Goal: Answer question/provide support: Share knowledge or assist other users

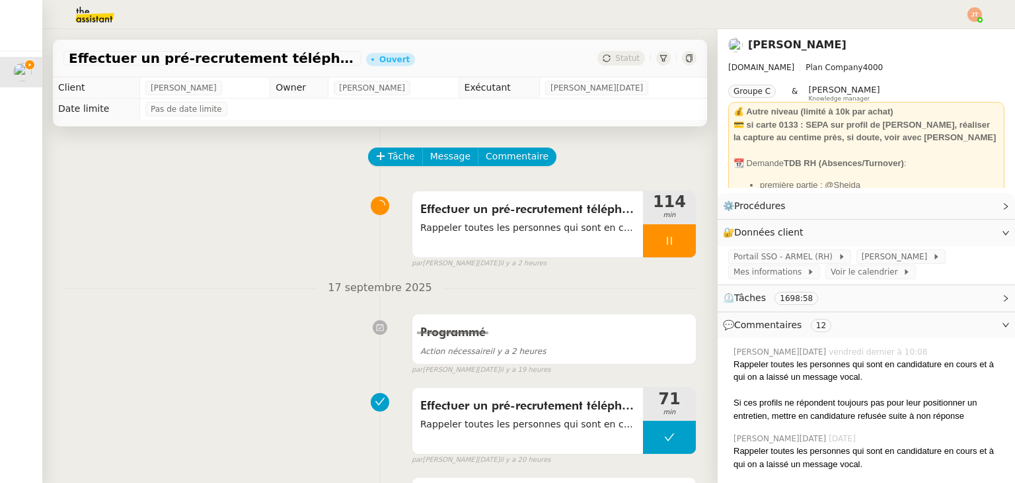
click at [227, 225] on div "Effectuer un pré-recrutement téléphonique Rappeler toutes les personnes qui son…" at bounding box center [379, 226] width 633 height 85
click at [664, 241] on icon at bounding box center [669, 240] width 11 height 11
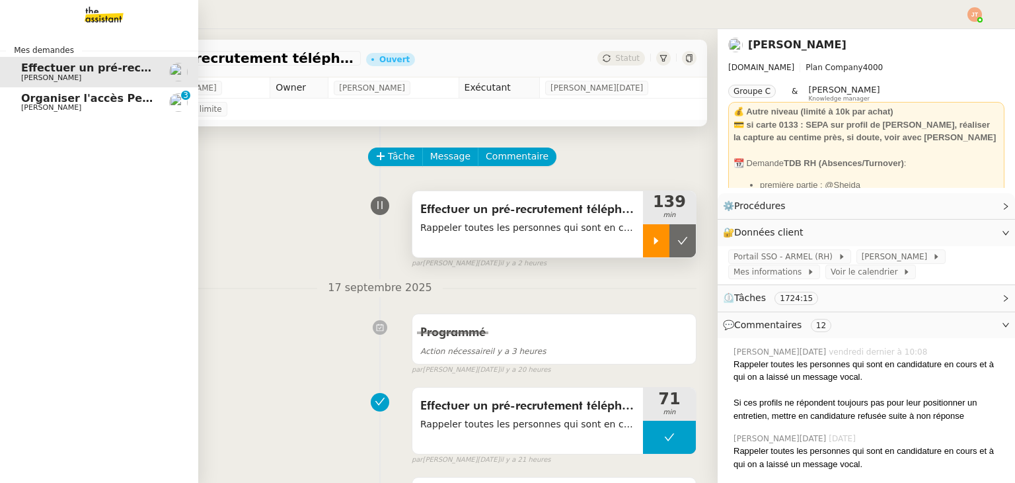
click at [70, 100] on span "Organiser l'accès Pennylane sur CCAG" at bounding box center [134, 98] width 227 height 13
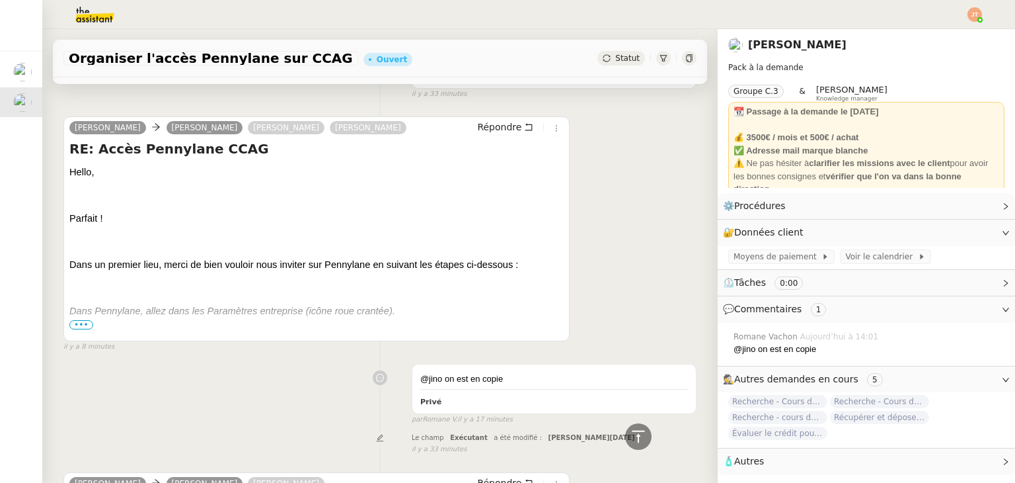
scroll to position [130, 0]
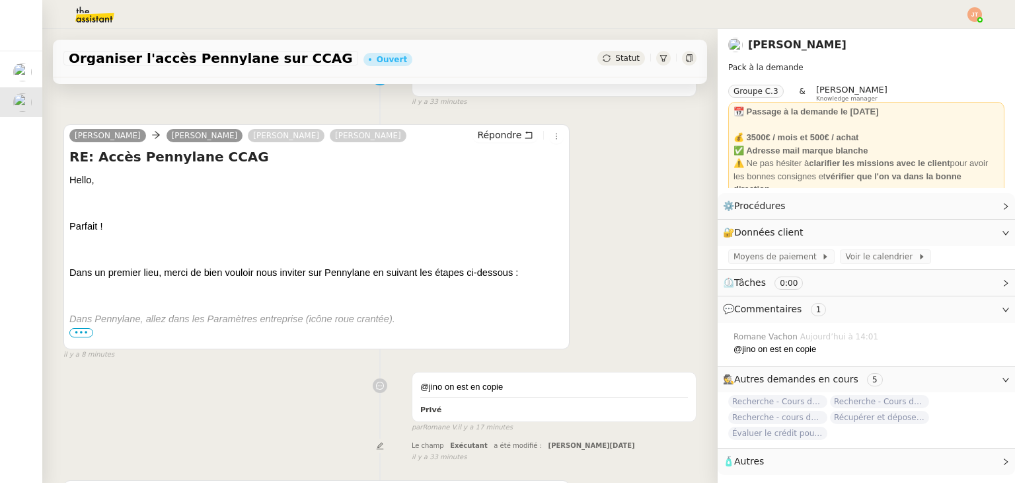
click at [76, 333] on span "•••" at bounding box center [81, 332] width 24 height 9
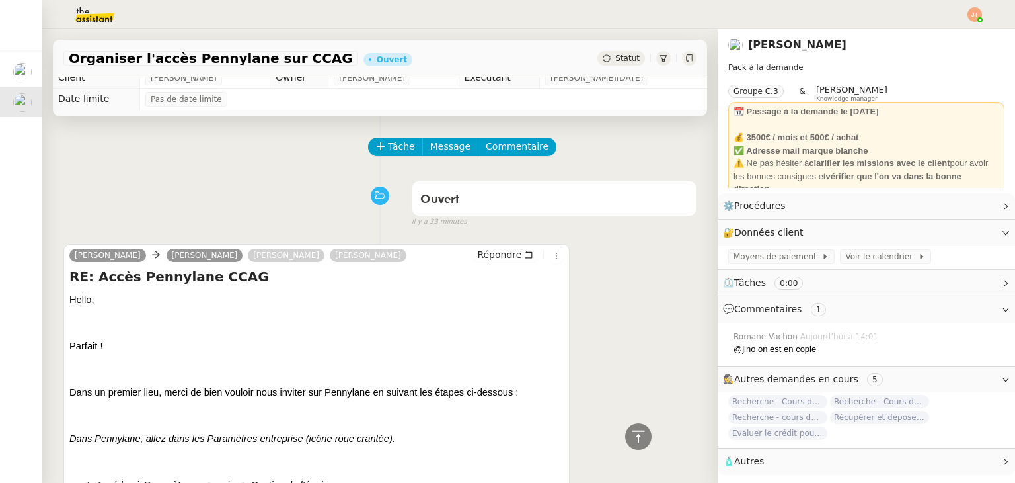
scroll to position [0, 0]
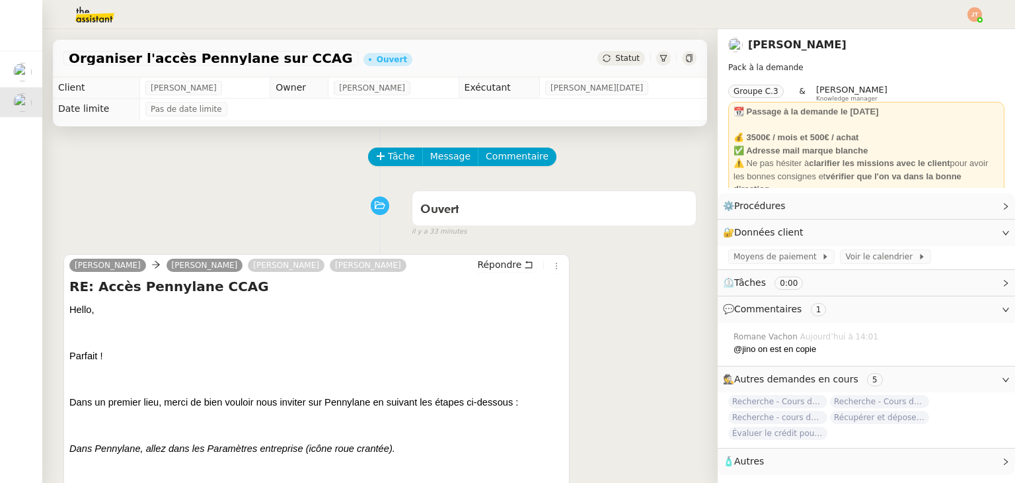
click at [615, 59] on span "Statut" at bounding box center [627, 58] width 24 height 9
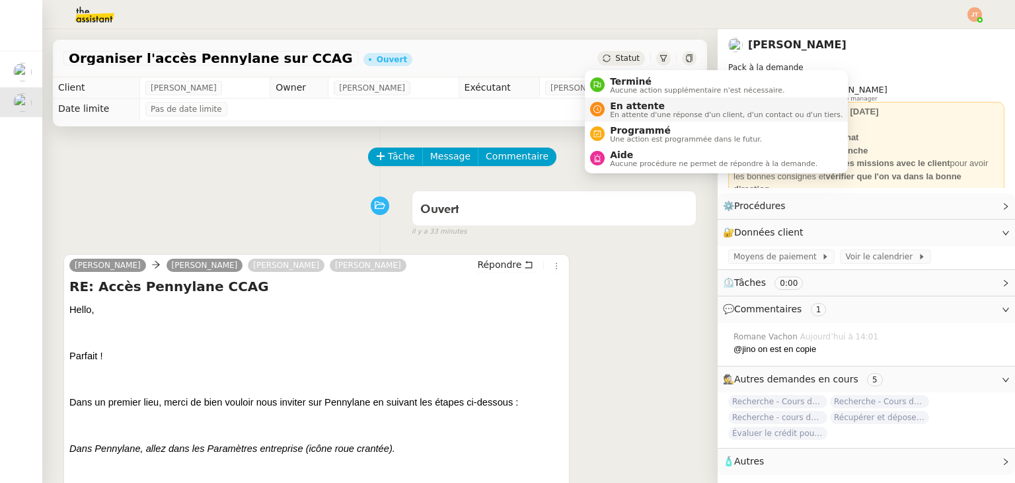
click at [639, 112] on span "En attente d'une réponse d'un client, d'un contact ou d'un tiers." at bounding box center [726, 114] width 233 height 7
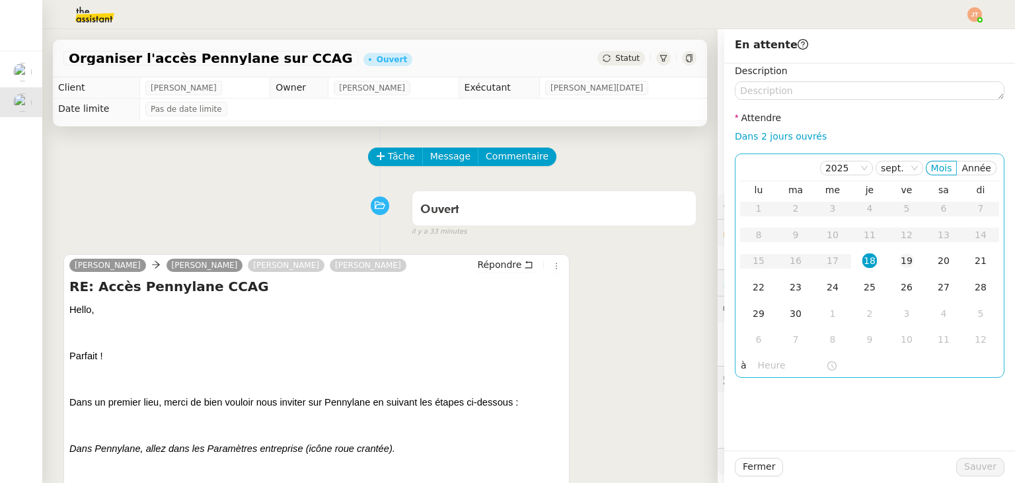
click at [900, 260] on div "19" at bounding box center [907, 260] width 15 height 15
click at [758, 362] on input "text" at bounding box center [792, 365] width 68 height 15
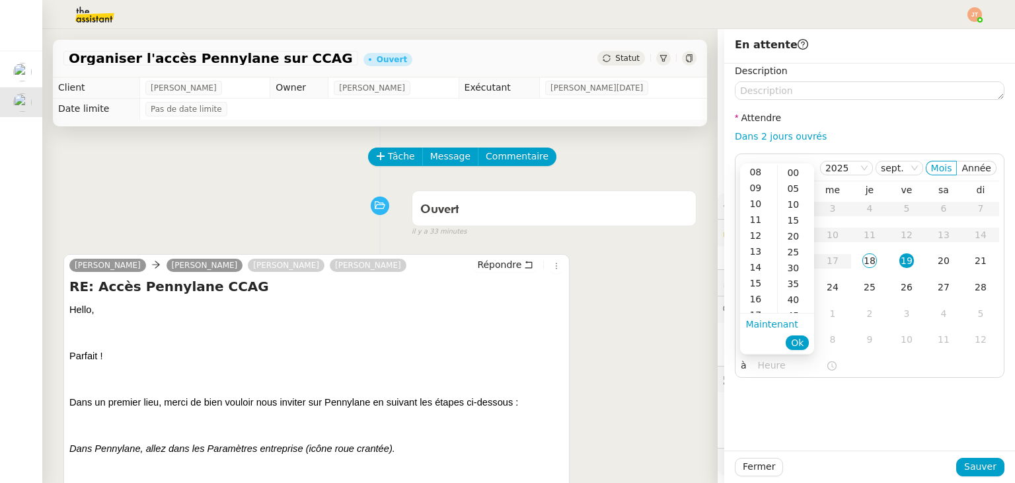
scroll to position [132, 0]
click at [763, 229] on div "12" at bounding box center [758, 231] width 37 height 16
click at [802, 171] on div "00" at bounding box center [796, 173] width 36 height 16
type input "12:00"
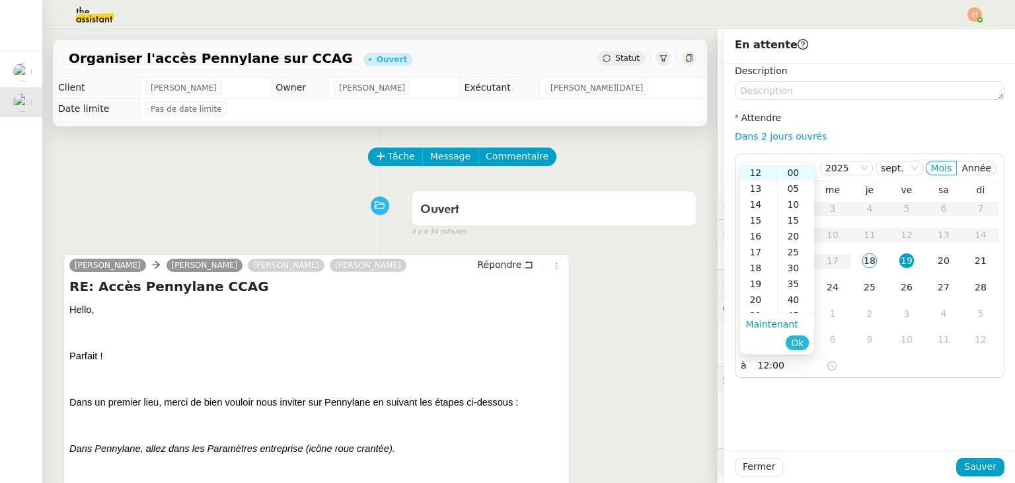
click at [799, 346] on span "Ok" at bounding box center [797, 342] width 13 height 13
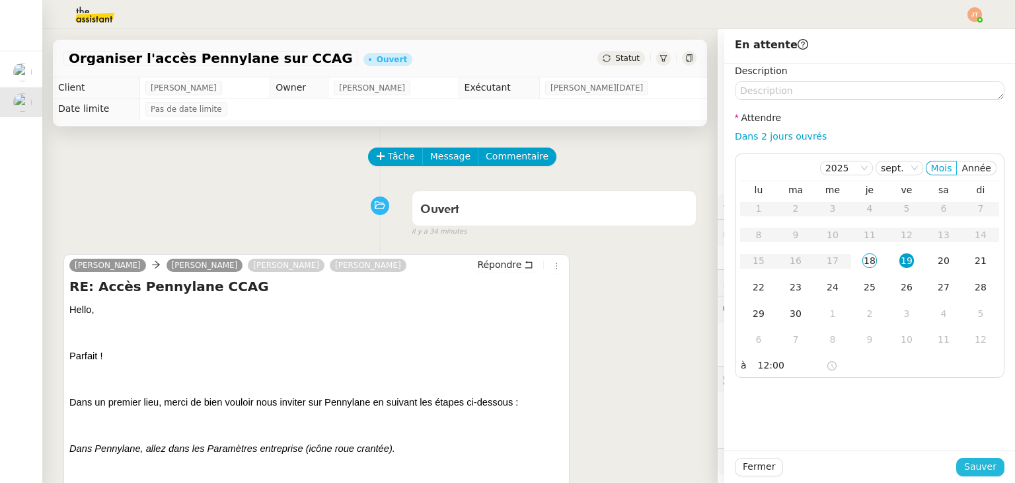
click at [965, 463] on span "Sauver" at bounding box center [981, 466] width 32 height 15
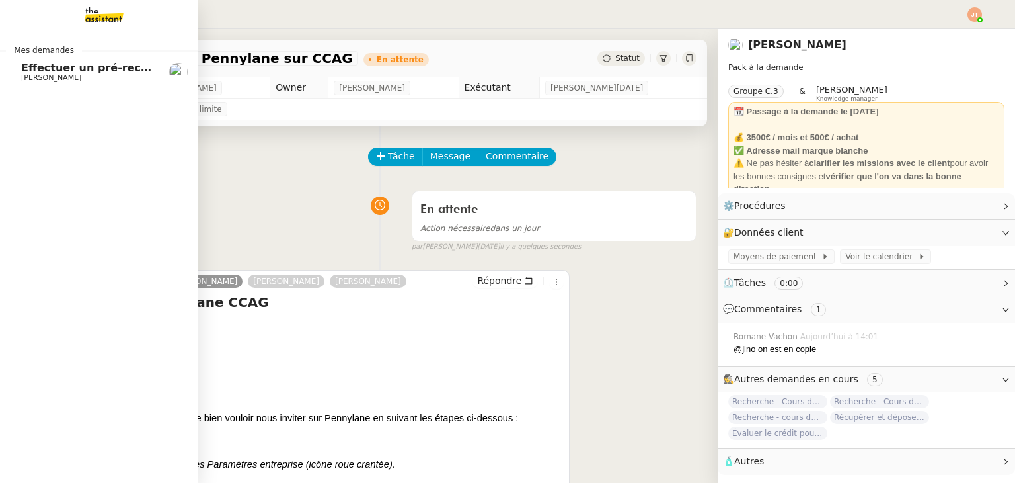
click at [34, 76] on span "[PERSON_NAME]" at bounding box center [51, 77] width 60 height 9
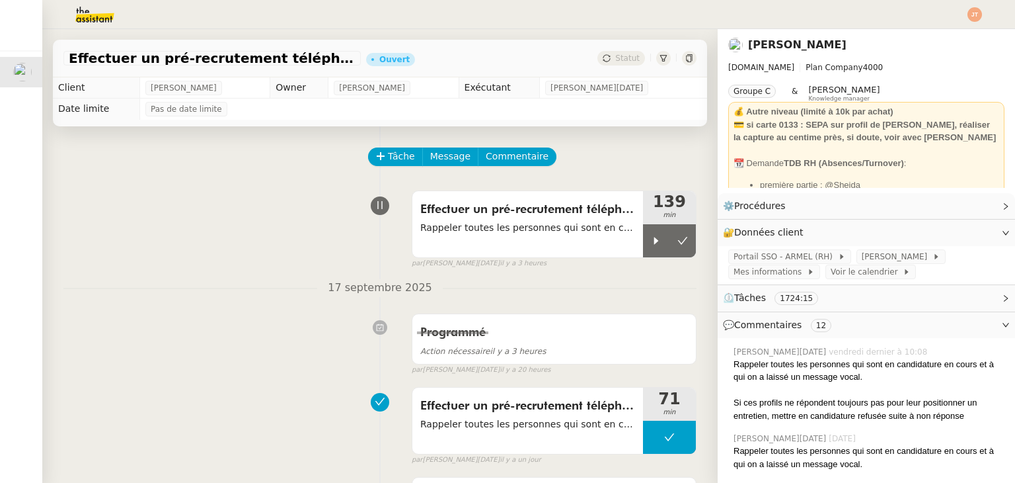
click at [251, 220] on div "Effectuer un pré-recrutement téléphonique Rappeler toutes les personnes qui son…" at bounding box center [379, 226] width 633 height 85
click at [651, 244] on icon at bounding box center [656, 240] width 11 height 11
click at [149, 221] on div "Effectuer un pré-recrutement téléphonique Rappeler toutes les personnes qui son…" at bounding box center [379, 226] width 633 height 85
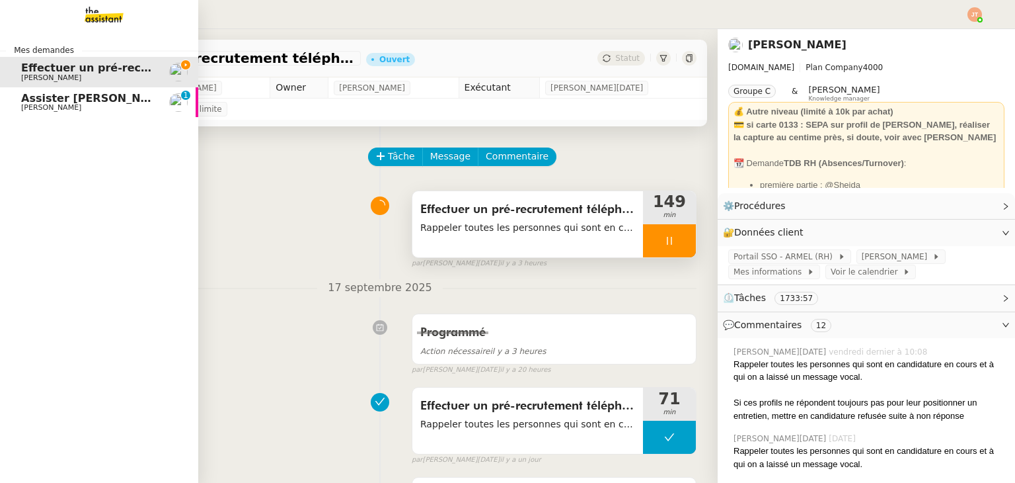
click at [30, 96] on span "Assister [PERSON_NAME] avec l'information OPCO" at bounding box center [170, 98] width 299 height 13
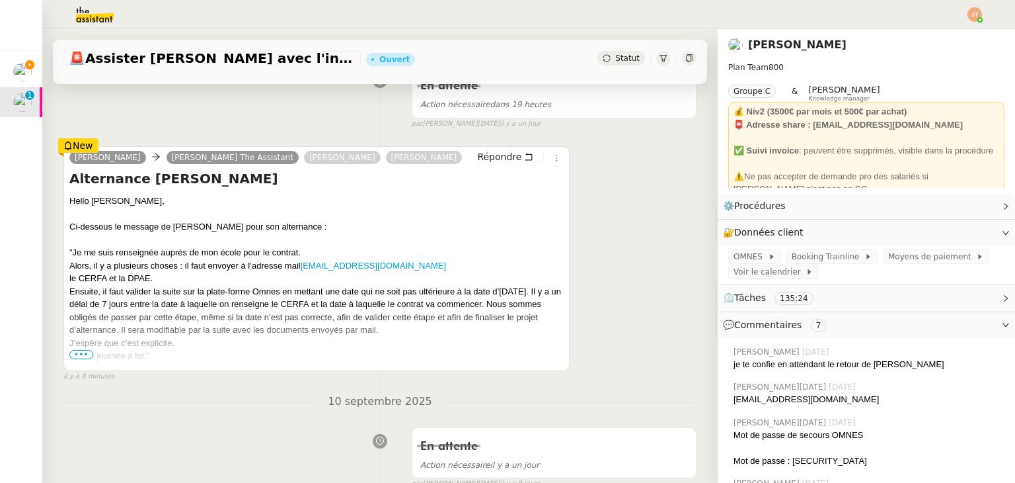
scroll to position [264, 0]
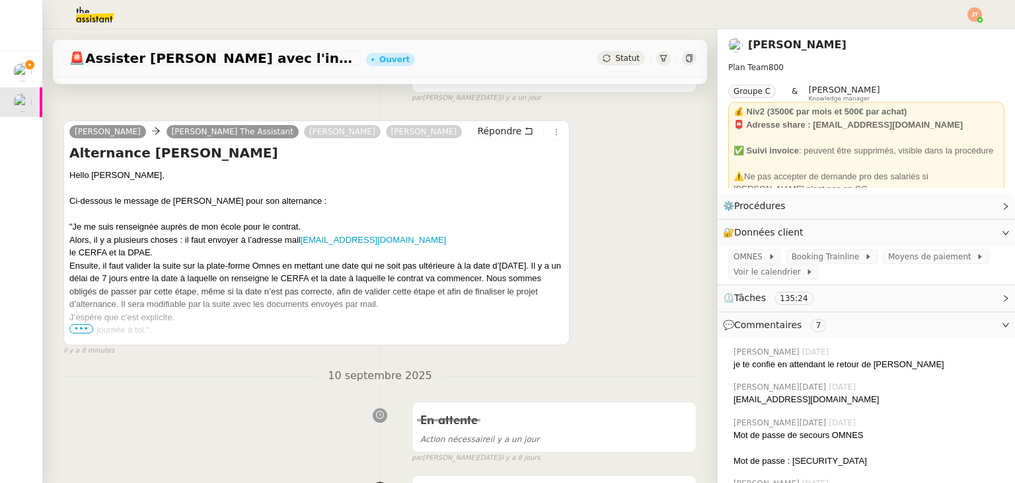
click at [83, 331] on span "•••" at bounding box center [81, 328] width 24 height 9
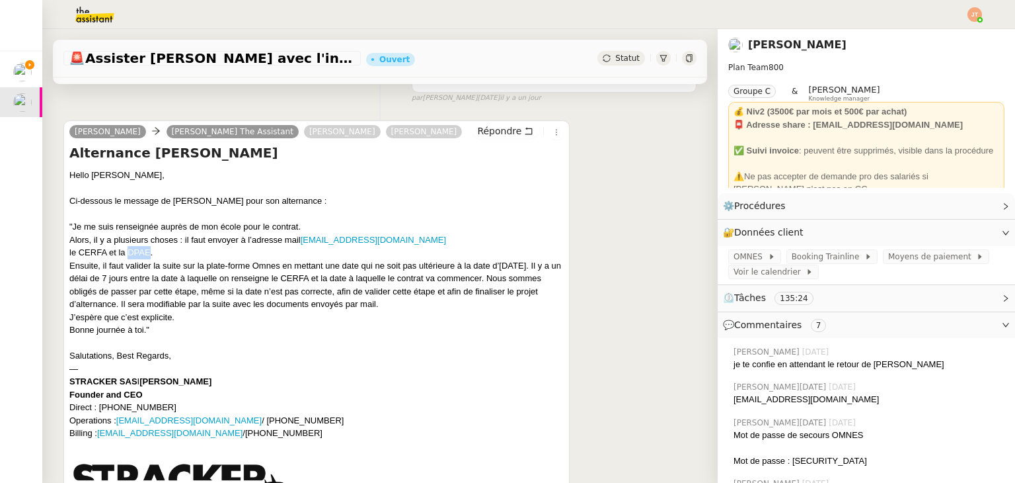
drag, startPoint x: 148, startPoint y: 255, endPoint x: 129, endPoint y: 255, distance: 19.2
click at [129, 255] on div "le CERFA et la DPAE." at bounding box center [316, 252] width 495 height 13
drag, startPoint x: 147, startPoint y: 252, endPoint x: 128, endPoint y: 252, distance: 19.8
click at [128, 252] on div "le CERFA et la DPAE." at bounding box center [316, 252] width 495 height 13
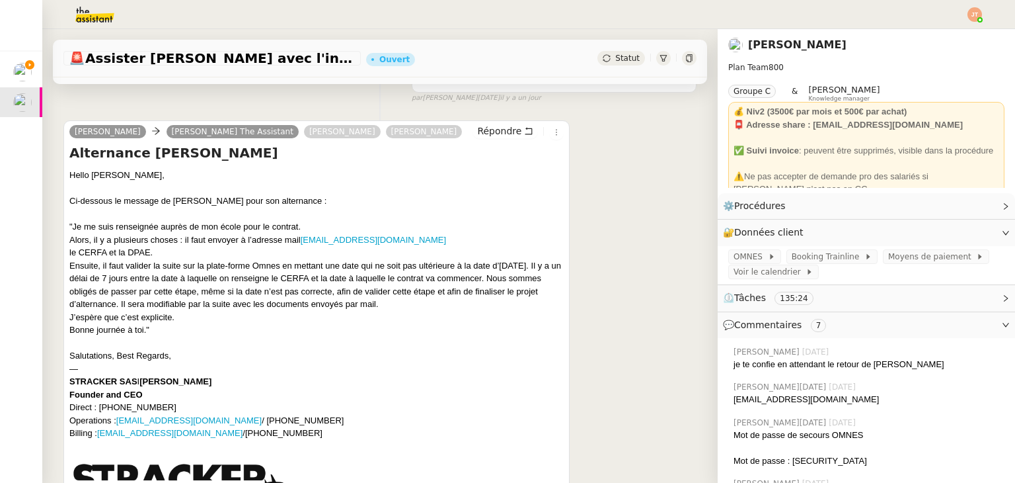
click at [190, 350] on div "Hello [PERSON_NAME], Ci-dessous le message de [PERSON_NAME] pour son alternance…" at bounding box center [316, 352] width 495 height 366
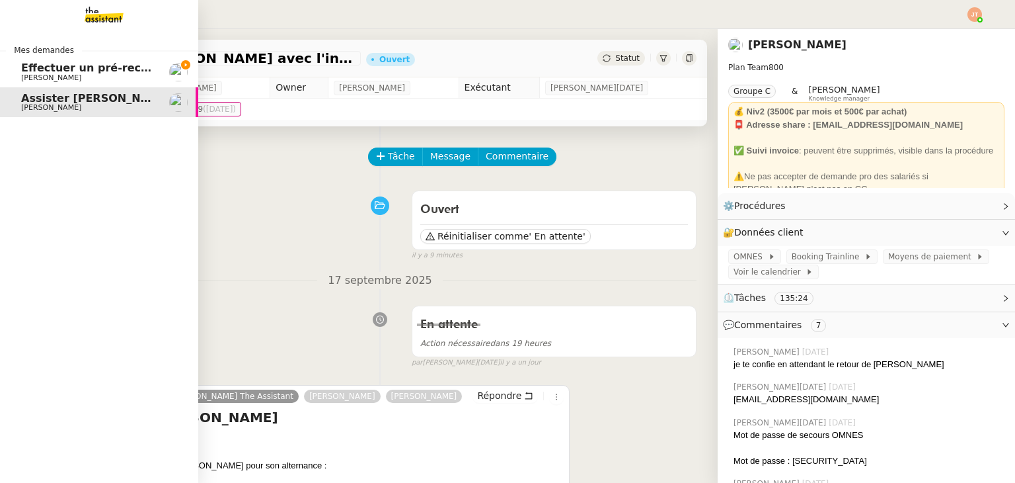
click at [46, 69] on span "Effectuer un pré-recrutement téléphonique" at bounding box center [150, 67] width 258 height 13
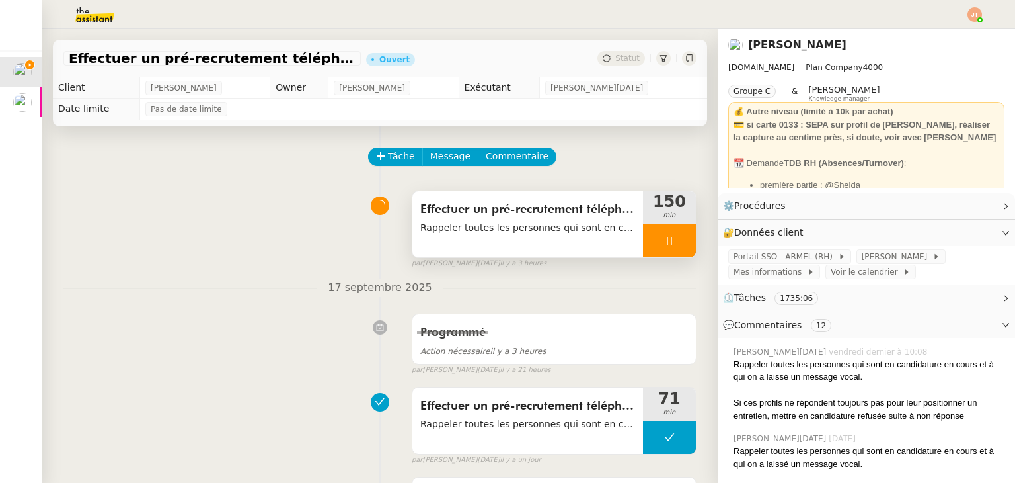
click at [651, 256] on div at bounding box center [669, 240] width 53 height 33
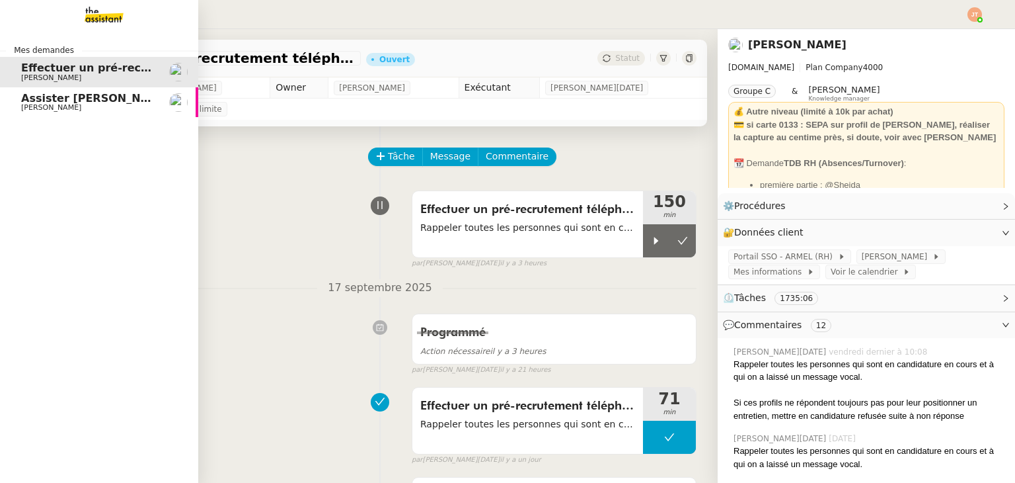
click at [47, 113] on link "Assister [PERSON_NAME] avec l'information OPCO [PERSON_NAME]" at bounding box center [99, 102] width 198 height 30
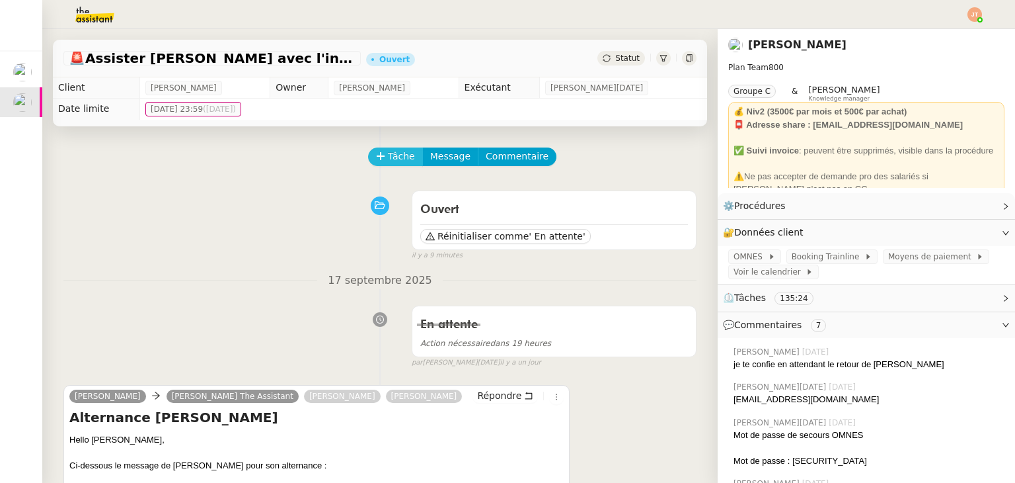
click at [388, 162] on span "Tâche" at bounding box center [401, 156] width 27 height 15
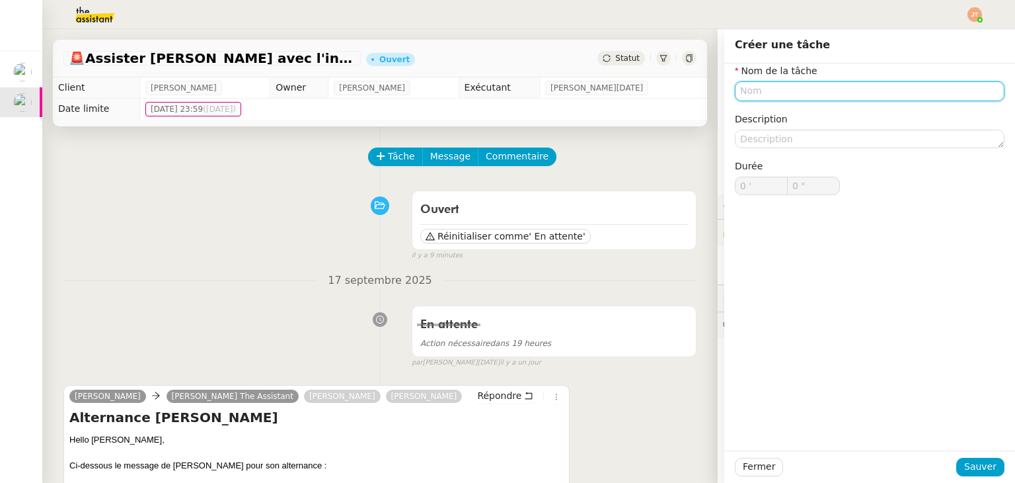
click at [775, 91] on input "text" at bounding box center [870, 90] width 270 height 19
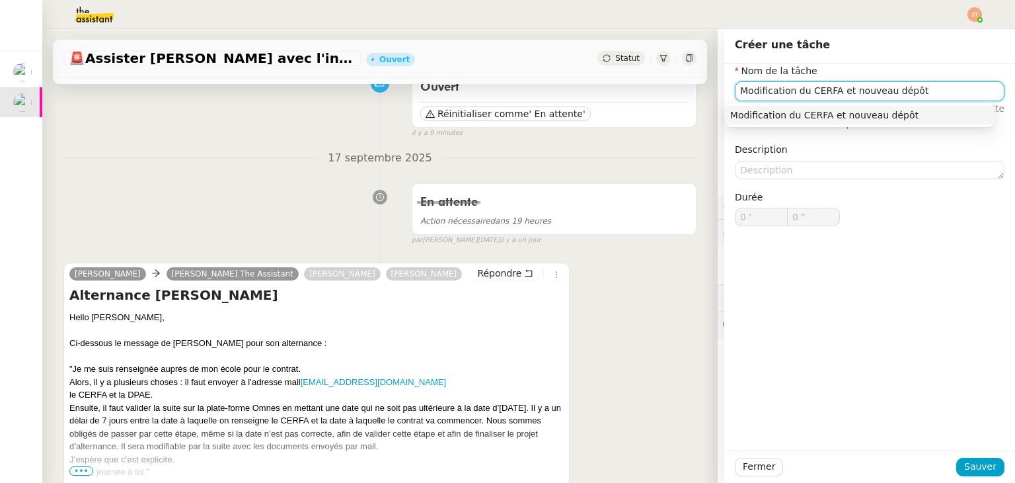
scroll to position [132, 0]
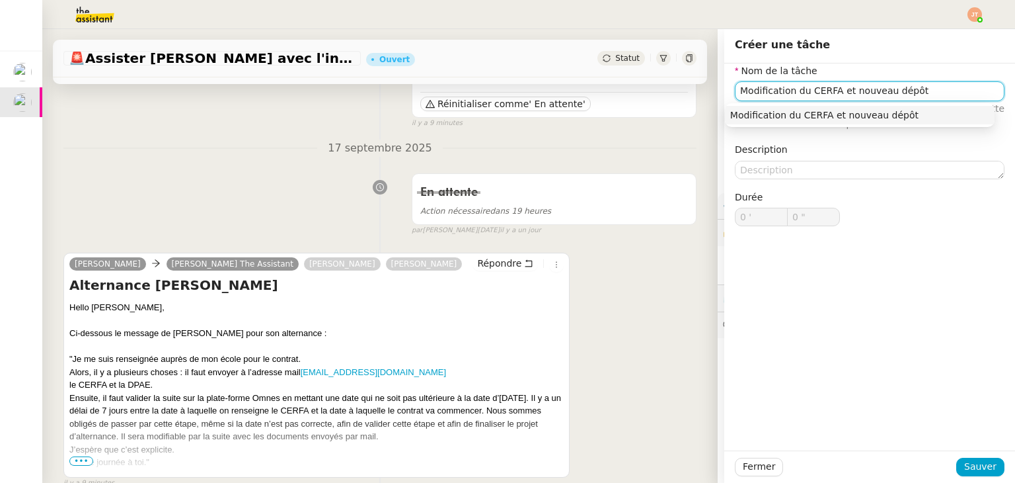
click at [904, 95] on input "Modification du CERFA et nouveau dépôt" at bounding box center [870, 90] width 270 height 19
type input "Modification du CERFA et nouveau dépôt sur [GEOGRAPHIC_DATA]"
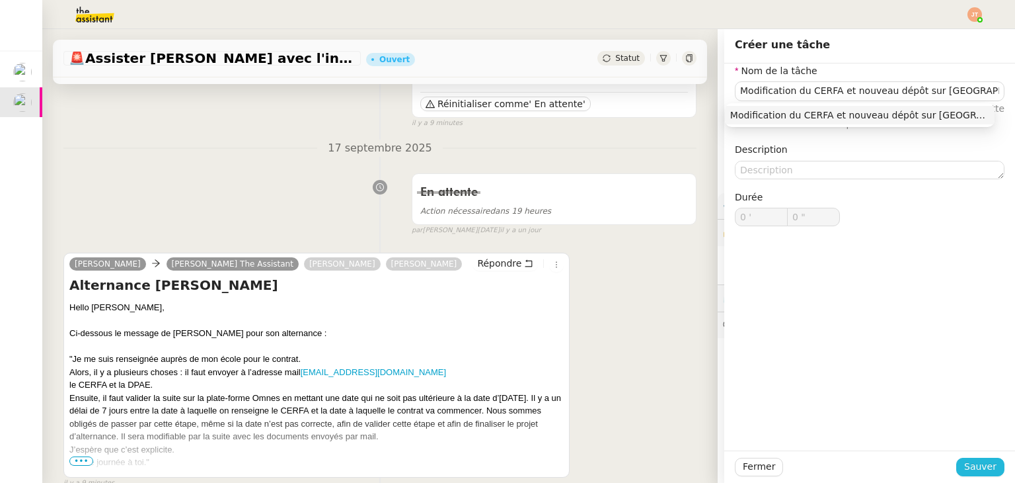
click at [965, 463] on span "Sauver" at bounding box center [981, 466] width 32 height 15
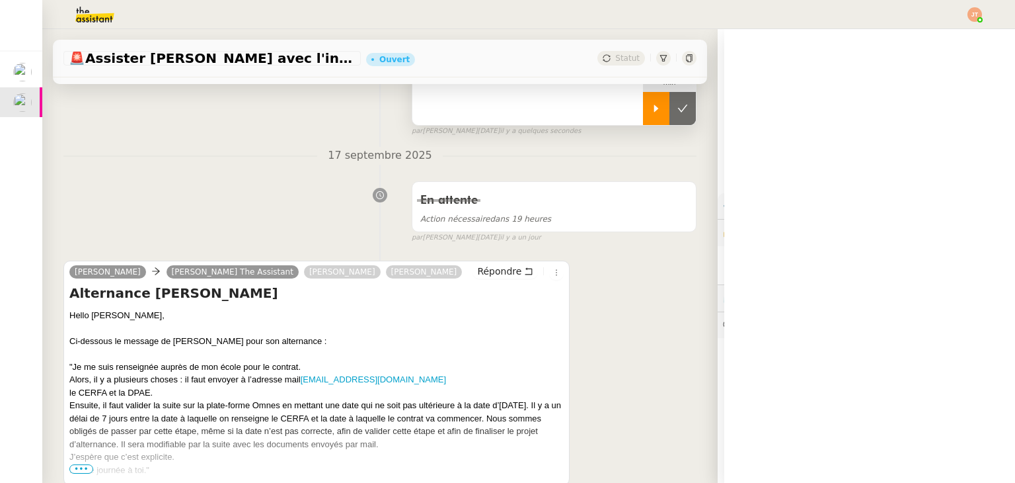
click at [643, 115] on div at bounding box center [656, 108] width 26 height 33
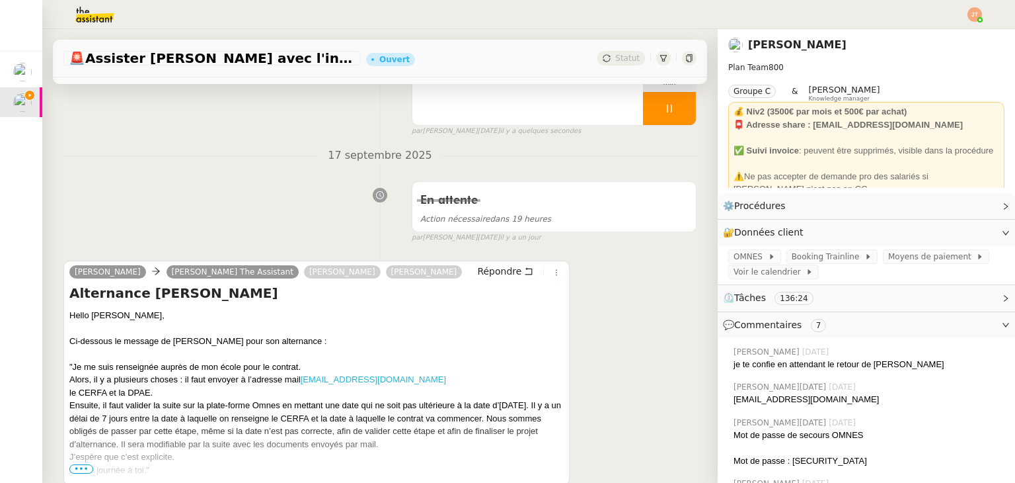
drag, startPoint x: 301, startPoint y: 381, endPoint x: 439, endPoint y: 380, distance: 137.5
click at [439, 380] on div "Alors, il y a plusieurs choses : il faut envoyer à l’adresse mail [EMAIL_ADDRES…" at bounding box center [316, 379] width 495 height 13
click at [341, 230] on div "En attente Action nécessaire dans 19 heures false par [PERSON_NAME][DATE] [DATE]" at bounding box center [379, 209] width 633 height 68
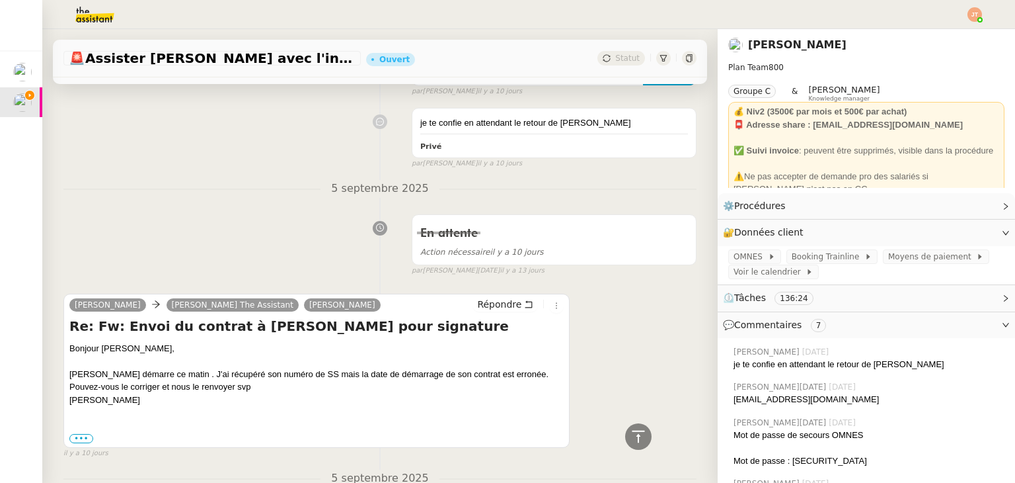
scroll to position [1124, 0]
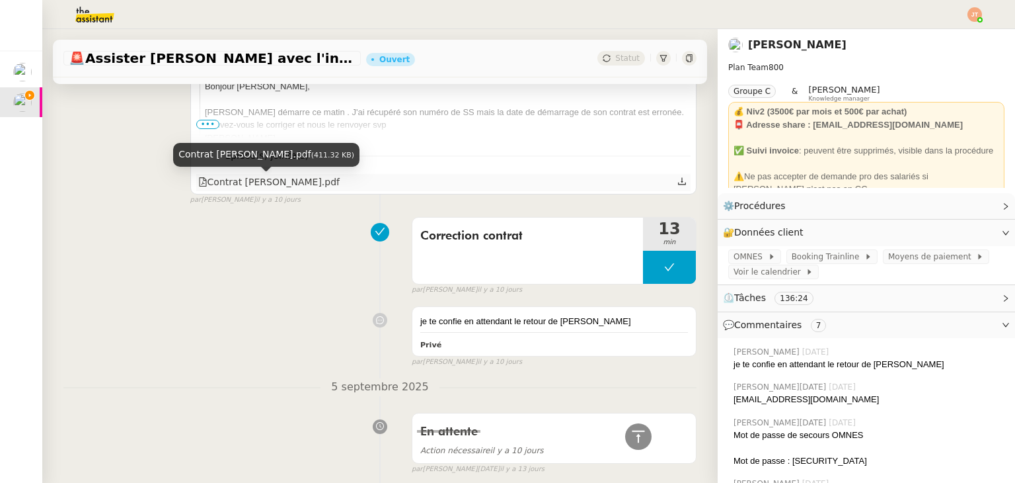
click at [295, 186] on div "Contrat [PERSON_NAME].pdf" at bounding box center [268, 182] width 141 height 15
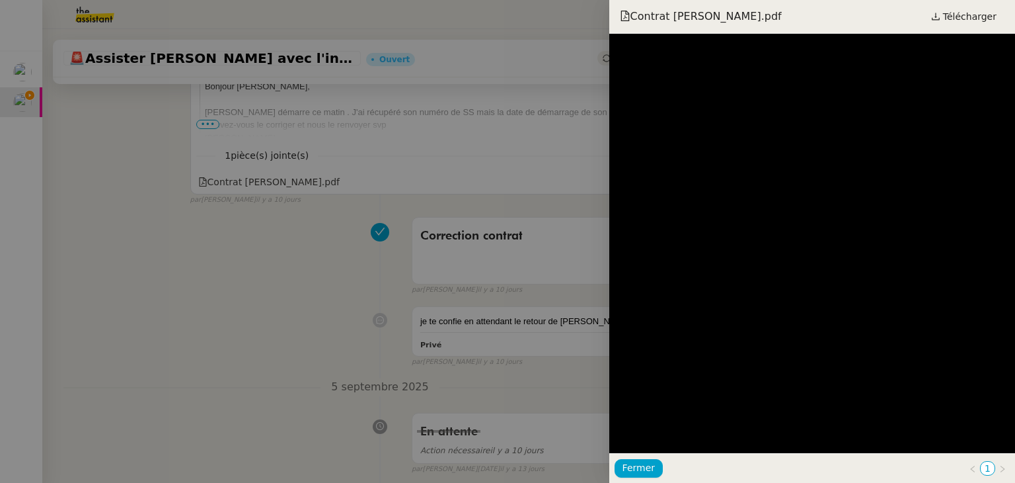
click at [238, 247] on div at bounding box center [507, 241] width 1015 height 483
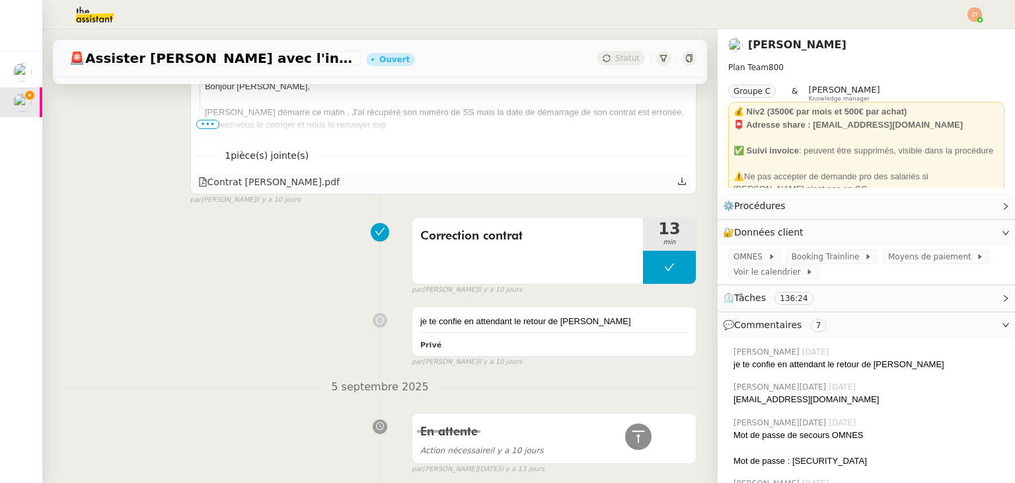
click at [678, 184] on icon at bounding box center [682, 180] width 8 height 7
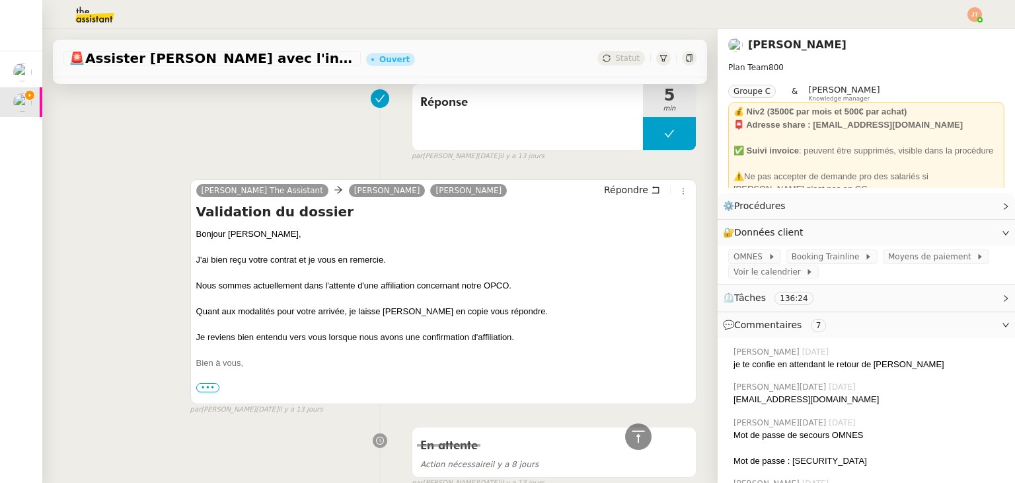
scroll to position [2446, 0]
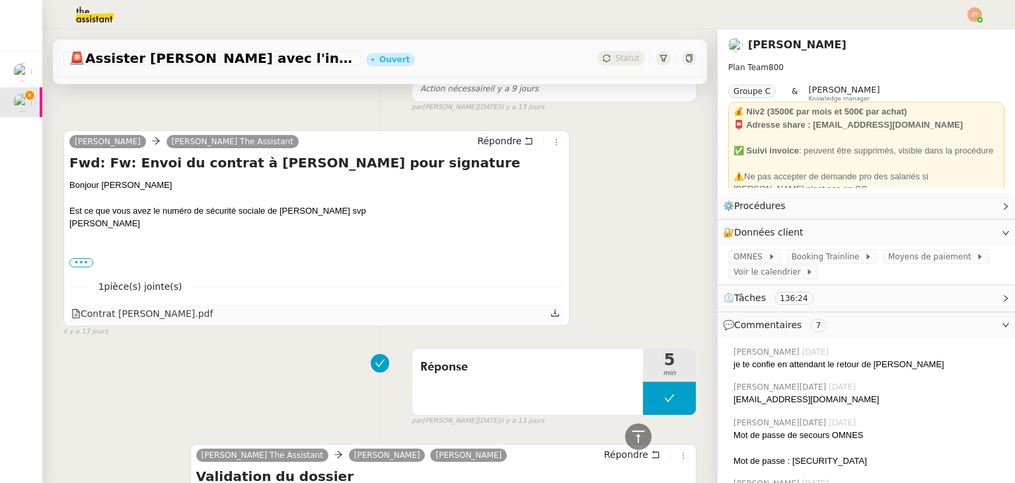
click at [551, 311] on icon at bounding box center [555, 312] width 9 height 9
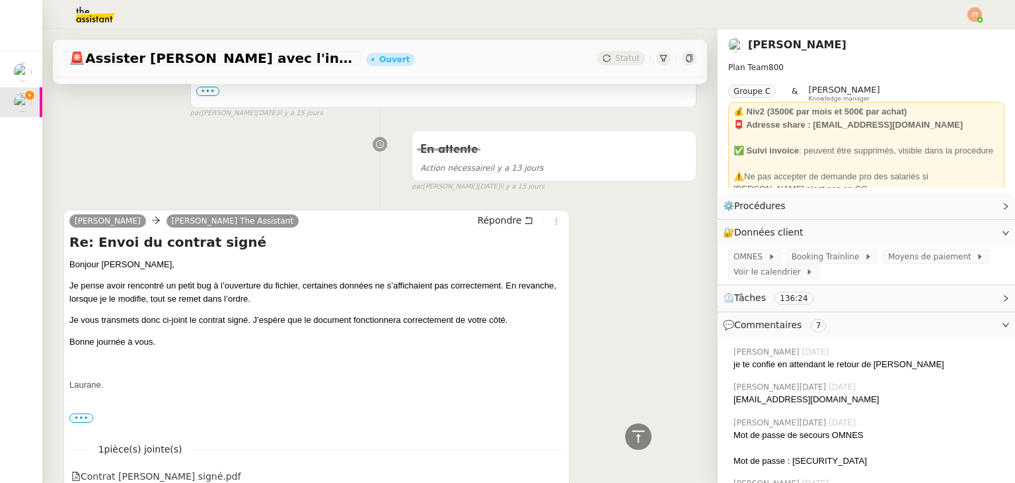
scroll to position [4033, 0]
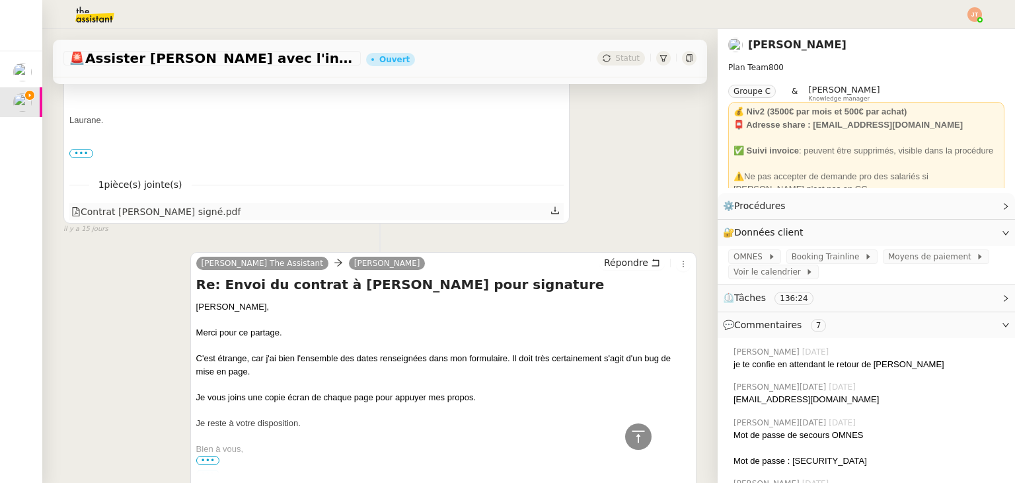
click at [551, 215] on icon at bounding box center [555, 210] width 9 height 9
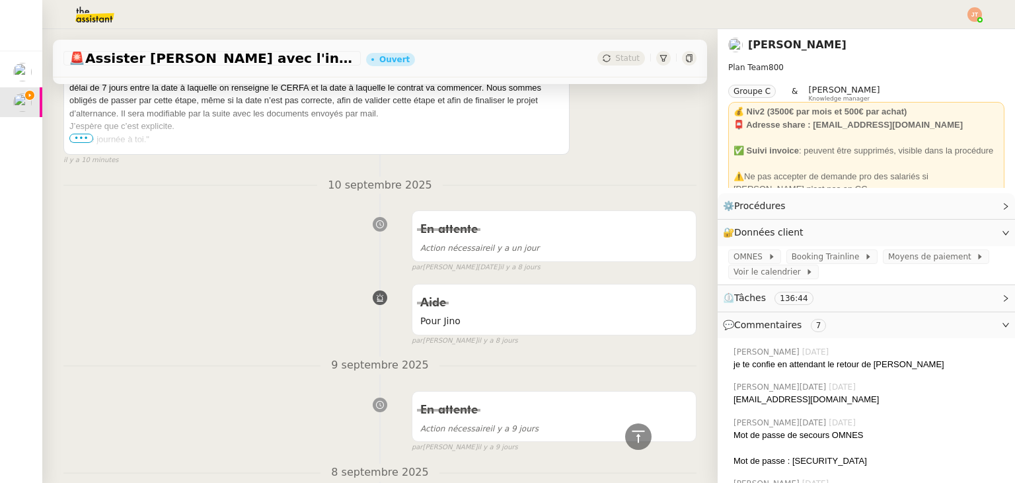
scroll to position [264, 0]
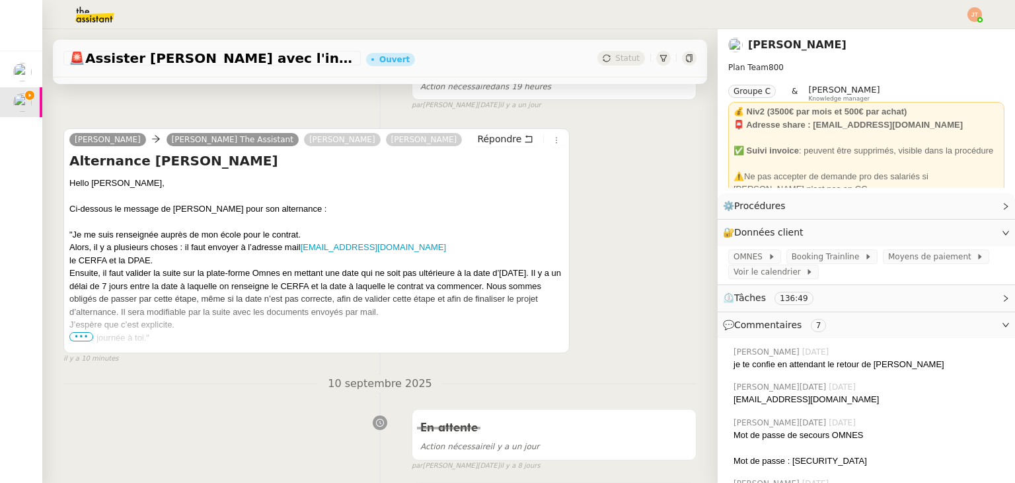
click at [77, 337] on span "•••" at bounding box center [81, 336] width 24 height 9
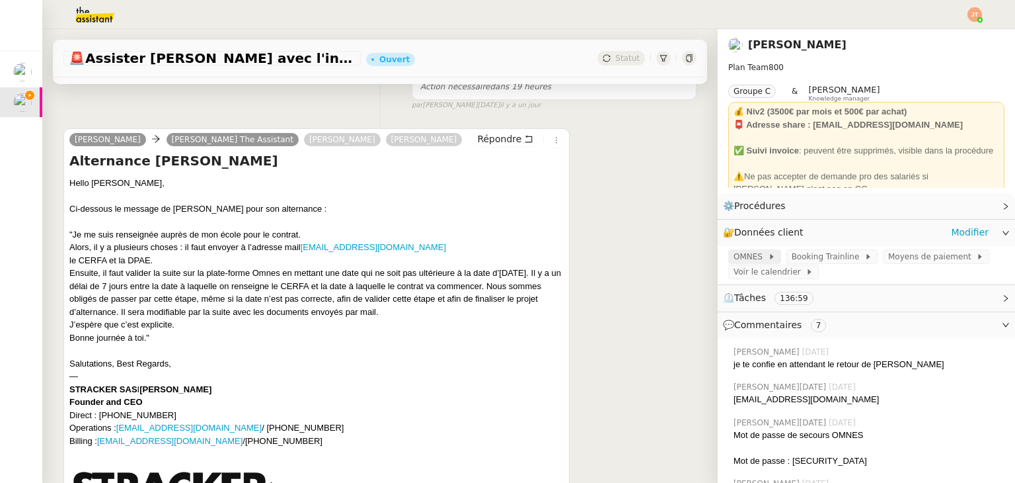
click at [763, 257] on span at bounding box center [765, 256] width 5 height 9
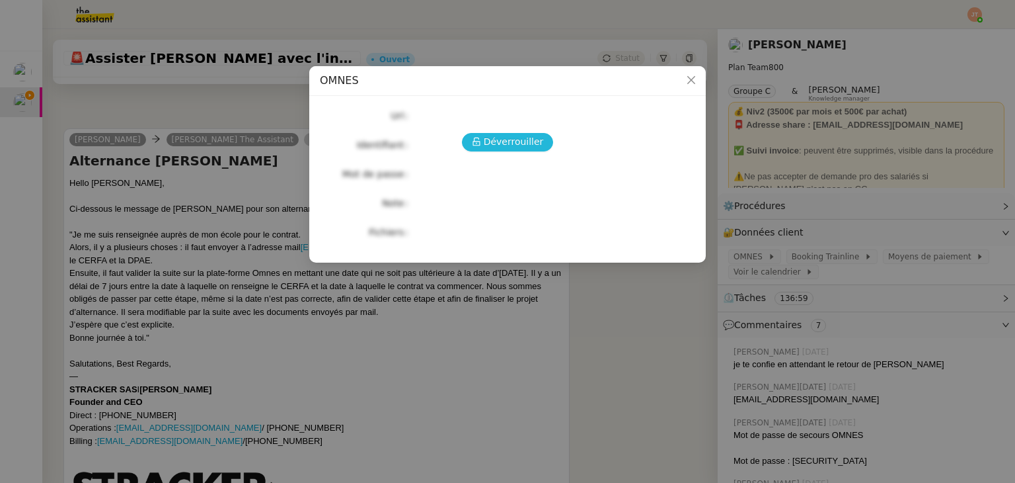
click at [500, 151] on button "Déverrouiller" at bounding box center [508, 142] width 92 height 19
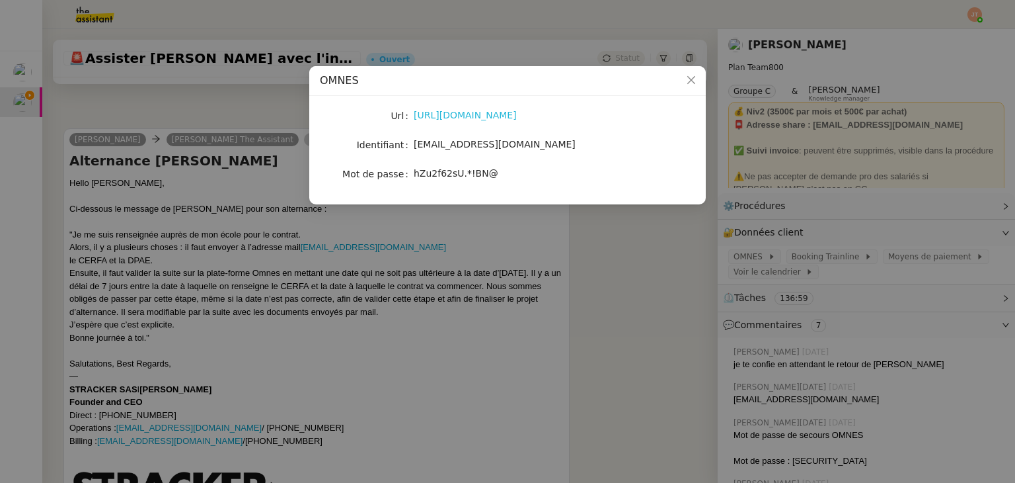
click at [463, 121] on div "[URL][DOMAIN_NAME]" at bounding box center [523, 115] width 219 height 15
click at [463, 120] on link "[URL][DOMAIN_NAME]" at bounding box center [465, 115] width 103 height 11
drag, startPoint x: 492, startPoint y: 173, endPoint x: 415, endPoint y: 175, distance: 76.7
click at [415, 175] on div "hZu2f62sU.*!BN@" at bounding box center [523, 173] width 219 height 15
copy span "hZu2f62sU.*!BN@"
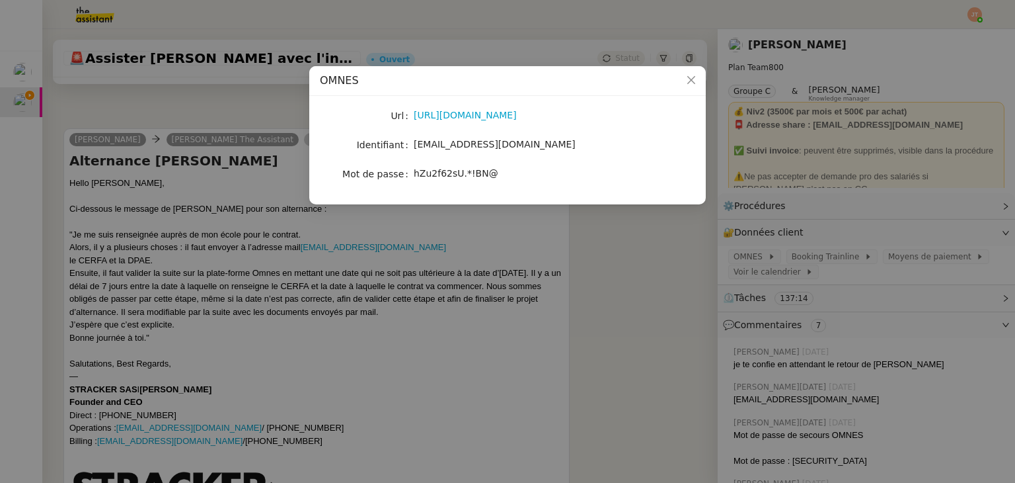
click at [251, 167] on nz-modal-container "OMNES Url [URL][DOMAIN_NAME] Identifiant [EMAIL_ADDRESS][DOMAIN_NAME] Mot de pa…" at bounding box center [507, 241] width 1015 height 483
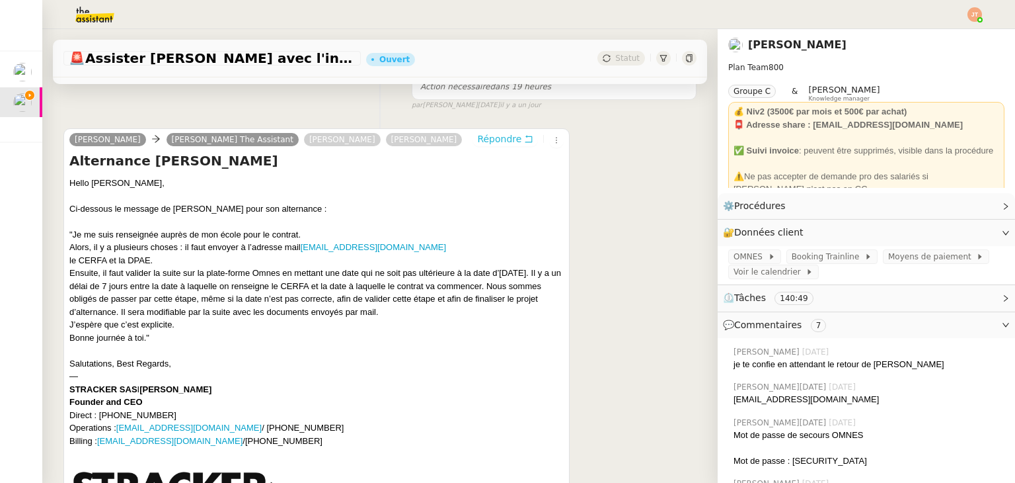
click at [477, 145] on span "Répondre" at bounding box center [499, 138] width 44 height 13
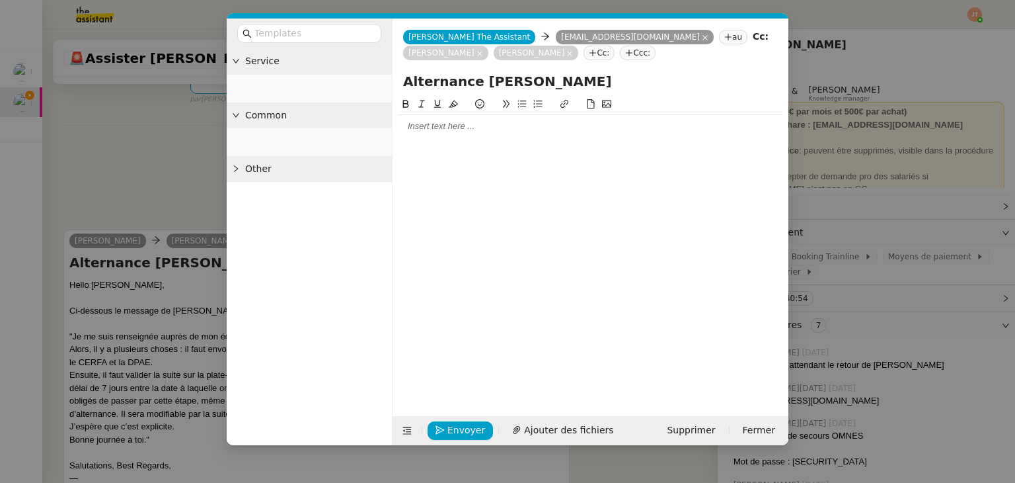
scroll to position [366, 0]
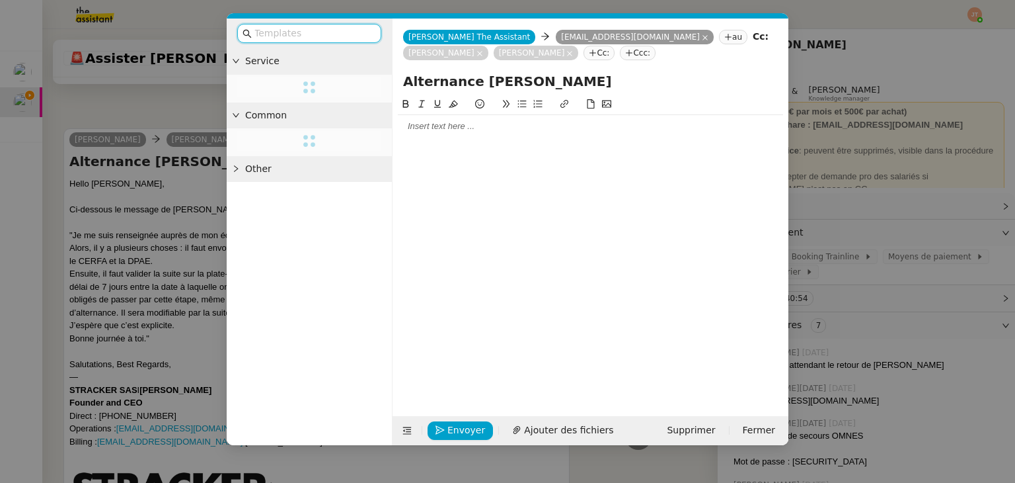
click at [436, 130] on div at bounding box center [590, 126] width 385 height 12
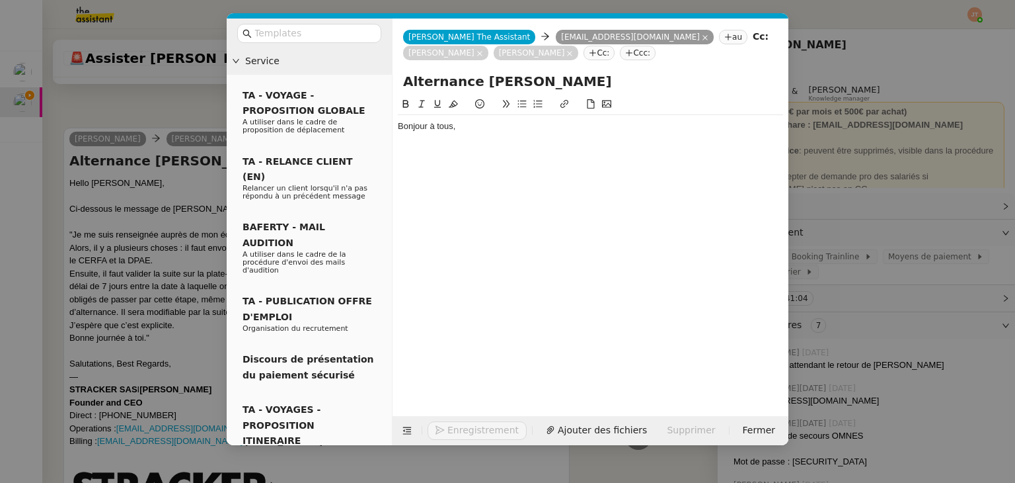
scroll to position [405, 0]
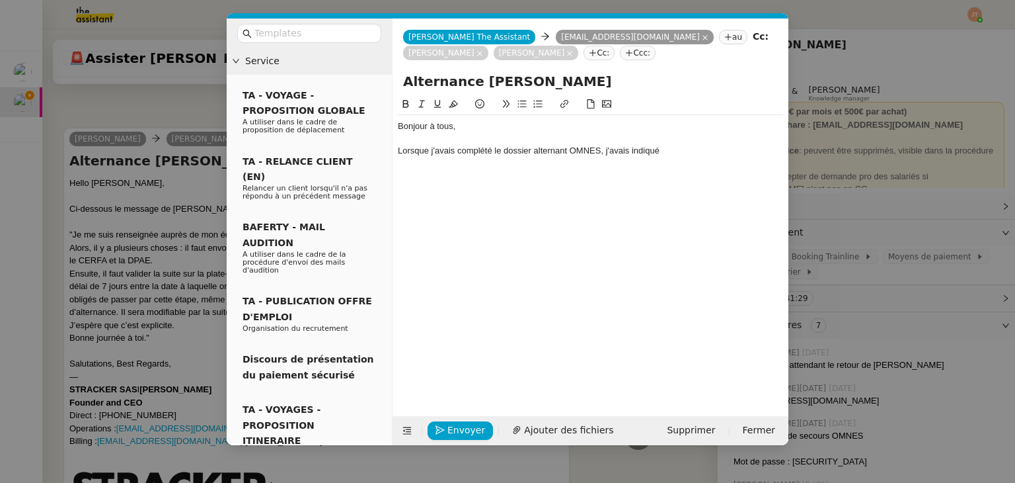
click at [126, 260] on nz-modal-container "Service TA - VOYAGE - PROPOSITION GLOBALE A utiliser dans le cadre de propositi…" at bounding box center [507, 241] width 1015 height 483
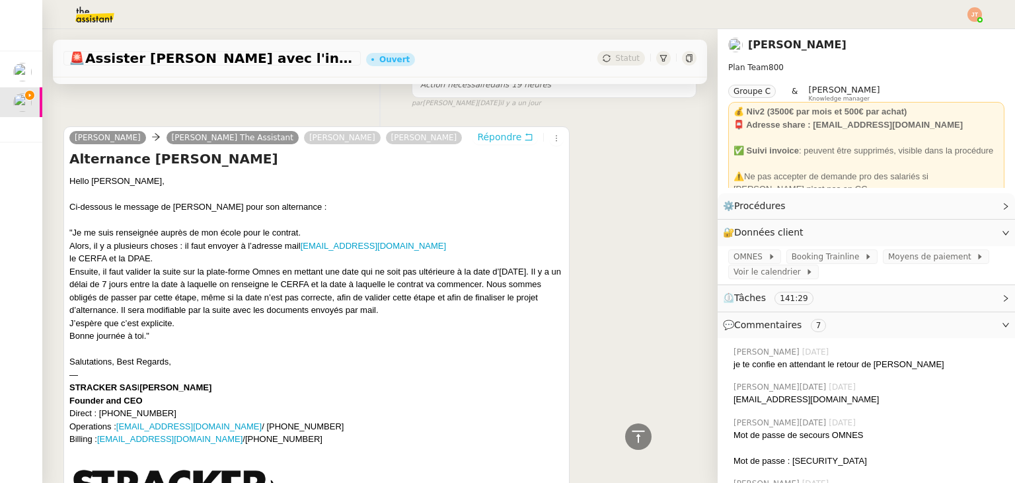
scroll to position [403, 0]
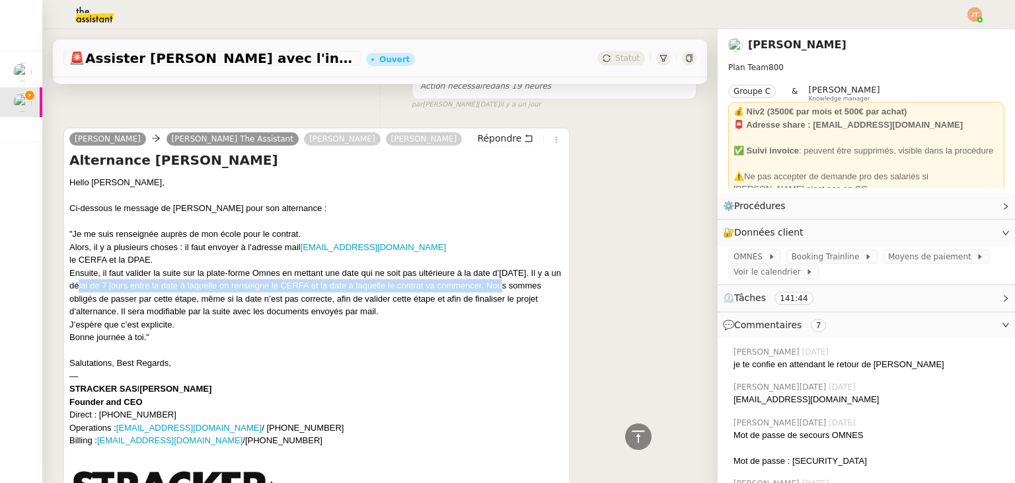
drag, startPoint x: 85, startPoint y: 288, endPoint x: 506, endPoint y: 288, distance: 421.8
click at [506, 288] on div "Ensuite, il faut valider la suite sur la plate-forme Omnes en mettant une date …" at bounding box center [316, 292] width 495 height 52
copy div "un délai de 7 jours entre la date à laquelle on renseigne le CERFA et la date à…"
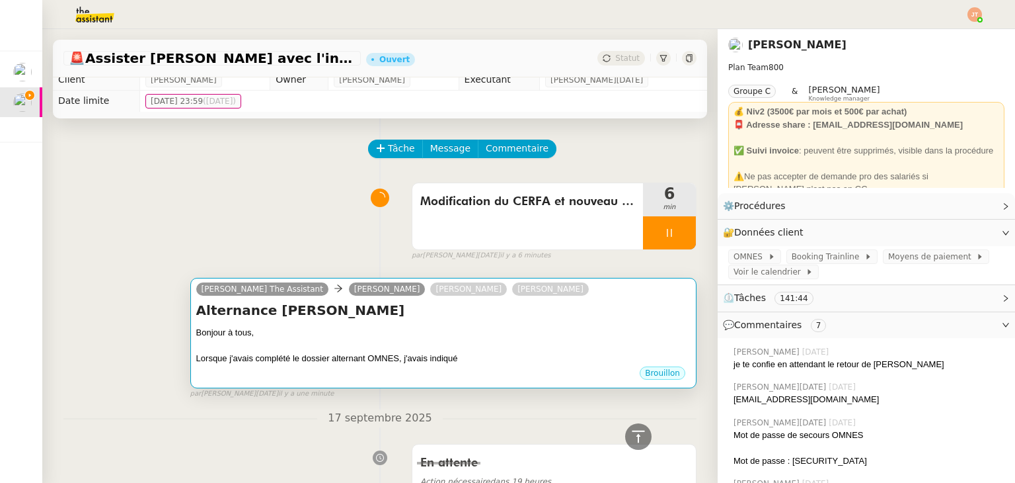
scroll to position [0, 0]
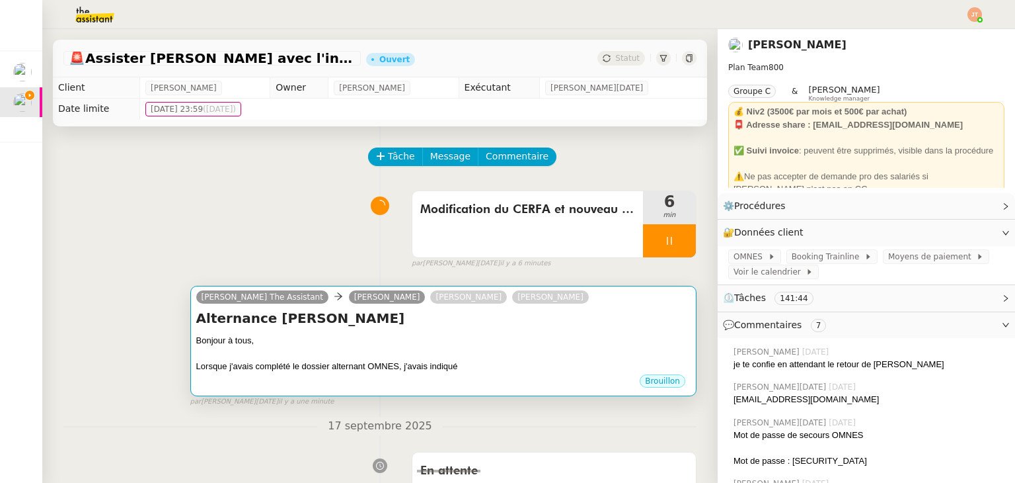
click at [434, 335] on div "Alternance [PERSON_NAME] Bonjour à tous, Lorsque j'avais complété le dossier al…" at bounding box center [443, 341] width 495 height 64
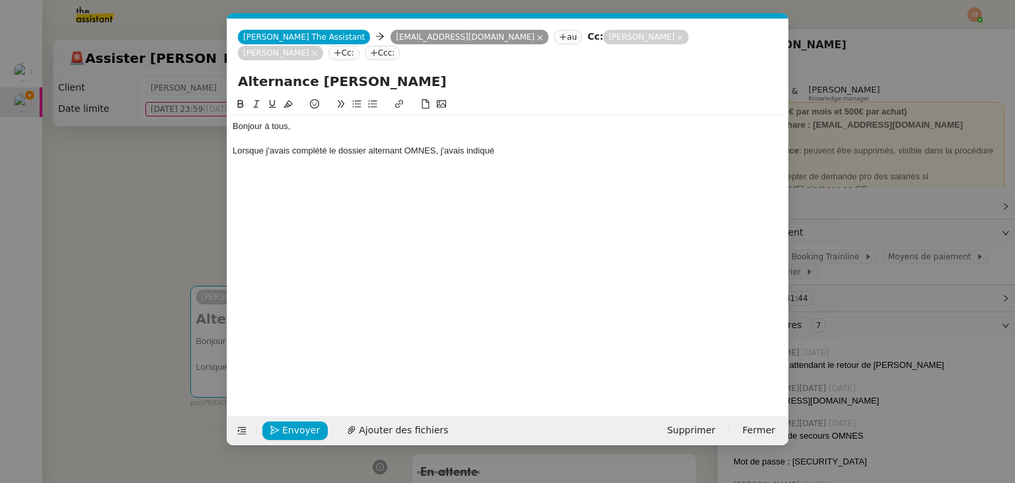
scroll to position [0, 28]
click at [537, 145] on div "Lorsque j'avais complété le dossier alternant OMNES, j'avais indiqué" at bounding box center [508, 151] width 551 height 12
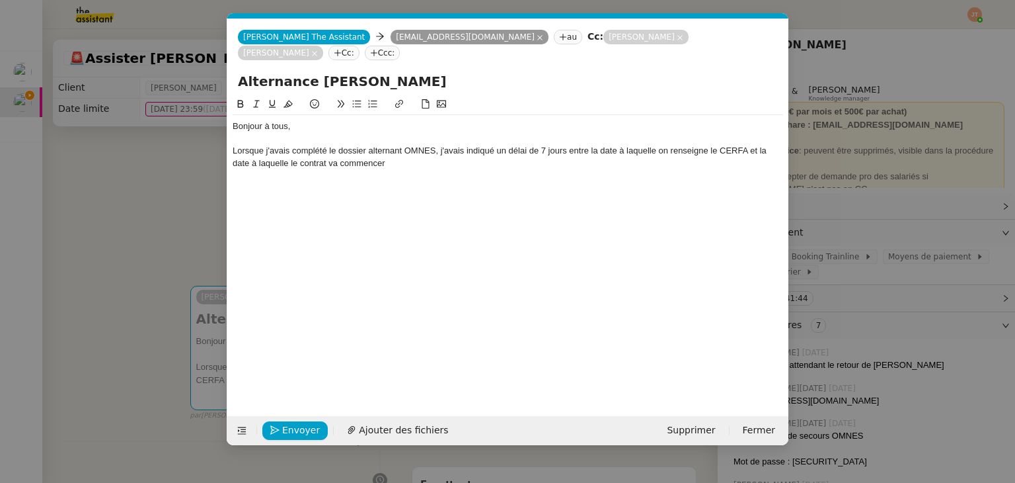
click at [460, 150] on div "Lorsque j'avais complété le dossier alternant OMNES, j'avais indiqué un délai d…" at bounding box center [508, 157] width 551 height 24
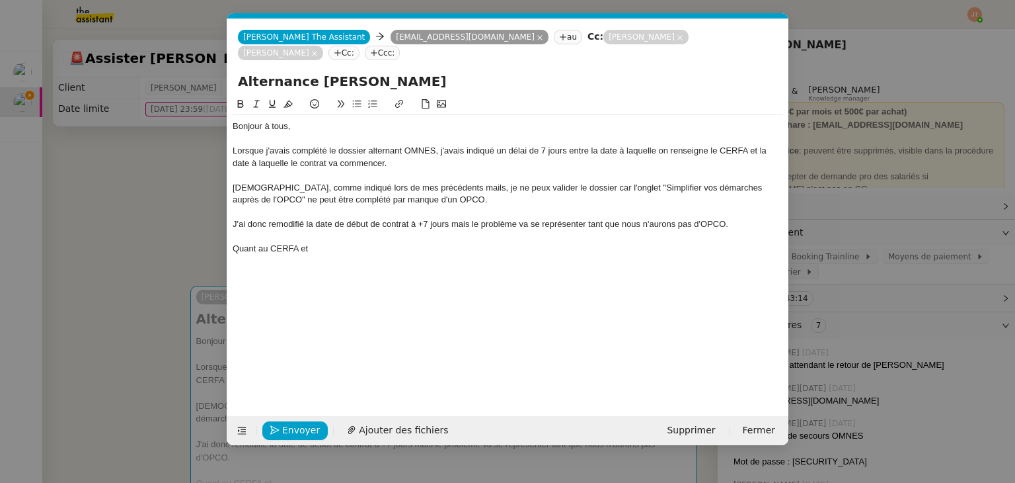
click at [175, 253] on nz-modal-container "Service TA - VOYAGE - PROPOSITION GLOBALE A utiliser dans le cadre de propositi…" at bounding box center [507, 241] width 1015 height 483
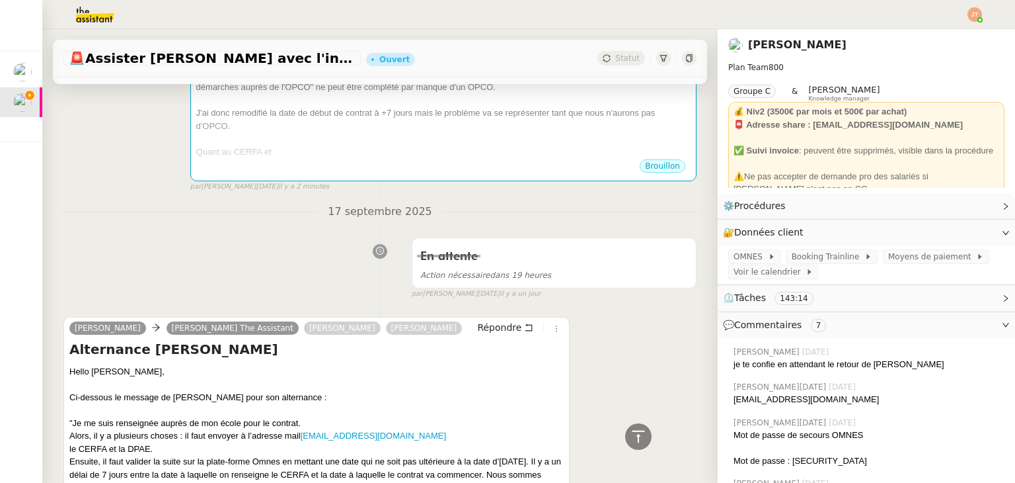
scroll to position [66, 0]
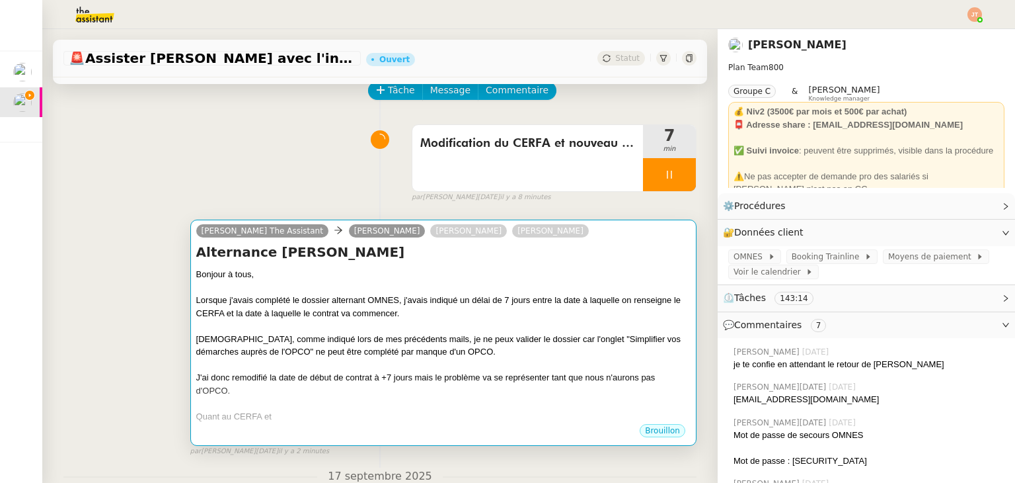
click at [280, 363] on div at bounding box center [443, 364] width 495 height 13
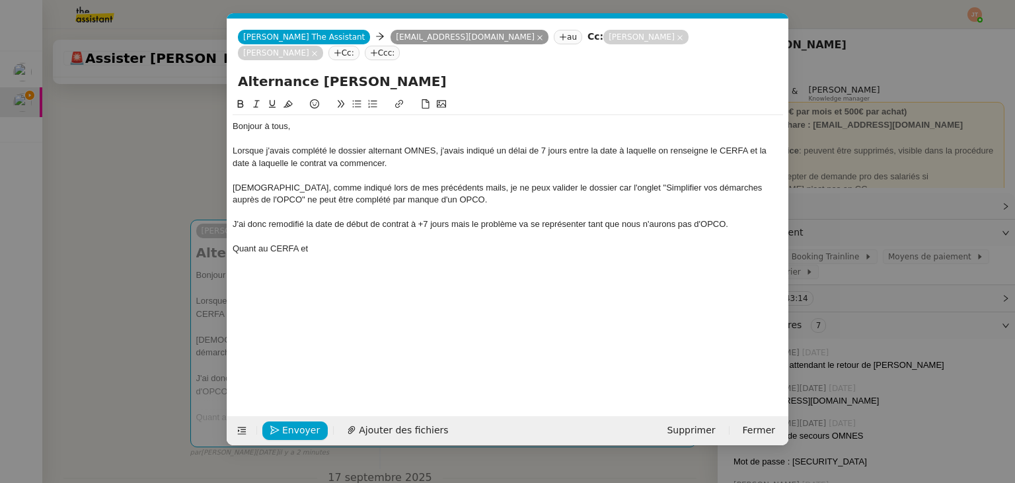
scroll to position [0, 28]
click at [331, 243] on div "Quant au CERFA et" at bounding box center [508, 249] width 551 height 12
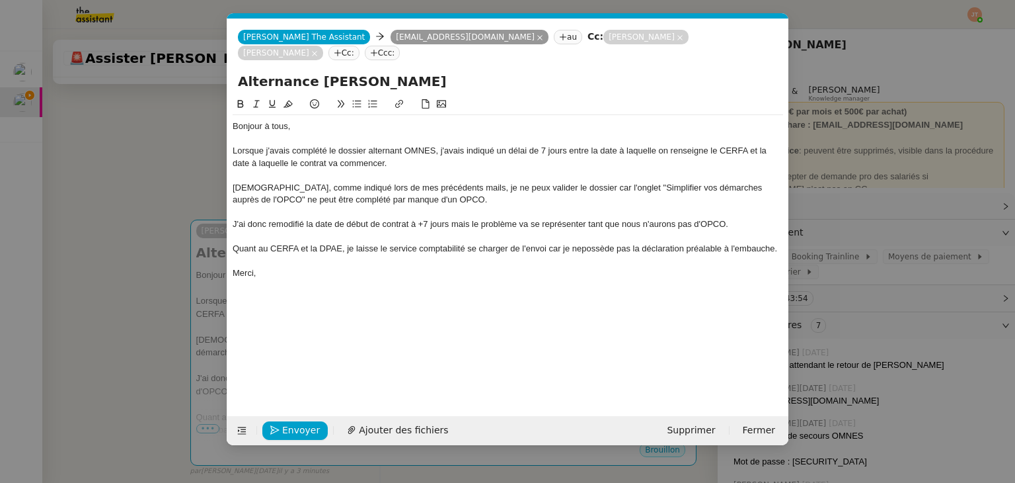
click at [416, 149] on div "Lorsque j'avais complété le dossier alternant OMNES, j'avais indiqué un délai d…" at bounding box center [508, 157] width 551 height 24
click at [471, 184] on div "[DEMOGRAPHIC_DATA], comme indiqué lors de mes précédents mails, je ne peux vali…" at bounding box center [508, 194] width 551 height 24
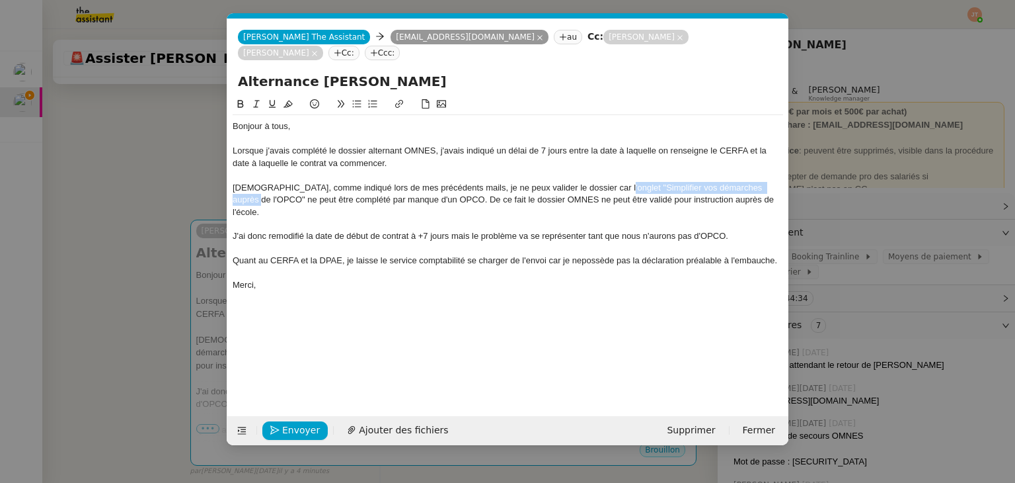
drag, startPoint x: 614, startPoint y: 171, endPoint x: 258, endPoint y: 186, distance: 356.7
click at [258, 186] on div "[DEMOGRAPHIC_DATA], comme indiqué lors de mes précédents mails, je ne peux vali…" at bounding box center [508, 200] width 551 height 36
click at [258, 97] on button at bounding box center [257, 104] width 16 height 15
click at [361, 218] on div at bounding box center [508, 224] width 551 height 12
click at [452, 230] on div "J'ai donc remodifié la date de début de contrat à +7 jours mais le problème va …" at bounding box center [508, 236] width 551 height 12
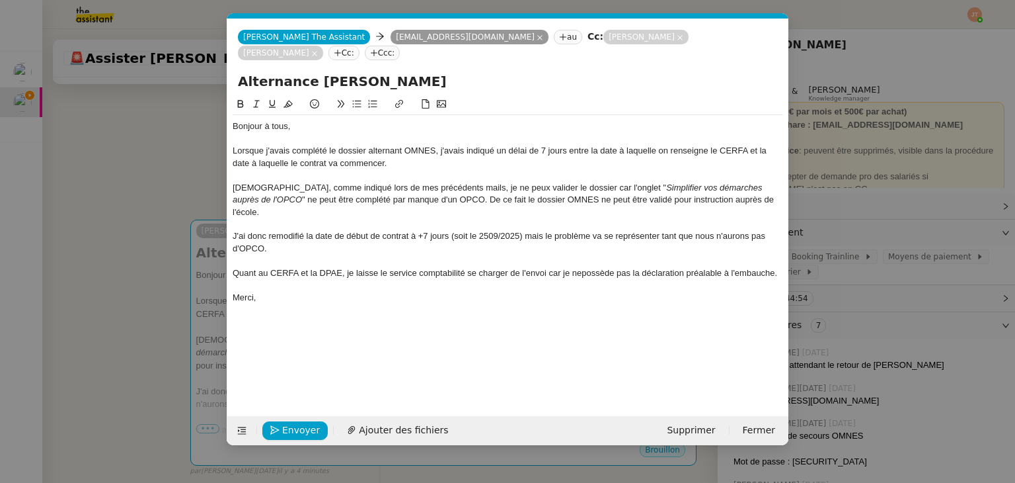
click at [486, 230] on div "J'ai donc remodifié la date de début de contrat à +7 jours (soit le 2509/2025) …" at bounding box center [508, 242] width 551 height 24
drag, startPoint x: 519, startPoint y: 210, endPoint x: 455, endPoint y: 212, distance: 64.2
click at [455, 230] on div "J'ai donc remodifié la date de début de contrat à +7 jours (soit le [DATE]) mai…" at bounding box center [508, 242] width 551 height 24
click at [257, 99] on icon at bounding box center [256, 103] width 9 height 9
click at [563, 230] on div "J'ai donc remodifié la date de début de contrat à +7 jours ( soit le 25/09/202 …" at bounding box center [508, 242] width 551 height 24
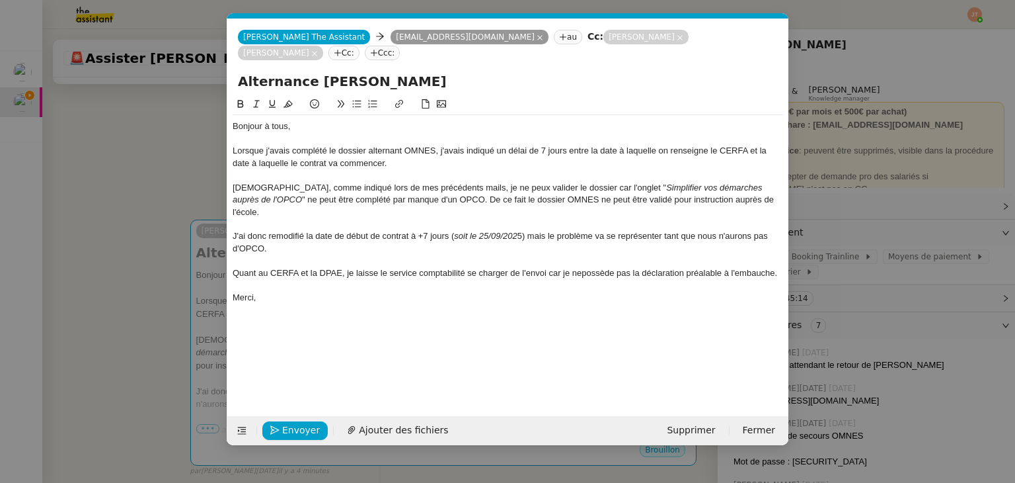
click at [285, 279] on div at bounding box center [508, 285] width 551 height 12
click at [285, 316] on div "Merci," at bounding box center [508, 322] width 551 height 12
click at [301, 230] on div "J'ai donc remodifié la date de début de contrat à +7 jours ( soit le 25/09/202 …" at bounding box center [508, 242] width 551 height 24
click at [341, 292] on div "Je reste à votre disposition." at bounding box center [508, 298] width 551 height 12
click at [278, 316] on div "Merci," at bounding box center [508, 322] width 551 height 12
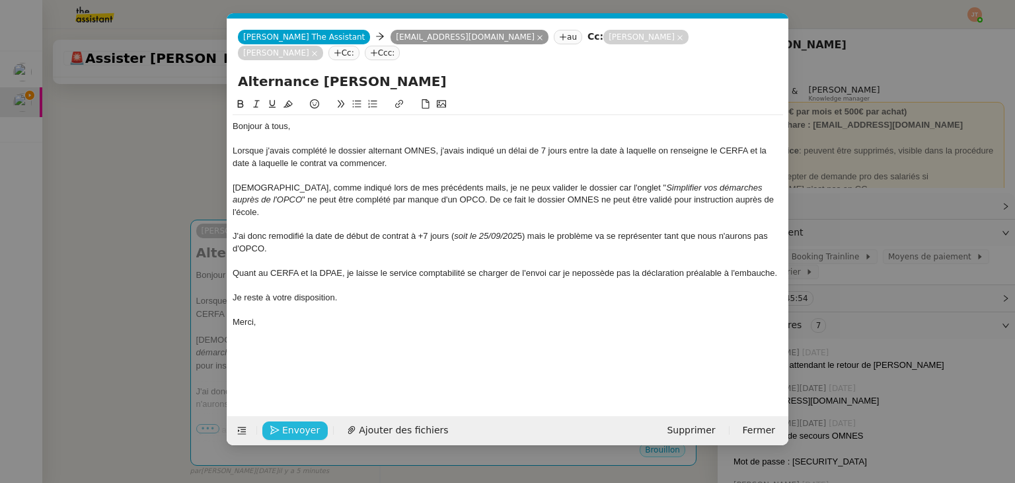
click at [296, 424] on span "Envoyer" at bounding box center [301, 429] width 38 height 15
click at [296, 424] on span "Confirmer l'envoi" at bounding box center [321, 429] width 79 height 15
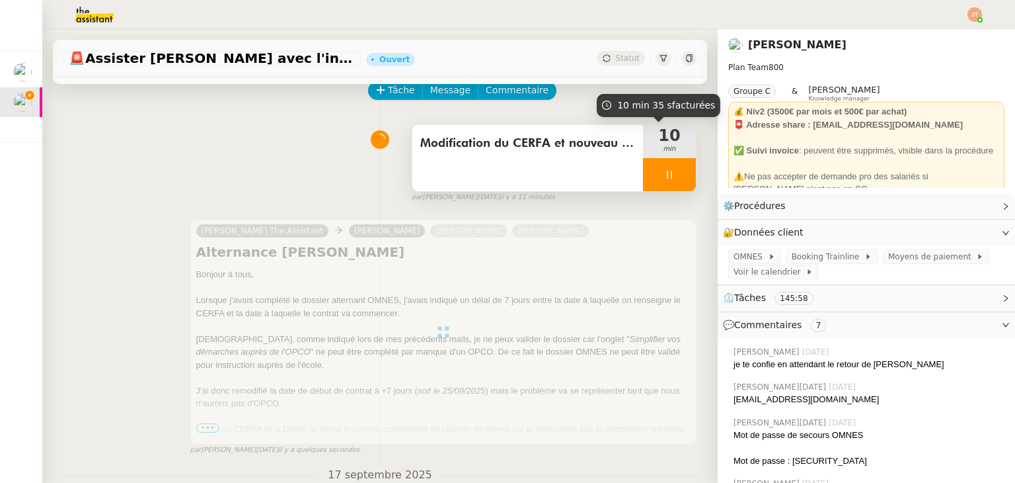
click at [643, 178] on div at bounding box center [669, 174] width 53 height 33
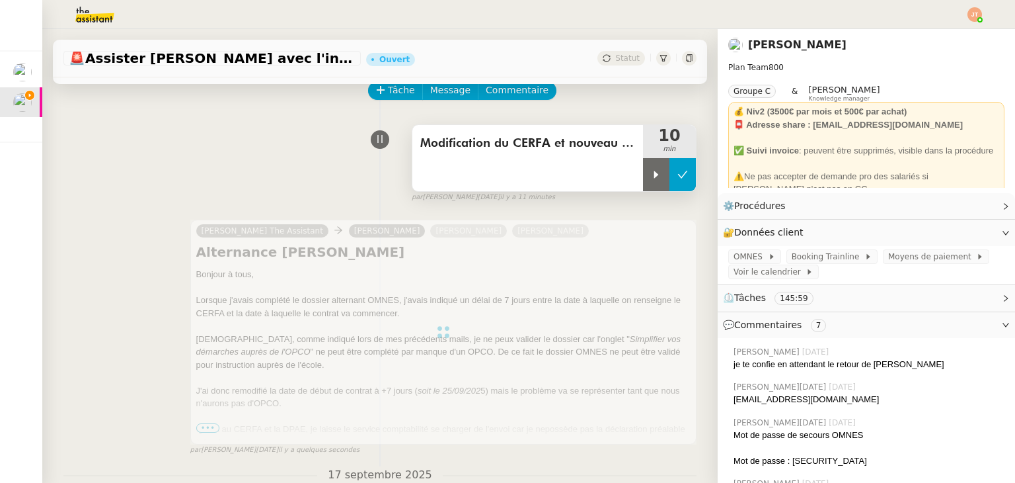
click at [678, 178] on icon at bounding box center [683, 174] width 11 height 11
click at [614, 64] on div "Statut" at bounding box center [622, 58] width 48 height 15
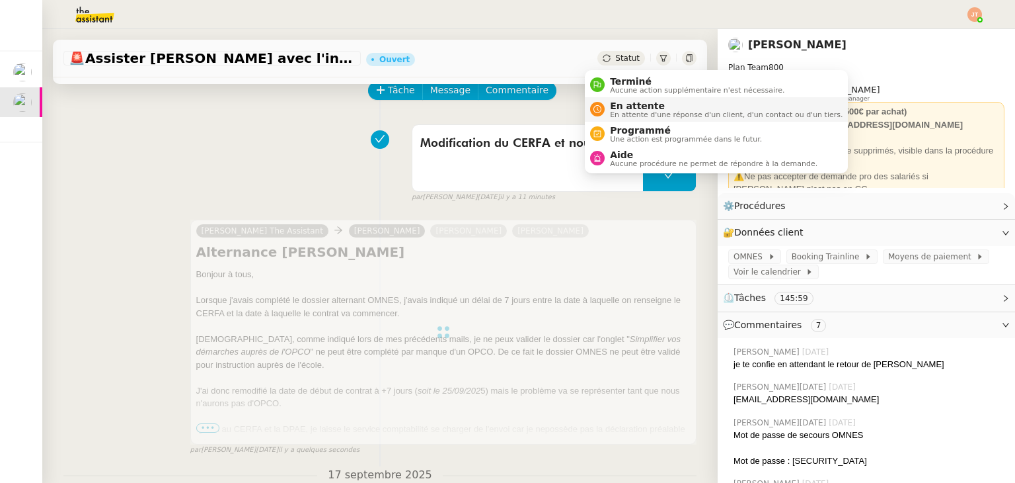
click at [631, 111] on span "En attente d'une réponse d'un client, d'un contact ou d'un tiers." at bounding box center [726, 114] width 233 height 7
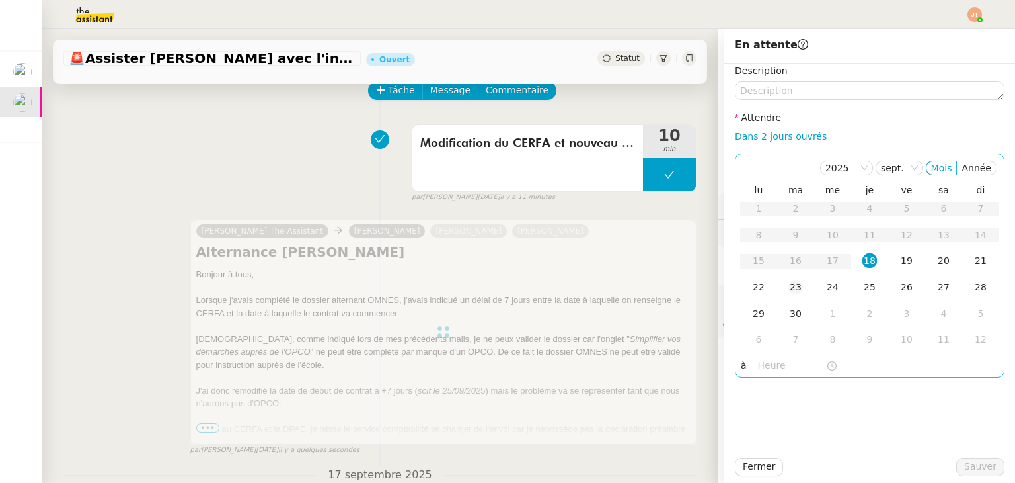
click at [789, 288] on div "23" at bounding box center [796, 287] width 15 height 15
click at [766, 368] on input "text" at bounding box center [792, 365] width 68 height 15
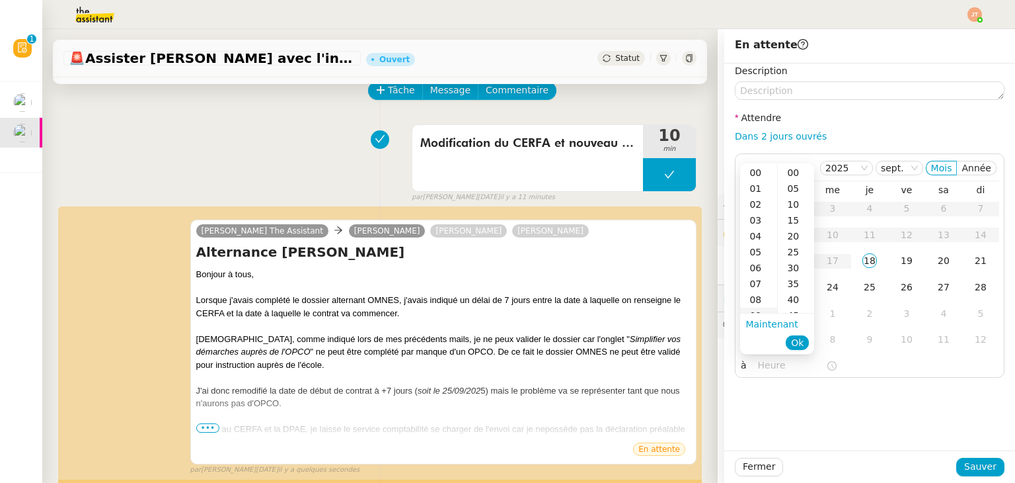
click at [763, 307] on div "09" at bounding box center [758, 315] width 37 height 16
click at [787, 301] on div "40" at bounding box center [796, 300] width 36 height 16
type input "09:40"
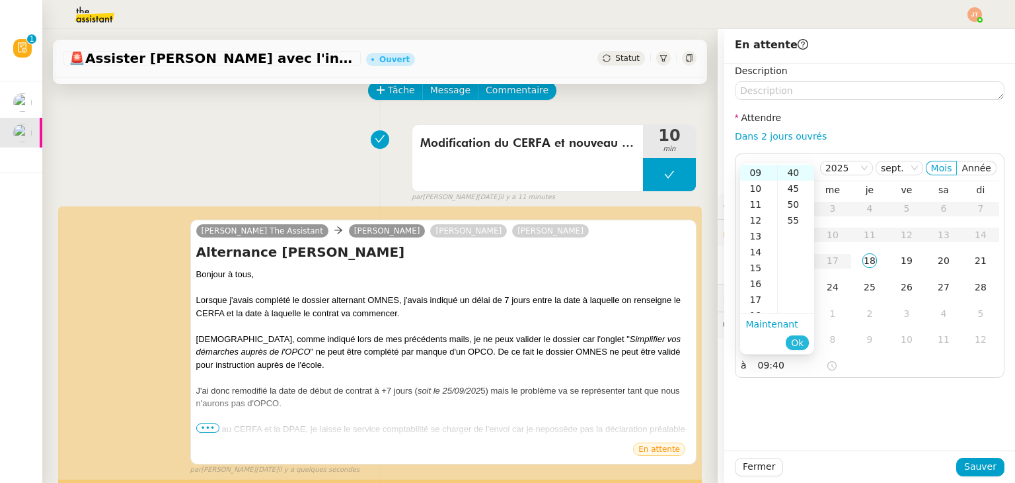
click at [797, 347] on span "Ok" at bounding box center [797, 342] width 13 height 13
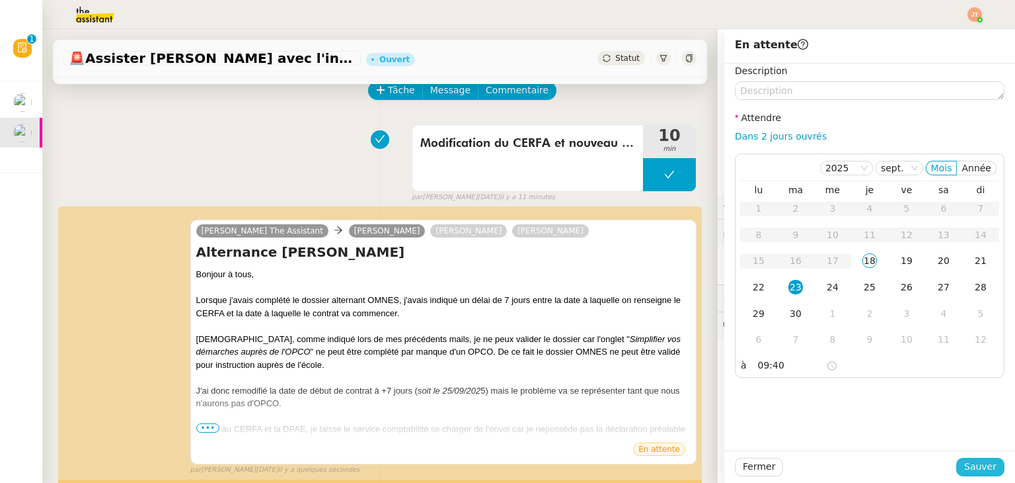
click at [965, 459] on span "Sauver" at bounding box center [981, 466] width 32 height 15
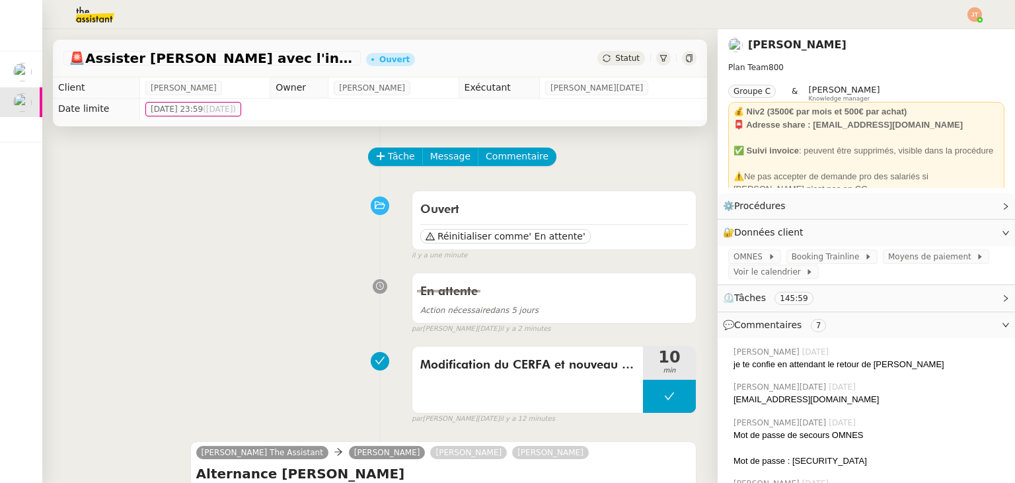
click at [615, 59] on span "Statut" at bounding box center [627, 58] width 24 height 9
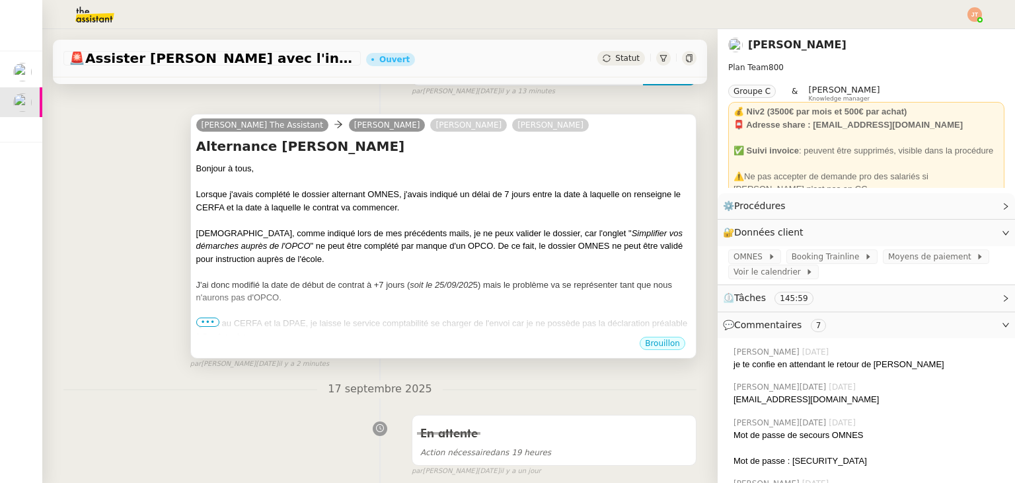
scroll to position [331, 0]
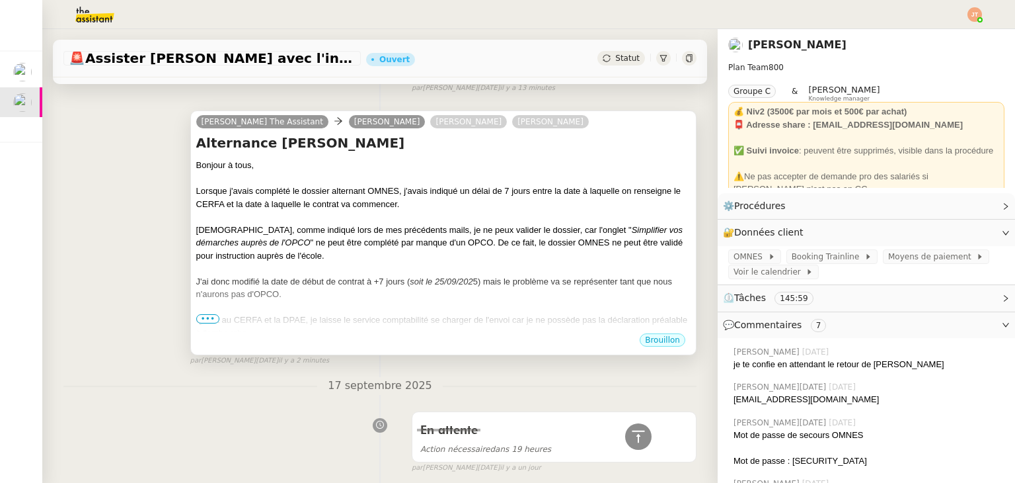
click at [206, 320] on span "•••" at bounding box center [208, 318] width 24 height 9
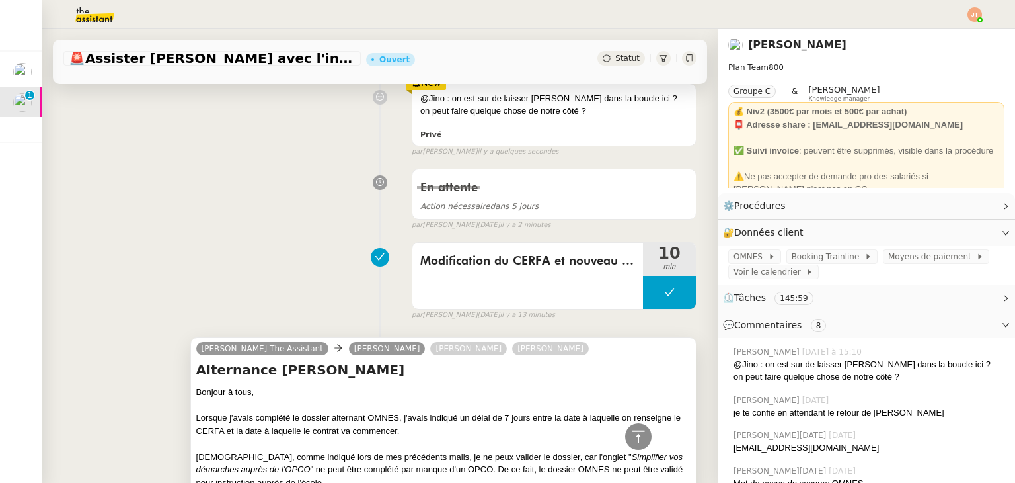
scroll to position [0, 0]
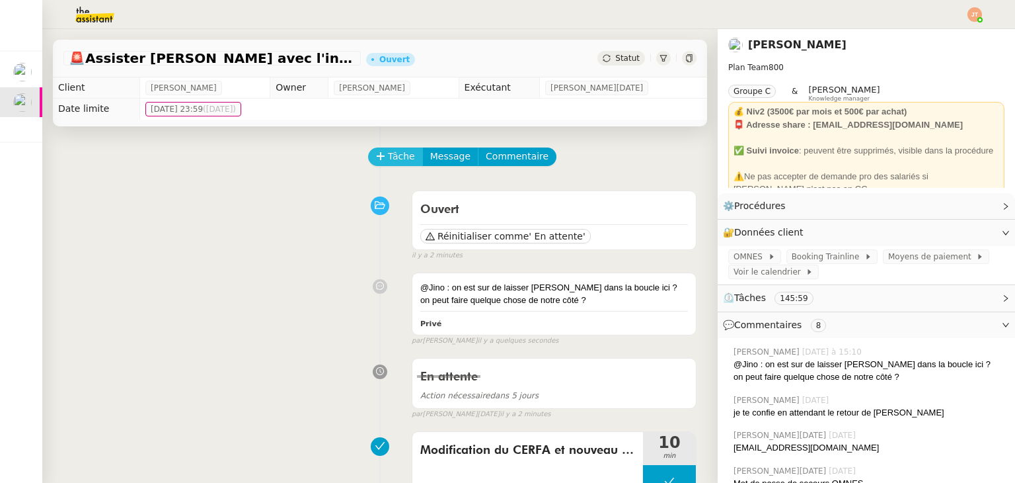
click at [391, 161] on span "Tâche" at bounding box center [401, 156] width 27 height 15
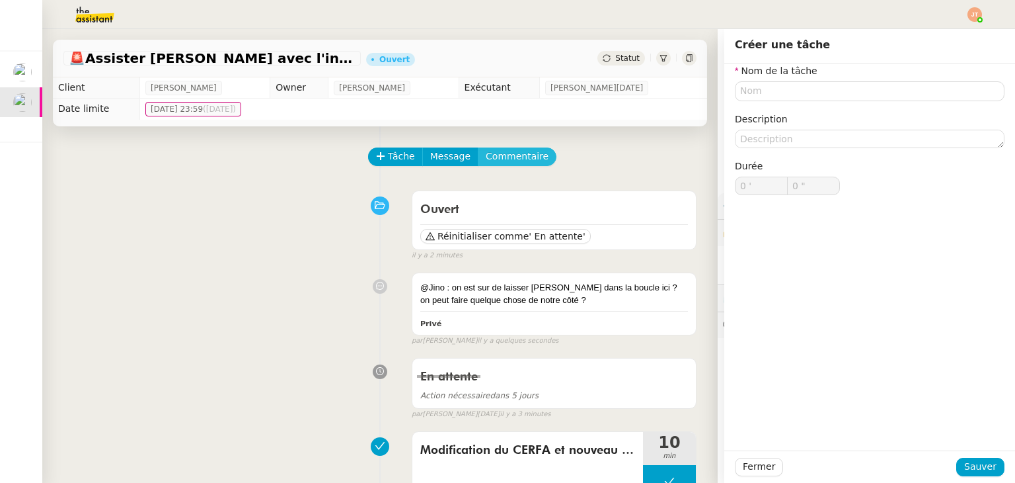
click at [505, 159] on span "Commentaire" at bounding box center [517, 156] width 63 height 15
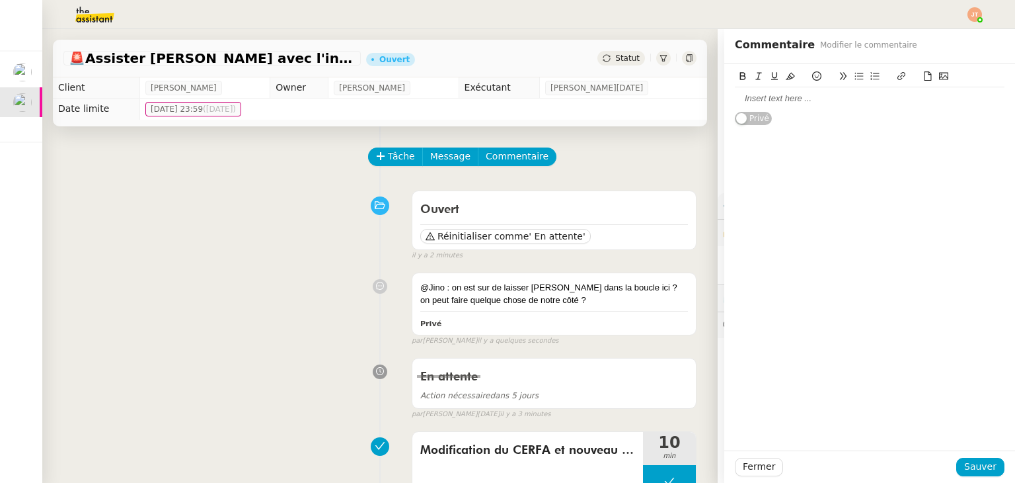
click at [767, 98] on div at bounding box center [870, 99] width 270 height 12
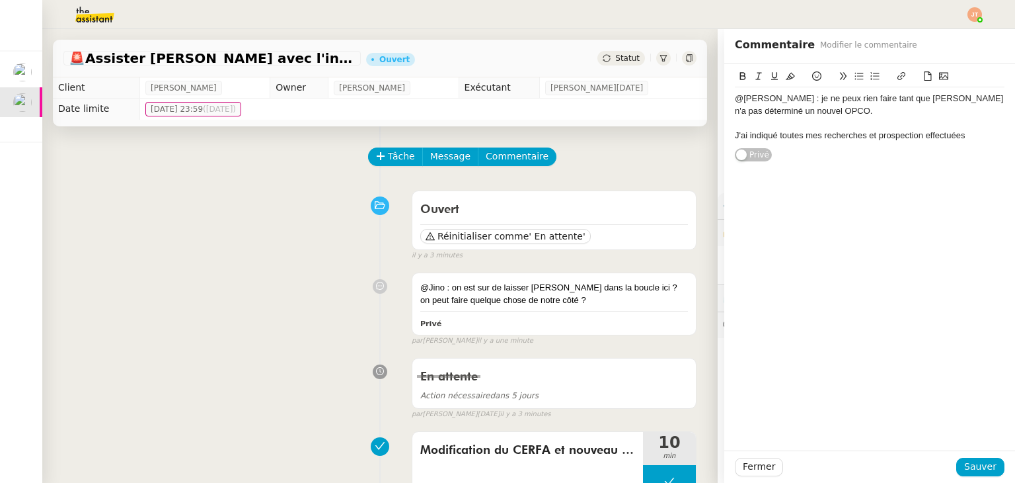
click at [913, 133] on div "J'ai indiqué toutes mes recherches et prospection effectuées" at bounding box center [870, 136] width 270 height 12
click at [965, 135] on div "J'ai indiqué toutes mes recherches et prospections effectuées" at bounding box center [870, 136] width 270 height 12
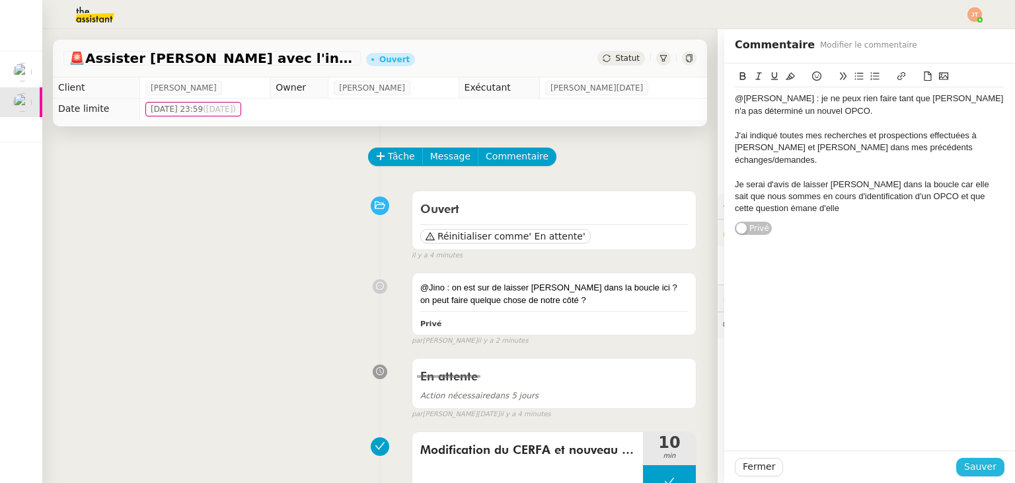
click at [969, 471] on span "Sauver" at bounding box center [981, 466] width 32 height 15
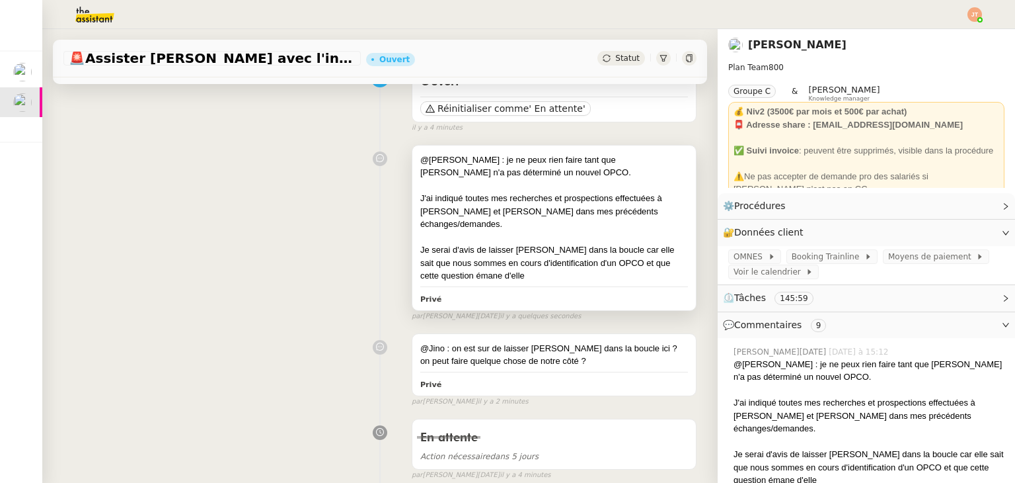
scroll to position [132, 0]
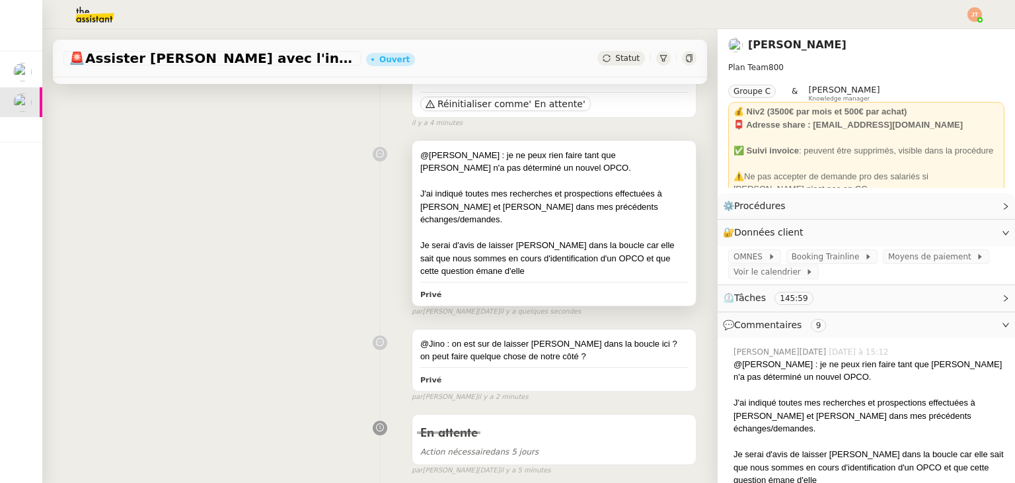
click at [601, 214] on div "J'ai indiqué toutes mes recherches et prospections effectuées à [PERSON_NAME] e…" at bounding box center [554, 206] width 268 height 39
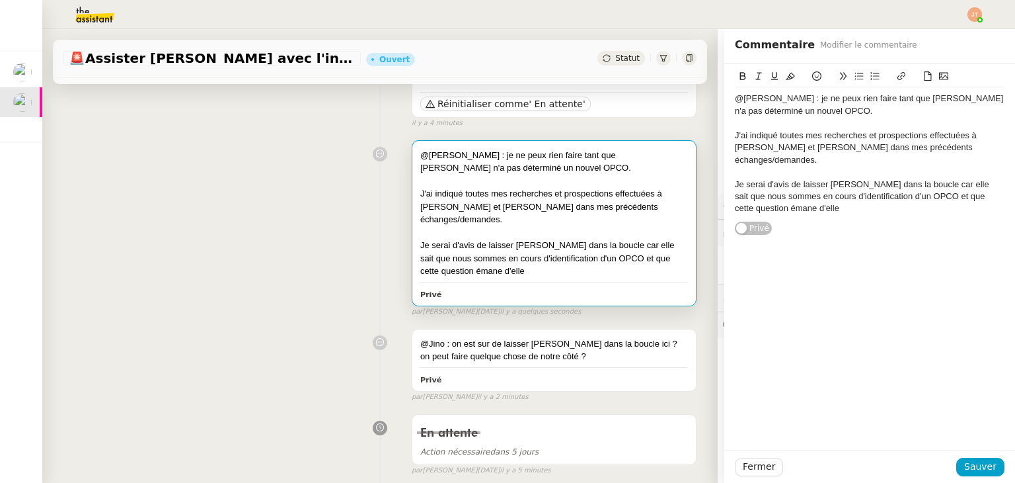
click at [939, 145] on div "J'ai indiqué toutes mes recherches et prospections effectuées à [PERSON_NAME] e…" at bounding box center [870, 148] width 270 height 36
click at [970, 470] on span "Sauver" at bounding box center [981, 466] width 32 height 15
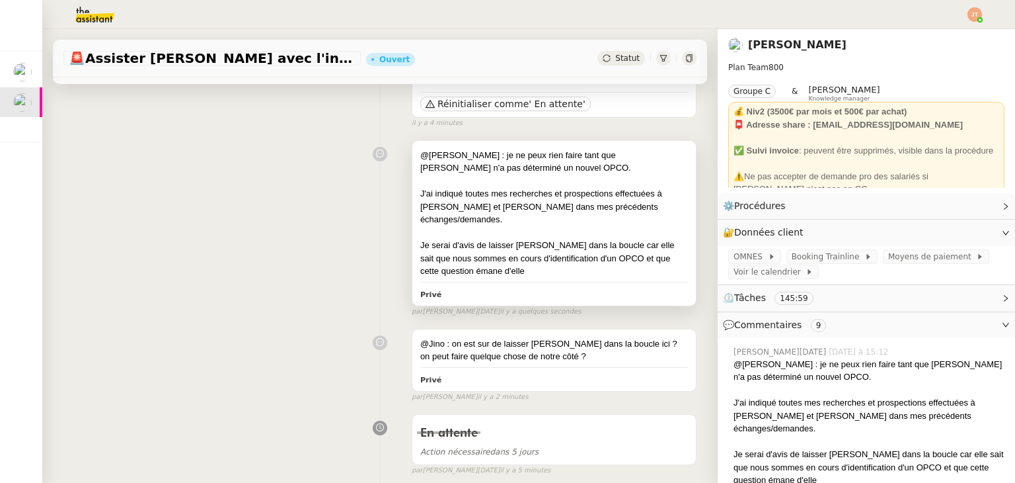
click at [563, 226] on div at bounding box center [554, 232] width 268 height 13
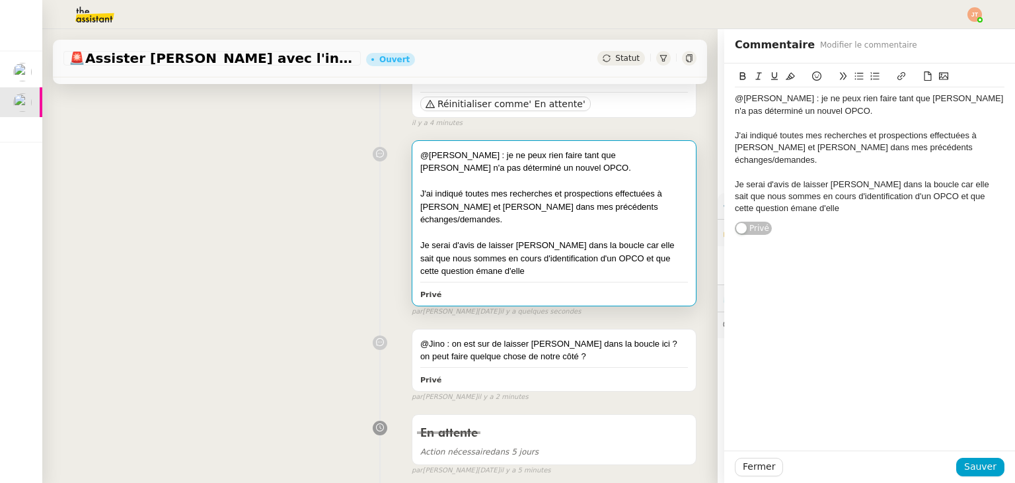
click at [950, 143] on div "J'ai indiqué toutes mes recherches et prospections effectuées à [PERSON_NAME] e…" at bounding box center [870, 148] width 270 height 36
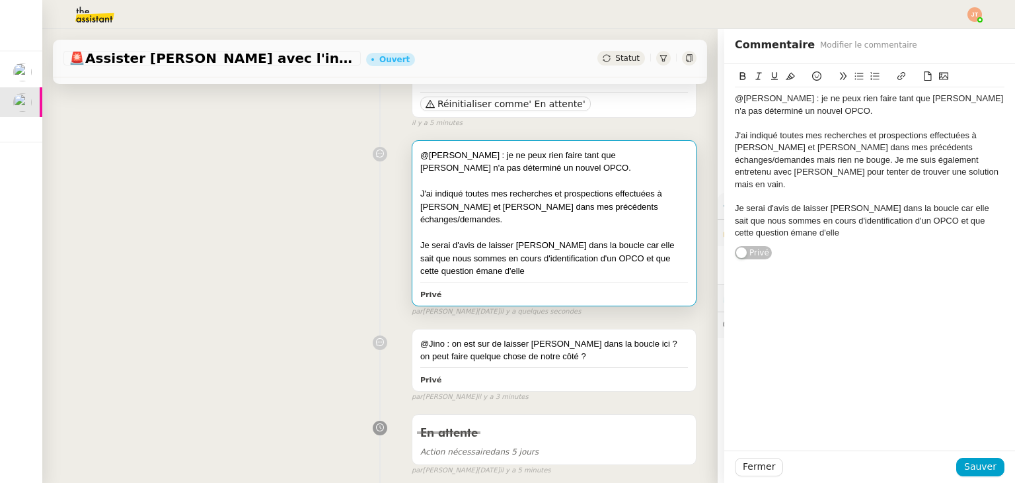
click at [797, 222] on div "Je serai d'avis de laisser [PERSON_NAME] dans la boucle car elle sait que nous …" at bounding box center [870, 220] width 270 height 36
click at [984, 467] on span "Sauver" at bounding box center [981, 466] width 32 height 15
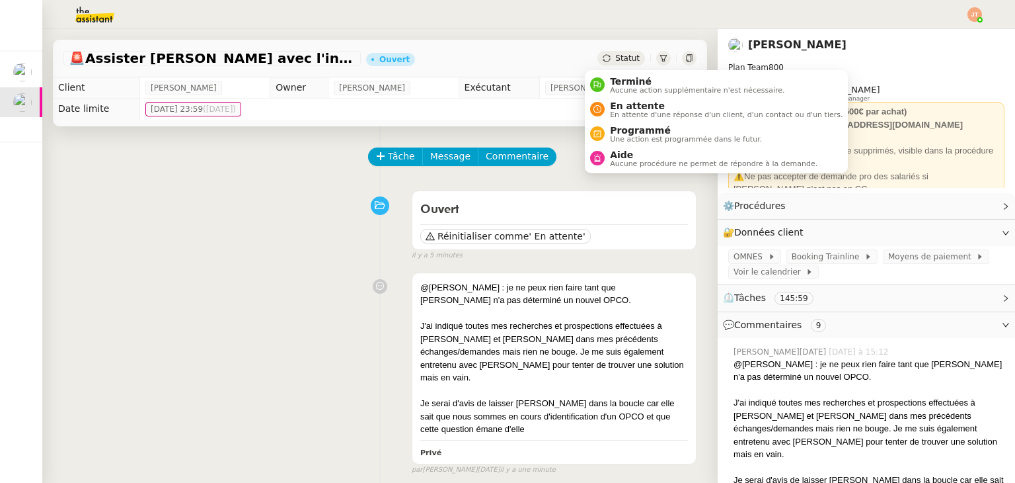
click at [615, 61] on span "Statut" at bounding box center [627, 58] width 24 height 9
click at [620, 157] on span "Aide" at bounding box center [714, 154] width 208 height 11
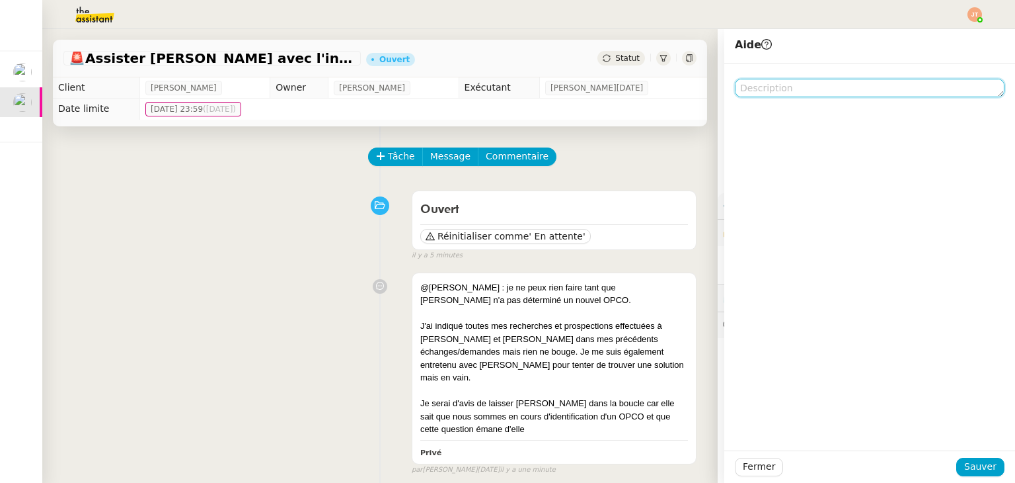
click at [799, 88] on textarea at bounding box center [870, 88] width 270 height 19
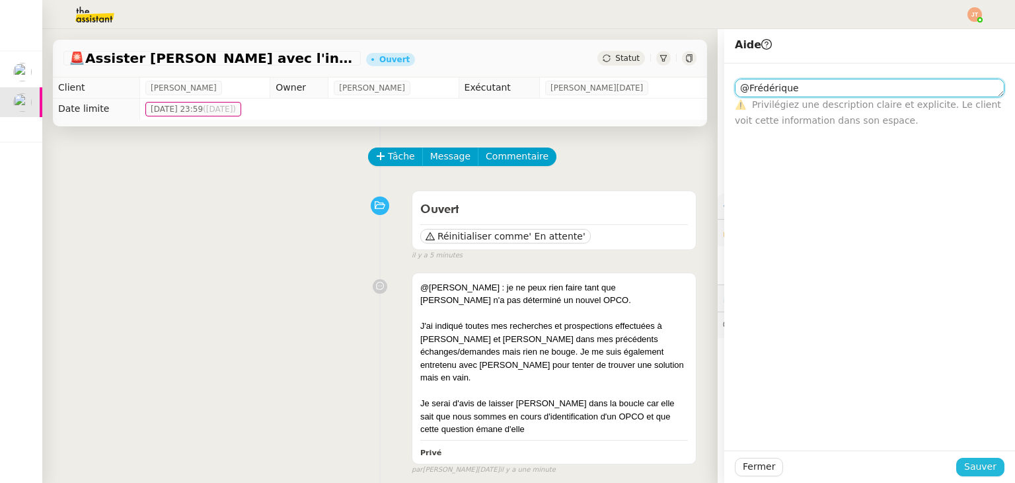
type textarea "@Frédérique"
click at [977, 467] on span "Sauver" at bounding box center [981, 466] width 32 height 15
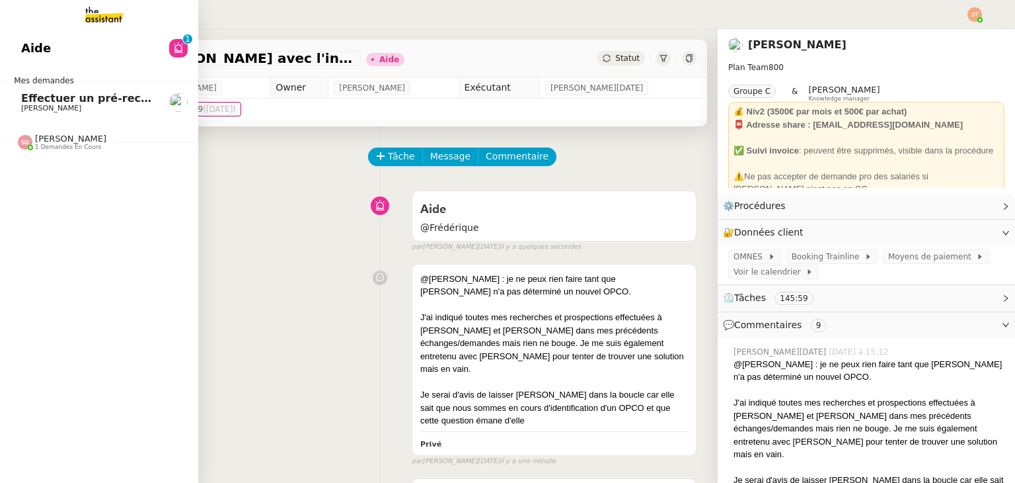
click at [34, 108] on span "[PERSON_NAME]" at bounding box center [51, 108] width 60 height 9
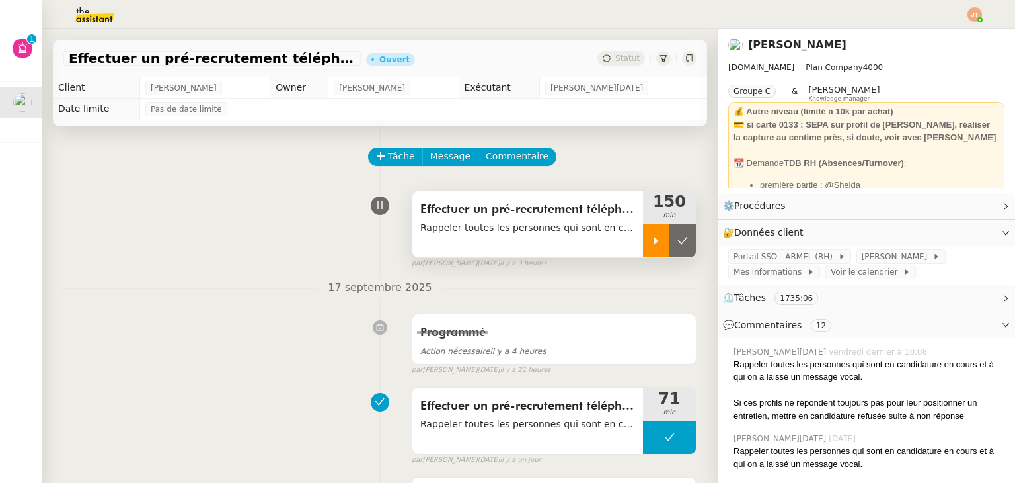
click at [643, 238] on div at bounding box center [656, 240] width 26 height 33
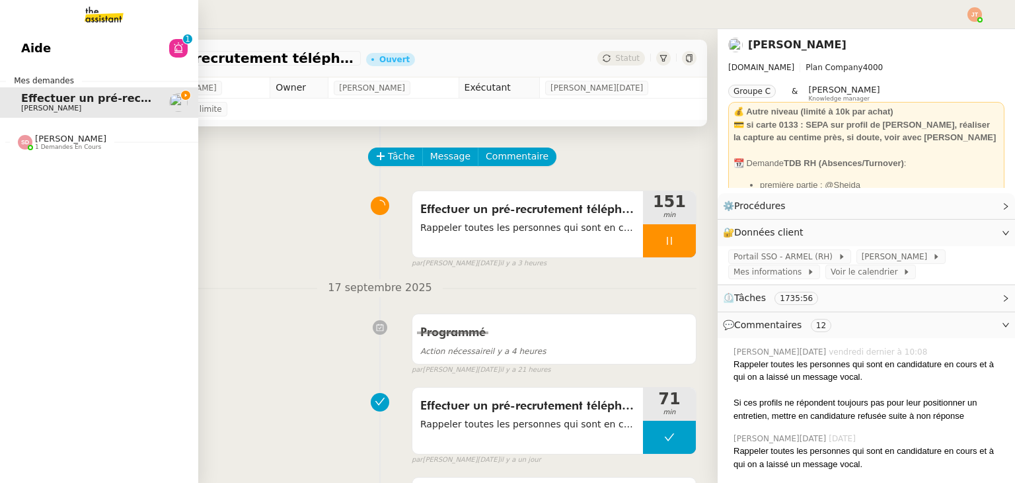
click at [36, 40] on span "Aide" at bounding box center [36, 48] width 30 height 20
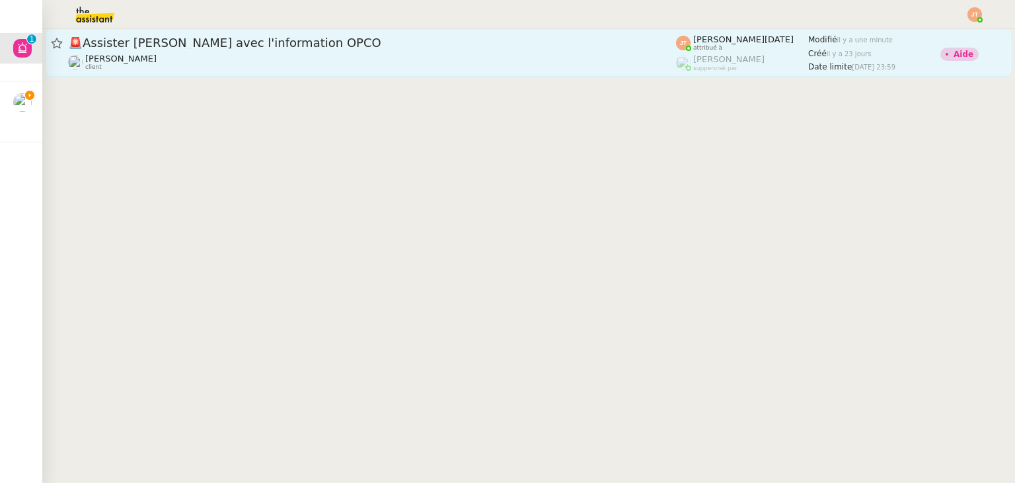
click at [267, 56] on div "[PERSON_NAME] client" at bounding box center [372, 62] width 608 height 17
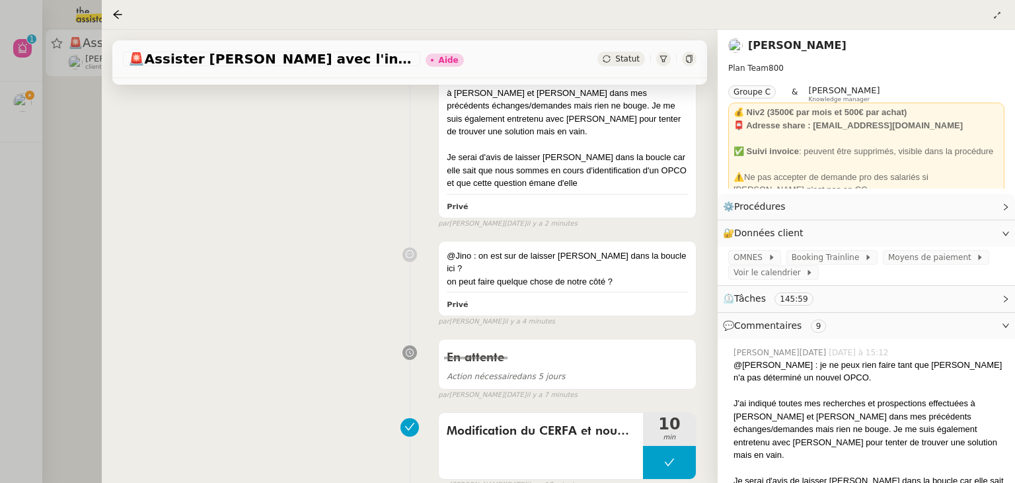
scroll to position [264, 0]
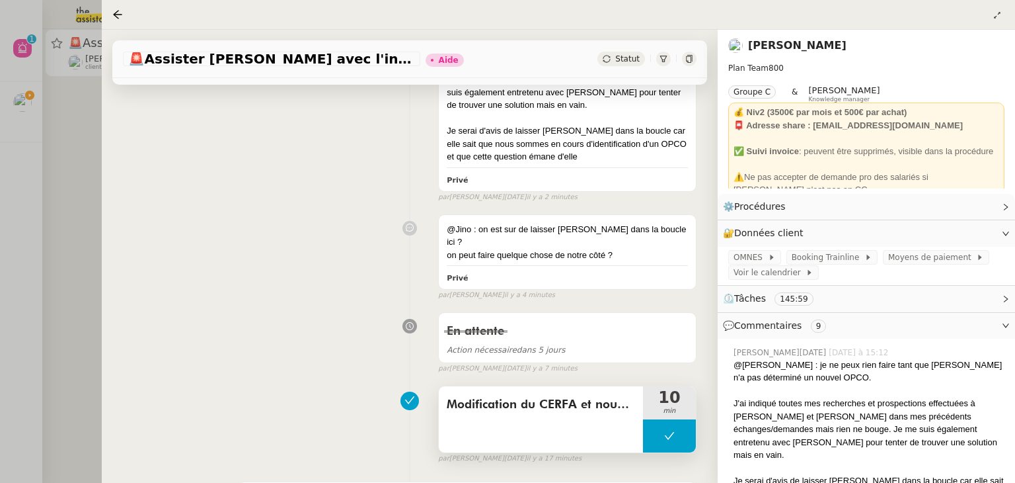
click at [495, 395] on span "Modification du CERFA et nouveau dépôt sur [GEOGRAPHIC_DATA]" at bounding box center [541, 405] width 188 height 20
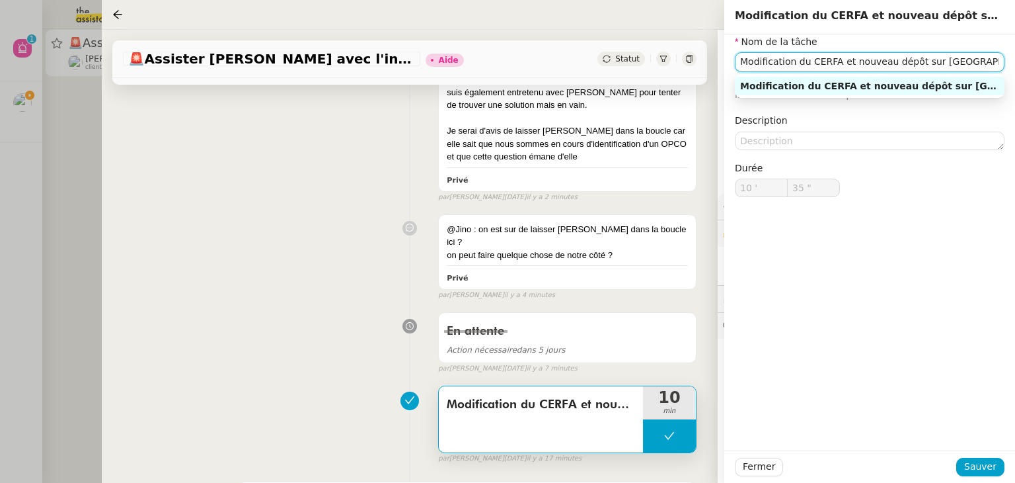
drag, startPoint x: 833, startPoint y: 59, endPoint x: 808, endPoint y: 61, distance: 25.2
click at [808, 61] on input "Modification du CERFA et nouveau dépôt sur [GEOGRAPHIC_DATA]" at bounding box center [870, 61] width 270 height 19
drag, startPoint x: 899, startPoint y: 61, endPoint x: 838, endPoint y: 62, distance: 60.8
click at [838, 62] on input "Modification dossier et nouveau dépôt sur [GEOGRAPHIC_DATA]" at bounding box center [870, 61] width 270 height 19
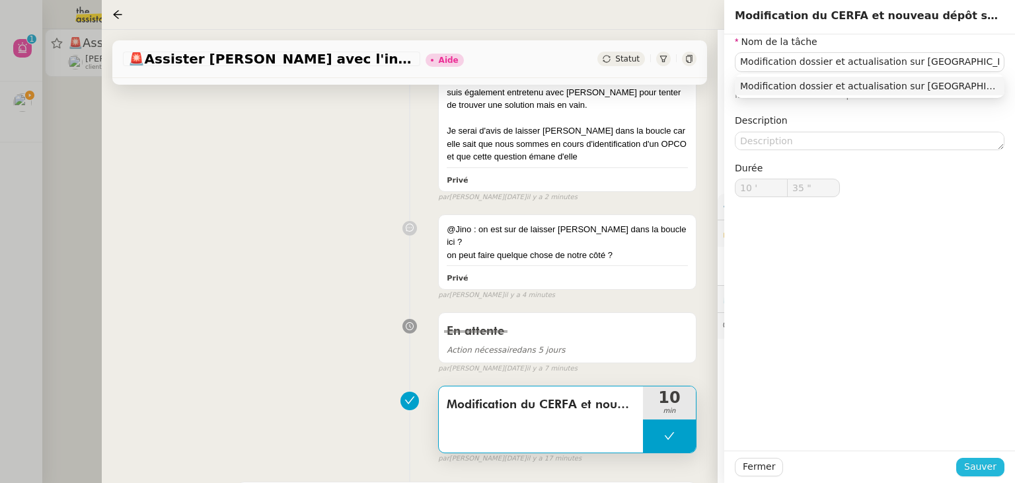
click at [972, 467] on span "Sauver" at bounding box center [981, 466] width 32 height 15
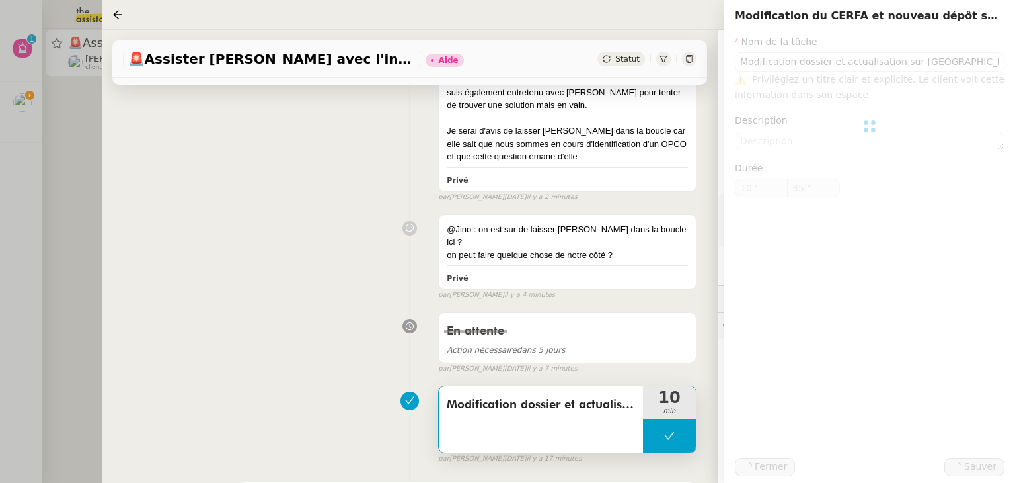
type input "Modification dossier et actualisation sur [GEOGRAPHIC_DATA]"
type input "10 '"
type input "35 ""
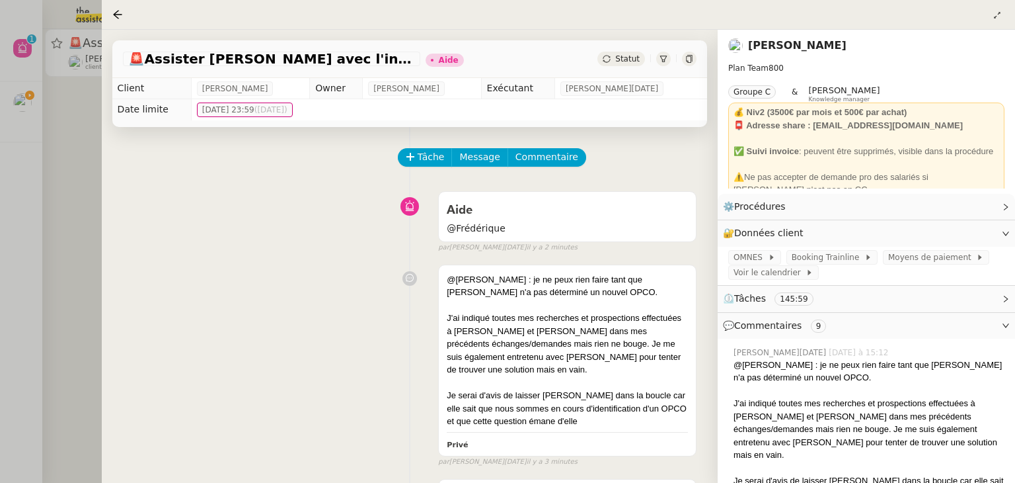
click at [75, 168] on div at bounding box center [507, 241] width 1015 height 483
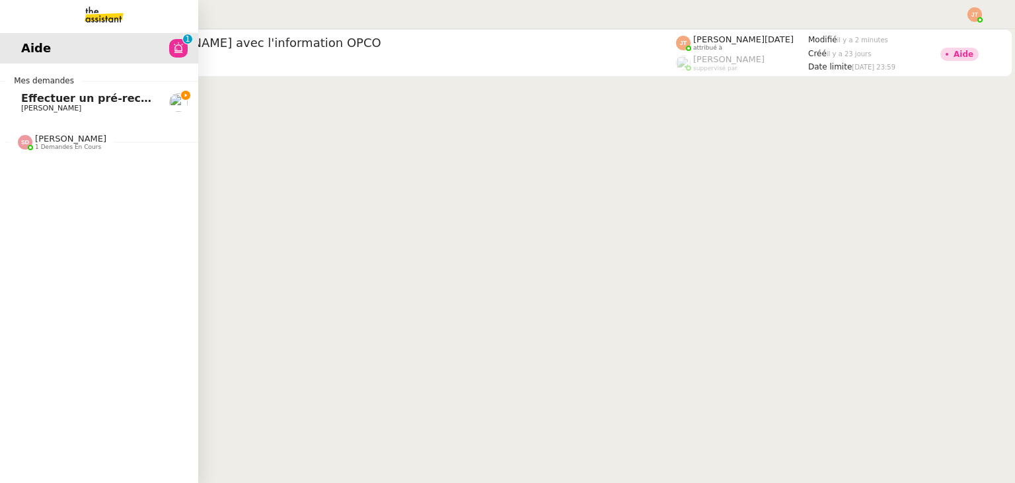
click at [53, 149] on span "1 demandes en cours" at bounding box center [68, 146] width 66 height 7
click at [61, 173] on span "[PERSON_NAME]" at bounding box center [88, 177] width 134 height 8
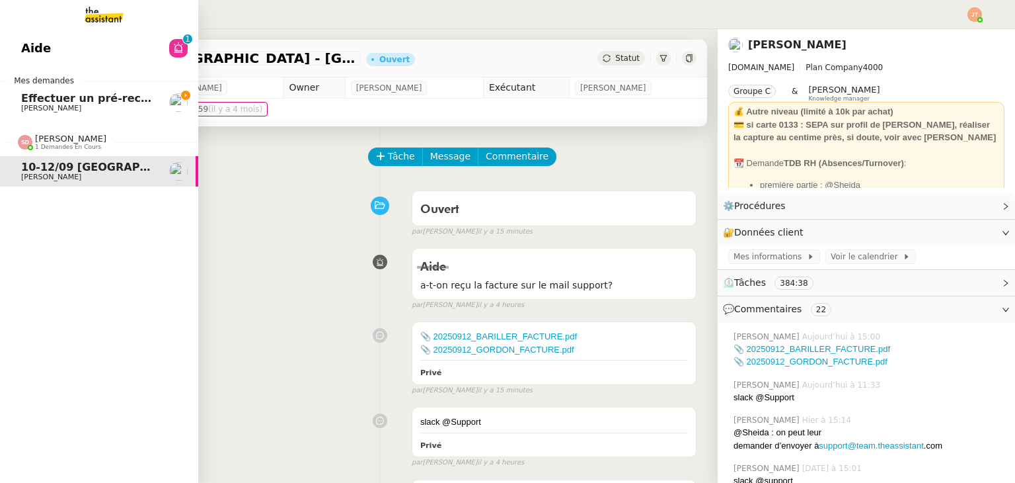
click at [77, 143] on span "1 demandes en cours" at bounding box center [68, 146] width 66 height 7
click at [85, 110] on span "[PERSON_NAME]" at bounding box center [88, 108] width 134 height 8
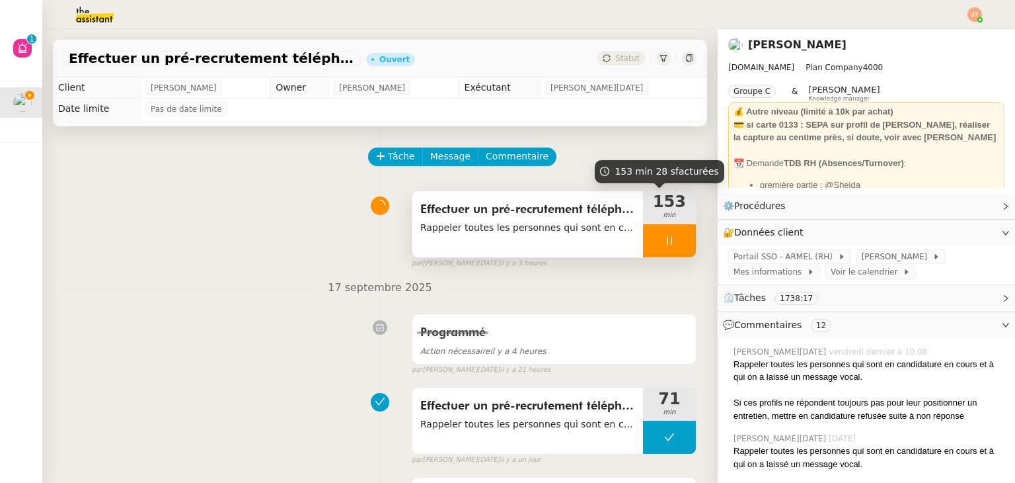
click at [664, 237] on icon at bounding box center [669, 240] width 11 height 11
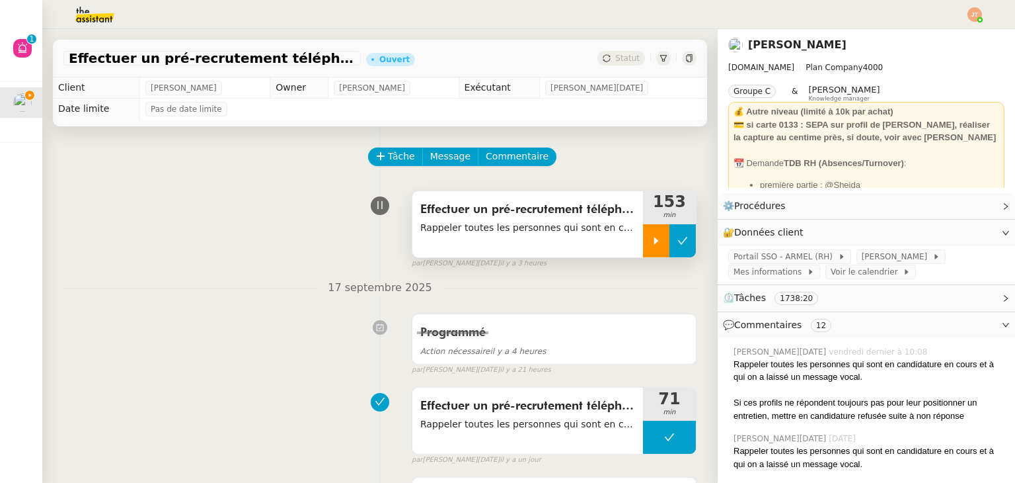
click at [678, 244] on icon at bounding box center [683, 240] width 11 height 11
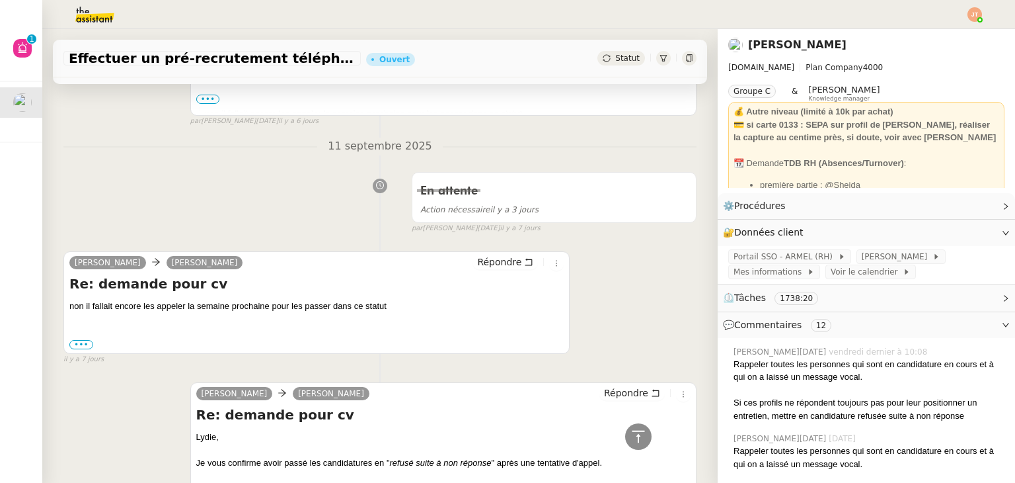
scroll to position [1653, 0]
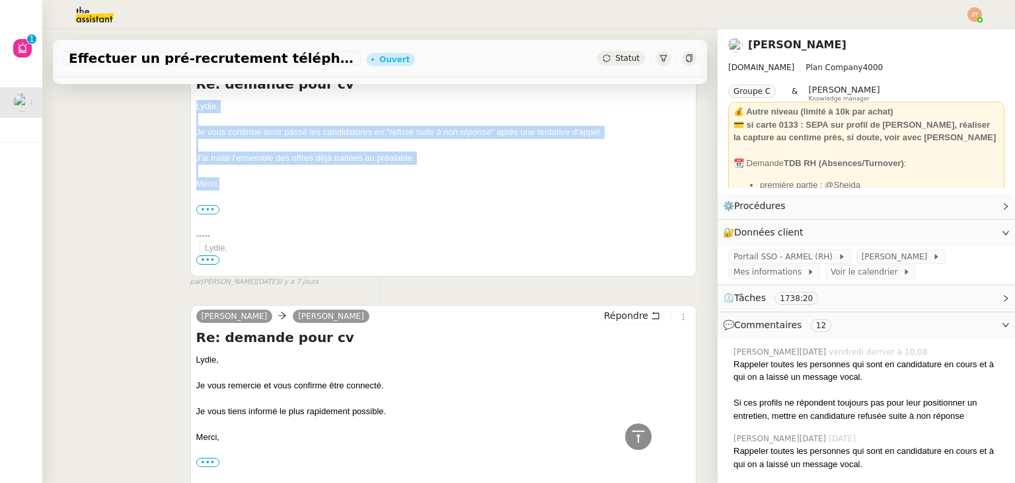
drag, startPoint x: 192, startPoint y: 106, endPoint x: 231, endPoint y: 182, distance: 86.0
click at [231, 182] on div "[PERSON_NAME], Je vous confirme avoir passé les candidatures en " refusé suite …" at bounding box center [443, 287] width 495 height 374
copy div "[PERSON_NAME], Je vous confirme avoir passé les candidatures en " refusé suite …"
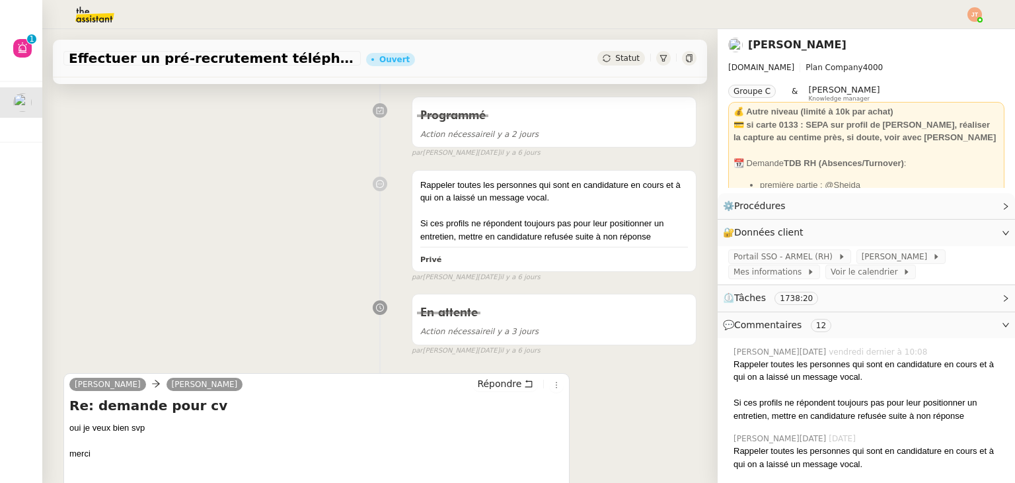
scroll to position [661, 0]
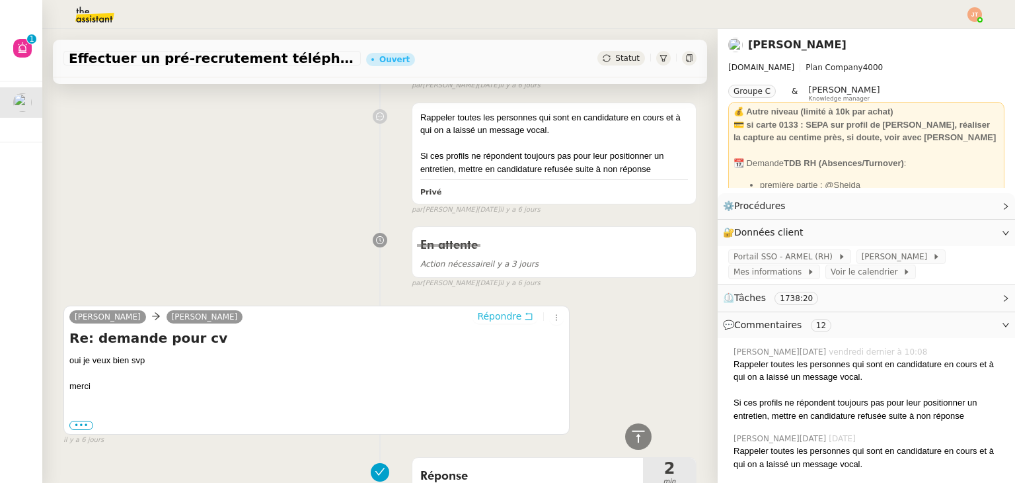
click at [498, 316] on span "Répondre" at bounding box center [499, 315] width 44 height 13
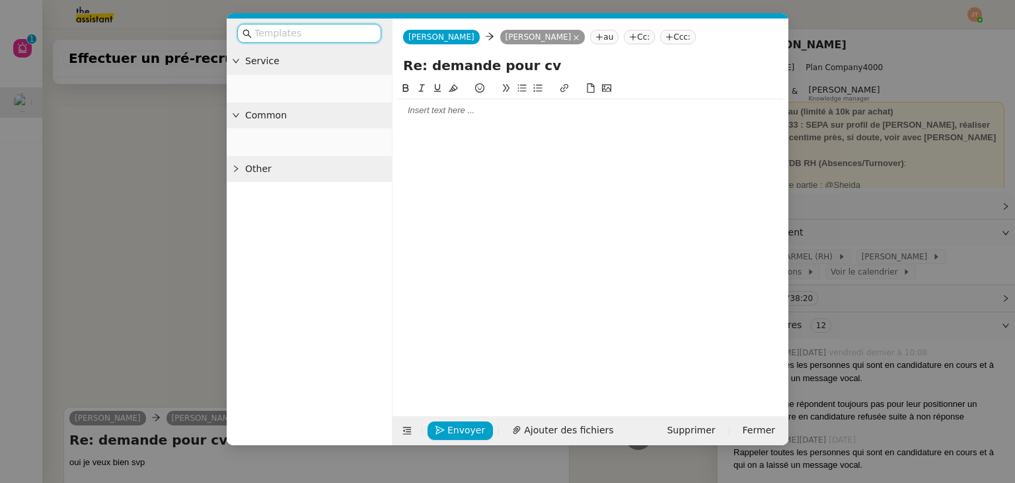
scroll to position [763, 0]
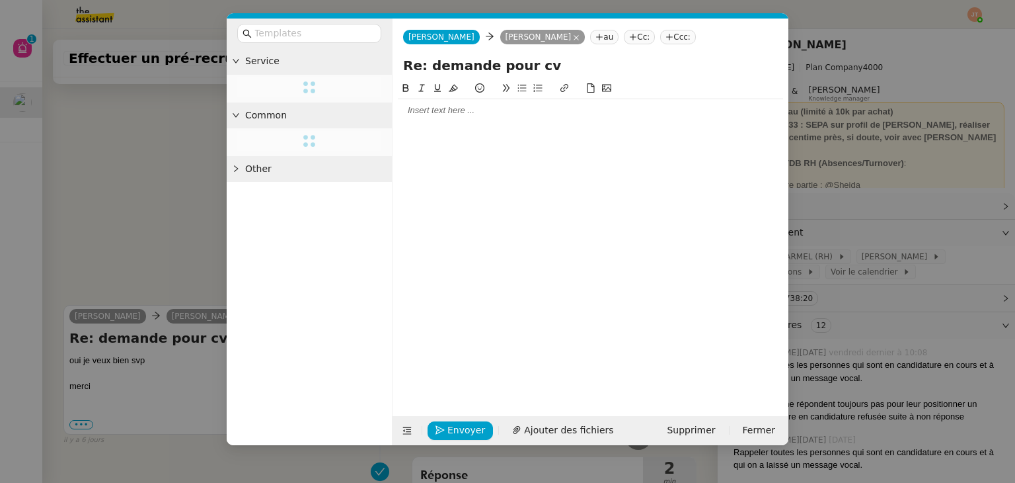
click at [431, 116] on div at bounding box center [590, 110] width 385 height 12
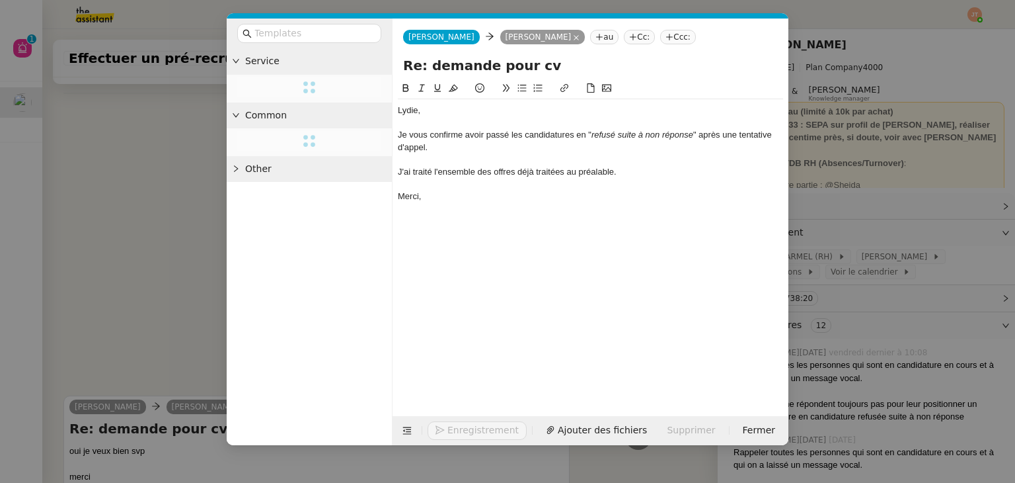
scroll to position [853, 0]
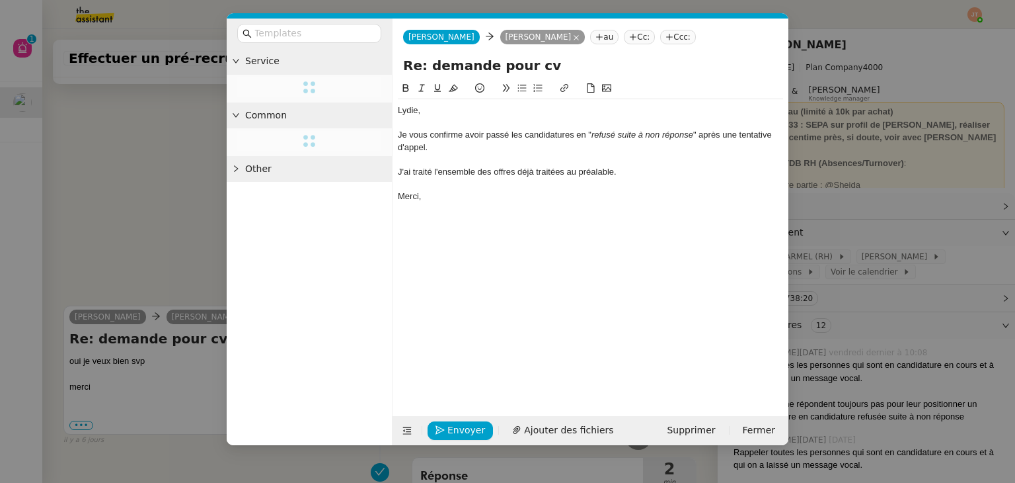
click at [396, 110] on nz-spin "[PERSON_NAME], Je vous confirme avoir passé les candidatures en " refusé suite …" at bounding box center [591, 241] width 396 height 320
click at [397, 110] on nz-spin "[PERSON_NAME], Je vous confirme avoir passé les candidatures en " refusé suite …" at bounding box center [591, 241] width 396 height 320
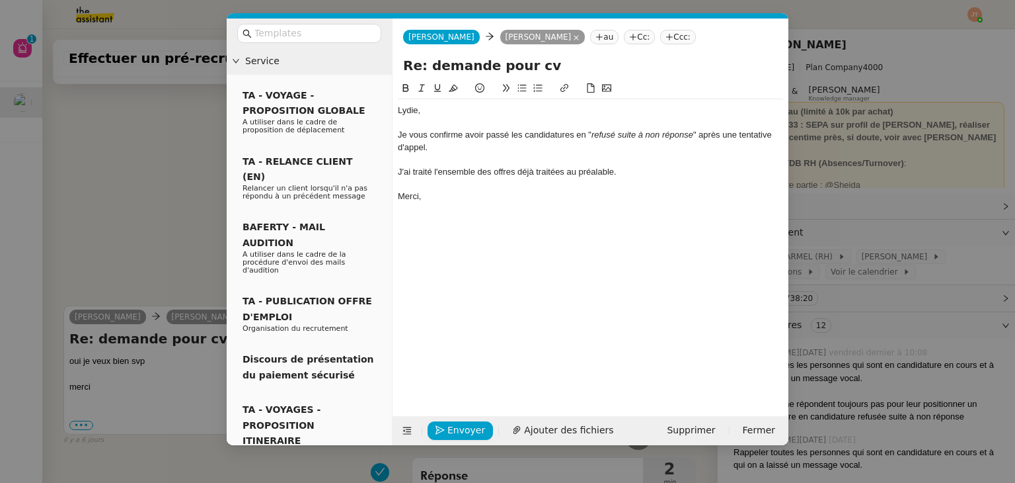
click at [398, 110] on div "Lydie," at bounding box center [590, 110] width 385 height 12
click at [463, 157] on div at bounding box center [590, 159] width 385 height 12
click at [626, 171] on div "J'ai traité l'ensemble des offres déjà traitées au préalable." at bounding box center [590, 172] width 385 height 12
click at [520, 95] on button at bounding box center [522, 88] width 16 height 15
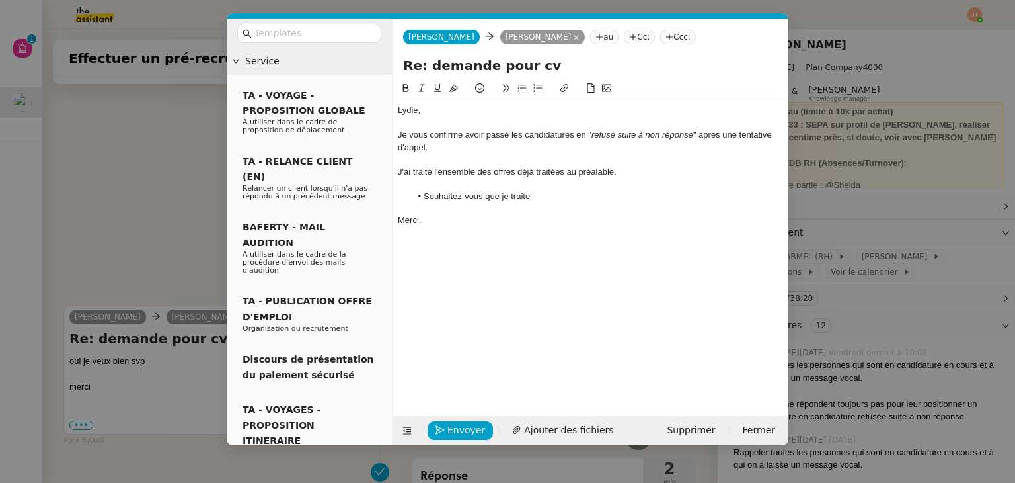
scroll to position [896, 0]
click at [452, 226] on div "Merci," at bounding box center [590, 220] width 385 height 12
click at [444, 432] on icon "button" at bounding box center [440, 429] width 9 height 9
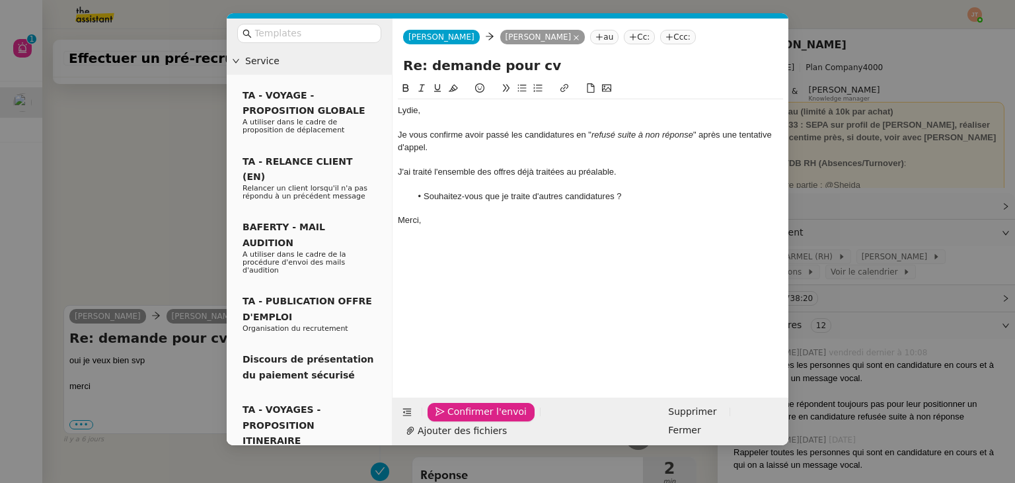
click at [444, 416] on icon "button" at bounding box center [440, 411] width 9 height 9
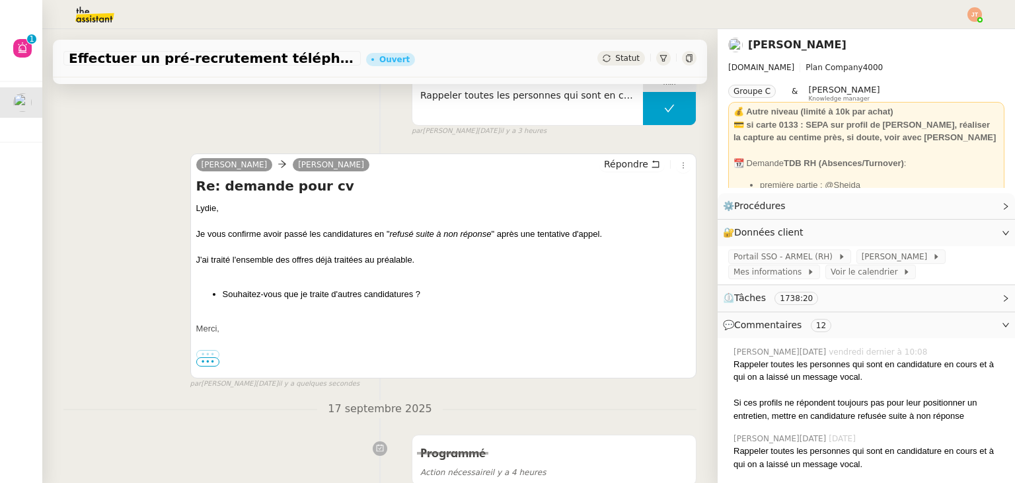
scroll to position [0, 0]
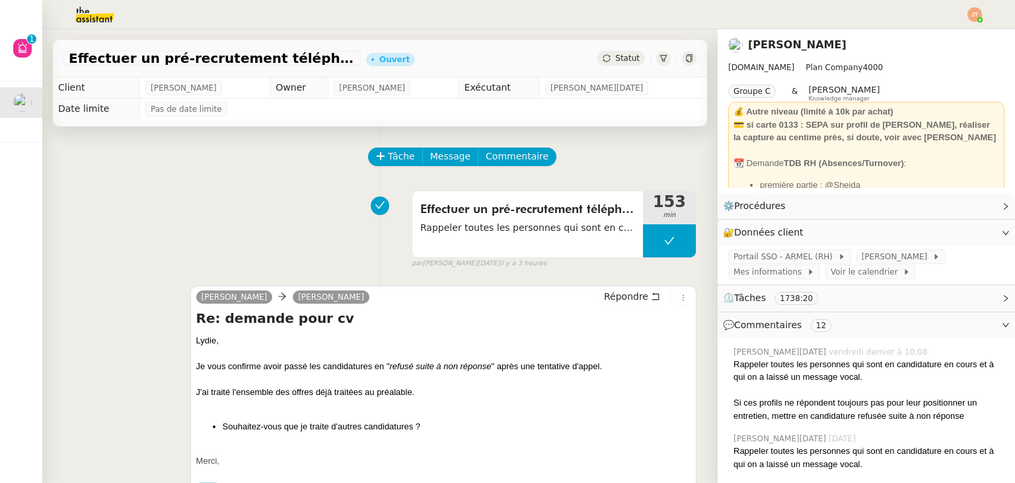
click at [618, 59] on span "Statut" at bounding box center [627, 58] width 24 height 9
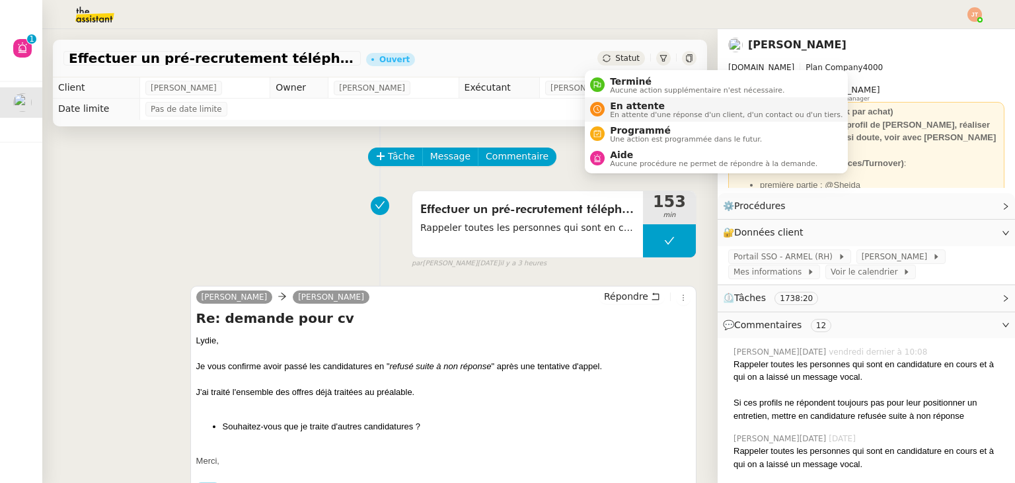
click at [635, 101] on span "En attente" at bounding box center [726, 105] width 233 height 11
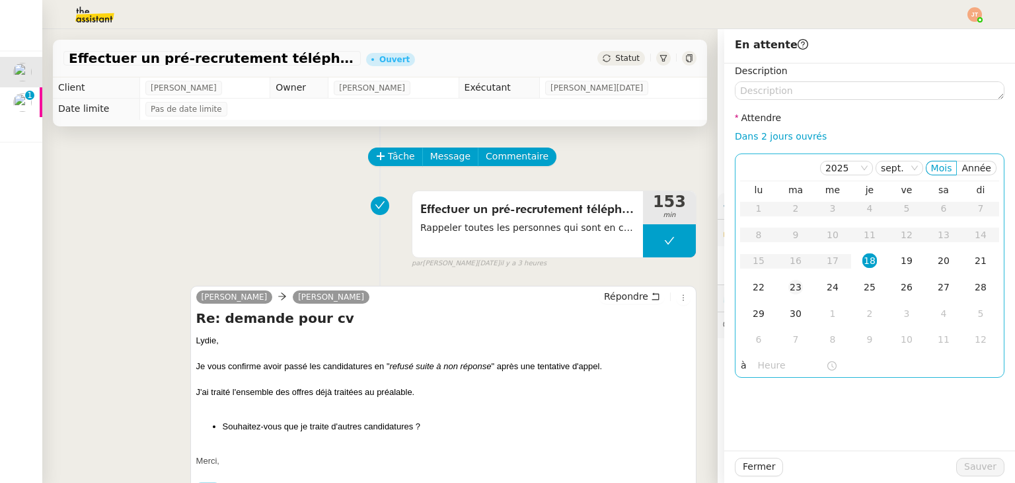
click at [789, 294] on div "23" at bounding box center [796, 287] width 15 height 15
click at [754, 290] on div "22" at bounding box center [759, 287] width 15 height 15
click at [758, 368] on input "text" at bounding box center [792, 365] width 68 height 15
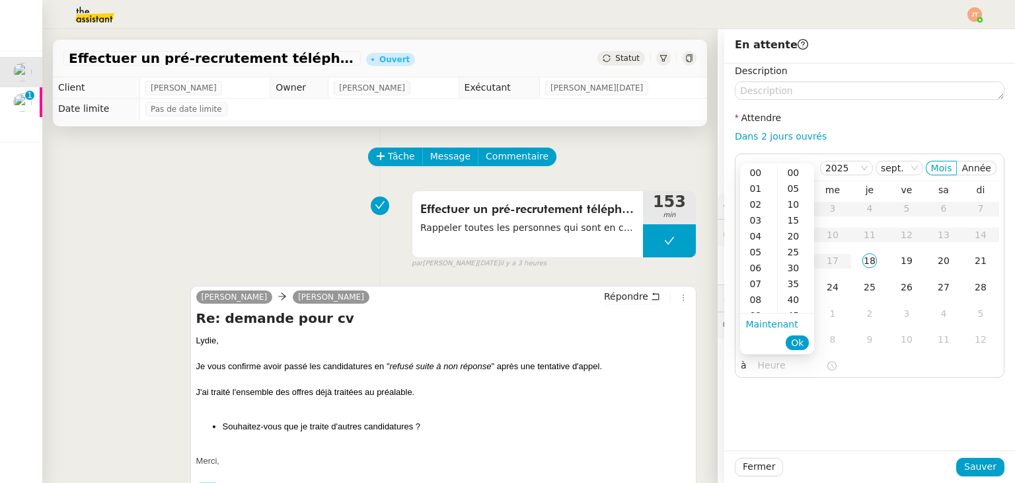
click at [761, 313] on ul "Maintenant Ok" at bounding box center [777, 333] width 74 height 40
click at [761, 311] on div "09" at bounding box center [758, 315] width 37 height 16
click at [797, 296] on div "40" at bounding box center [796, 300] width 36 height 16
type input "09:40"
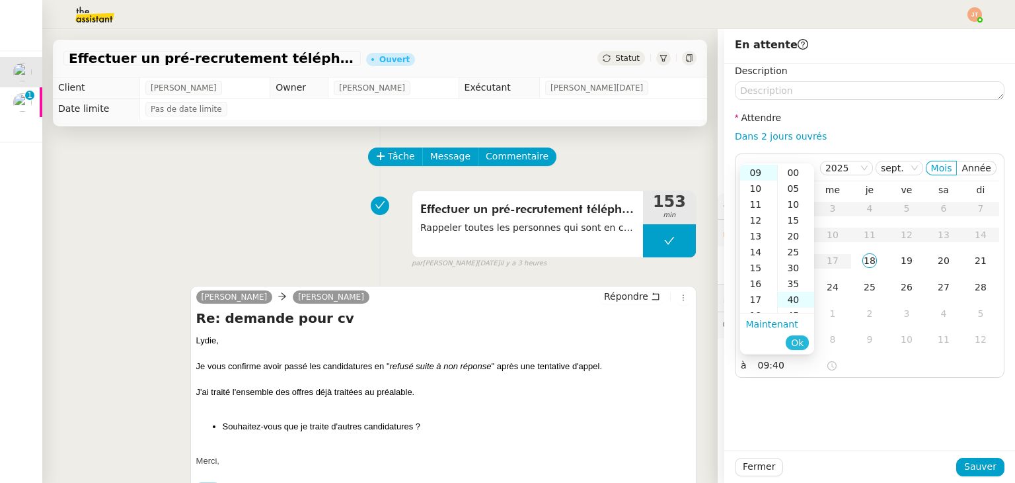
scroll to position [127, 0]
click at [799, 341] on span "Ok" at bounding box center [797, 342] width 13 height 13
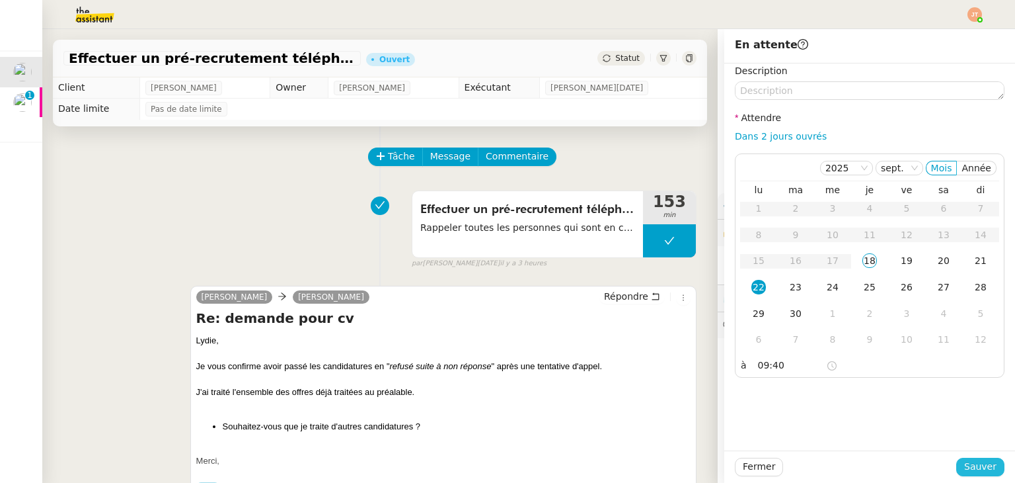
click at [974, 474] on span "Sauver" at bounding box center [981, 466] width 32 height 15
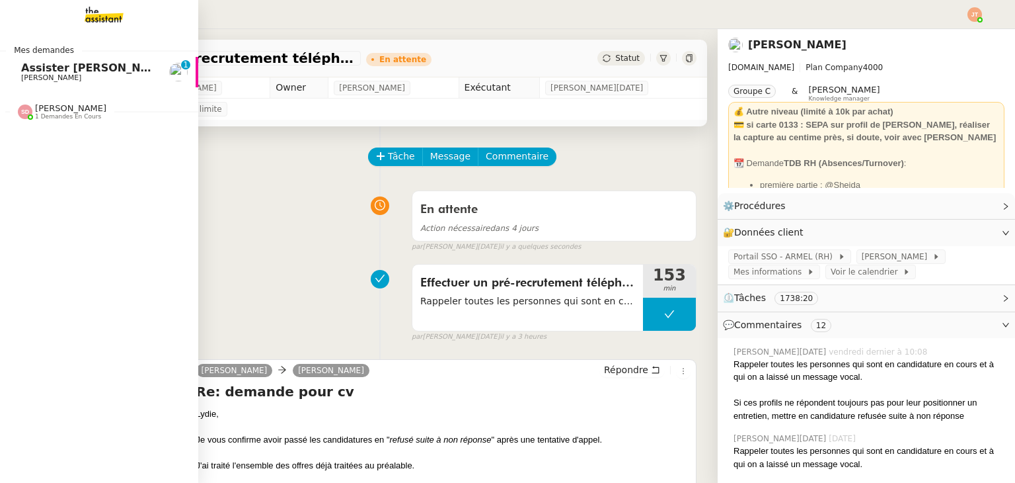
click at [32, 77] on span "[PERSON_NAME]" at bounding box center [51, 77] width 60 height 9
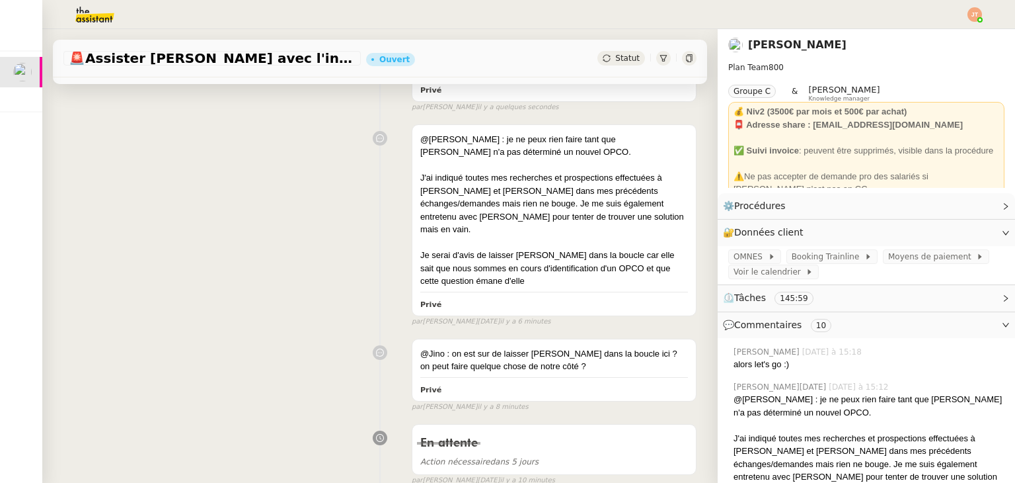
scroll to position [264, 0]
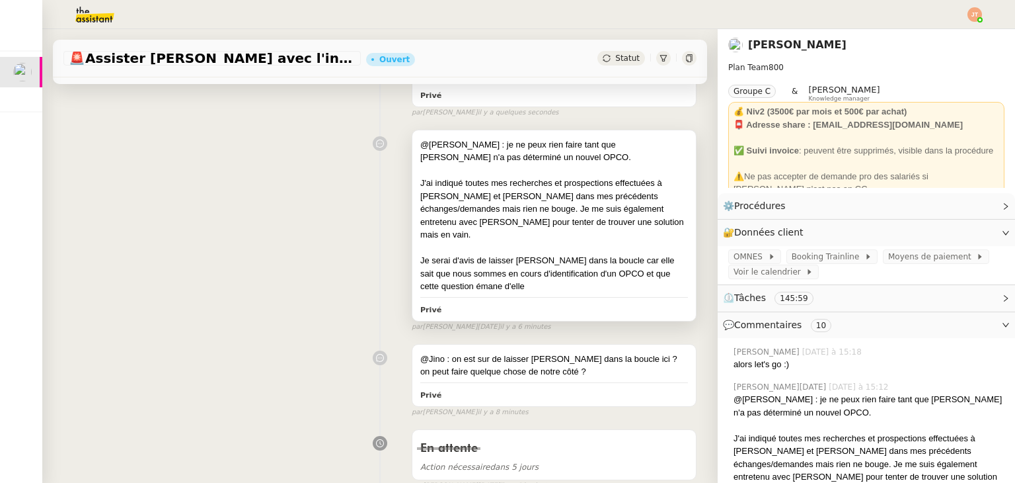
click at [547, 215] on div "J'ai indiqué toutes mes recherches et prospections effectuées à [PERSON_NAME] e…" at bounding box center [554, 209] width 268 height 65
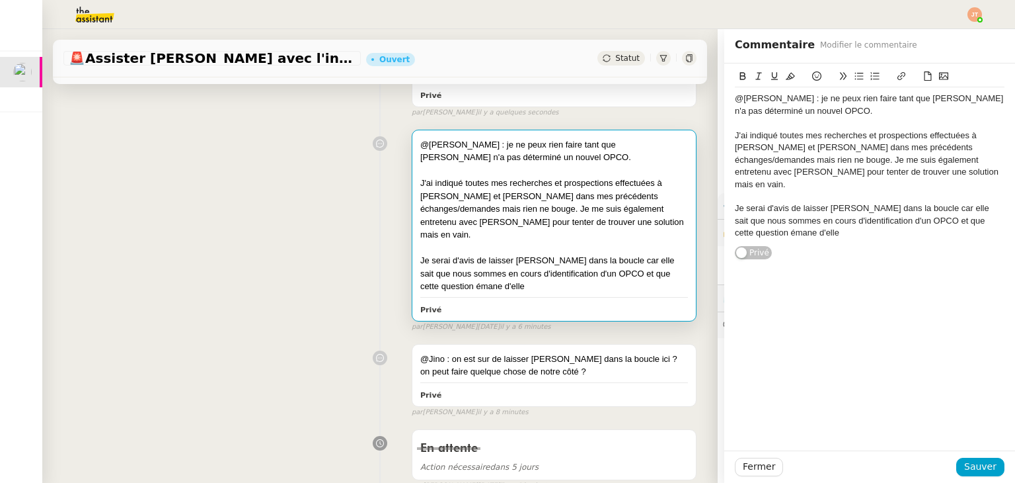
click at [916, 159] on div "J'ai indiqué toutes mes recherches et prospections effectuées à [PERSON_NAME] e…" at bounding box center [870, 160] width 270 height 61
click at [957, 466] on button "Sauver" at bounding box center [981, 466] width 48 height 19
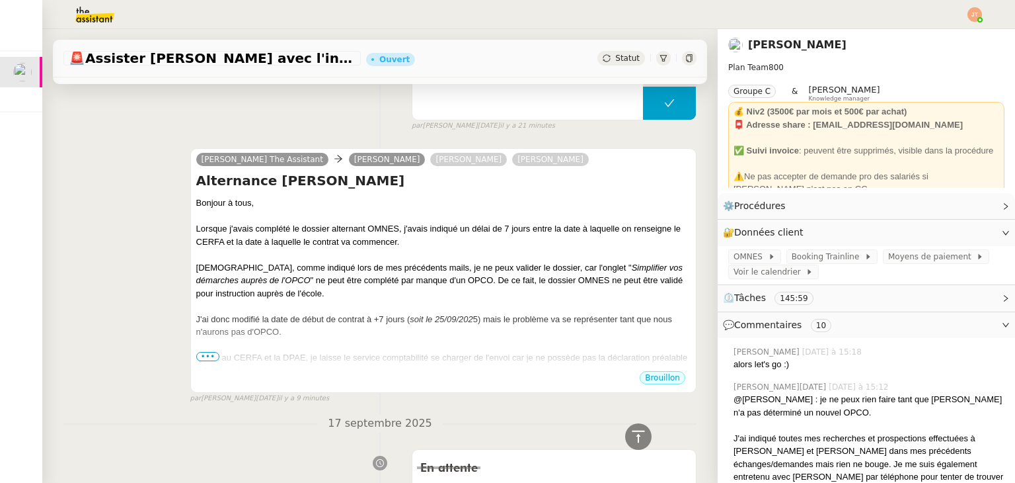
scroll to position [727, 0]
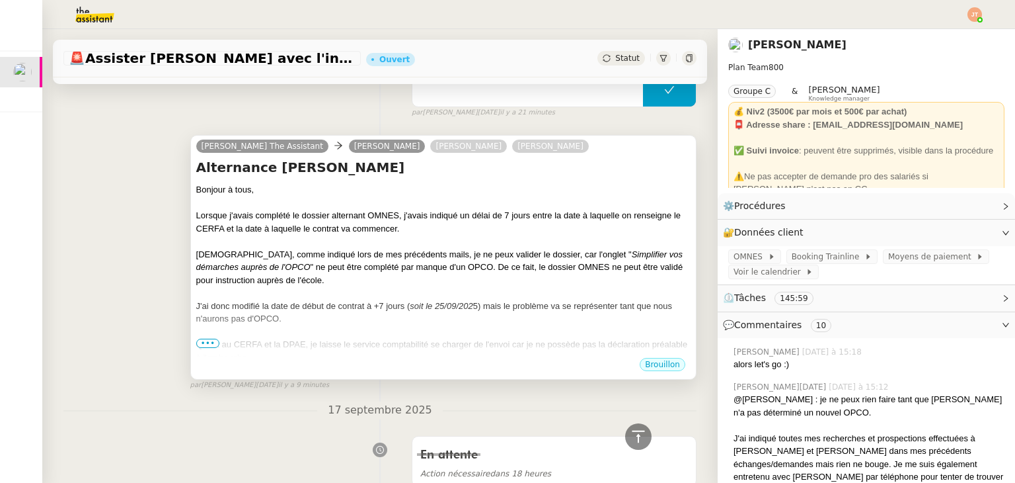
click at [365, 235] on div at bounding box center [443, 241] width 495 height 13
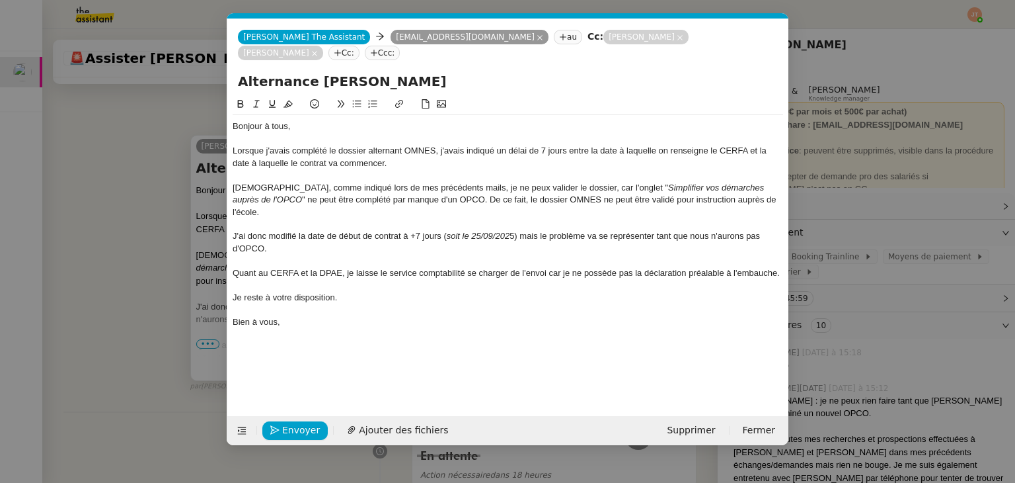
scroll to position [0, 28]
click at [291, 432] on span "Envoyer" at bounding box center [301, 429] width 38 height 15
click at [291, 432] on span "Confirmer l'envoi" at bounding box center [321, 429] width 79 height 15
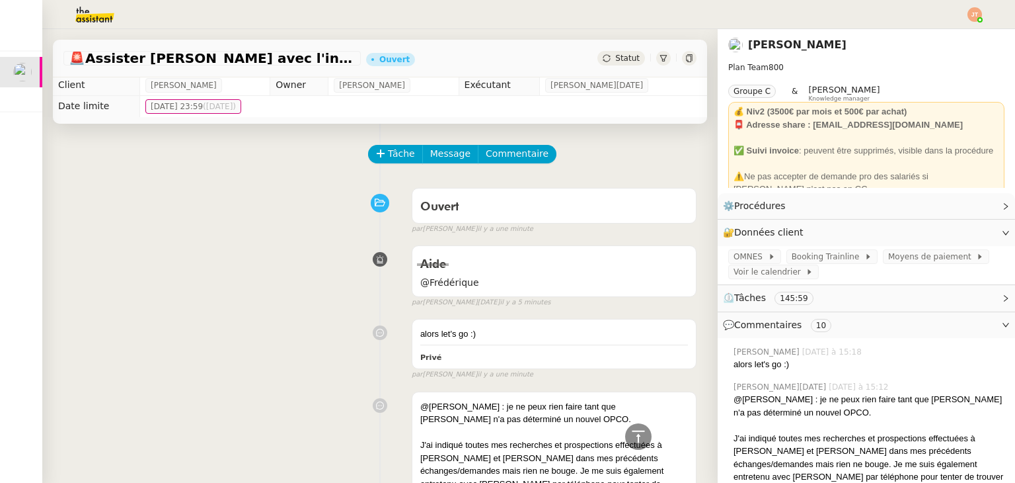
scroll to position [0, 0]
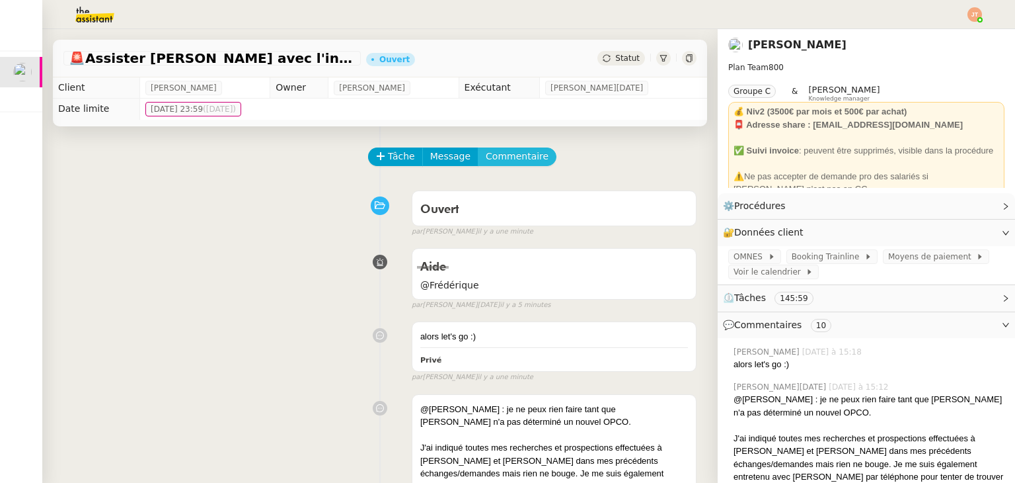
click at [486, 164] on span "Commentaire" at bounding box center [517, 156] width 63 height 15
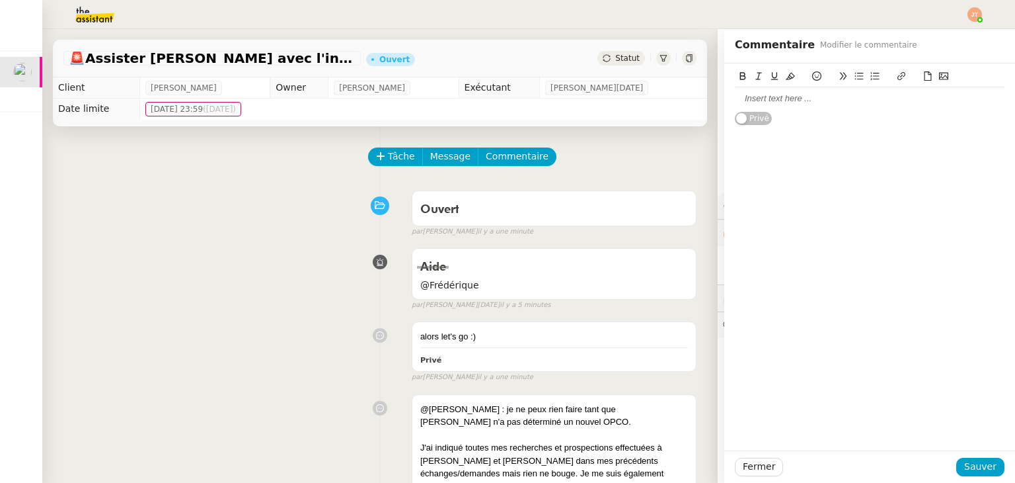
click at [754, 95] on div at bounding box center [870, 99] width 270 height 12
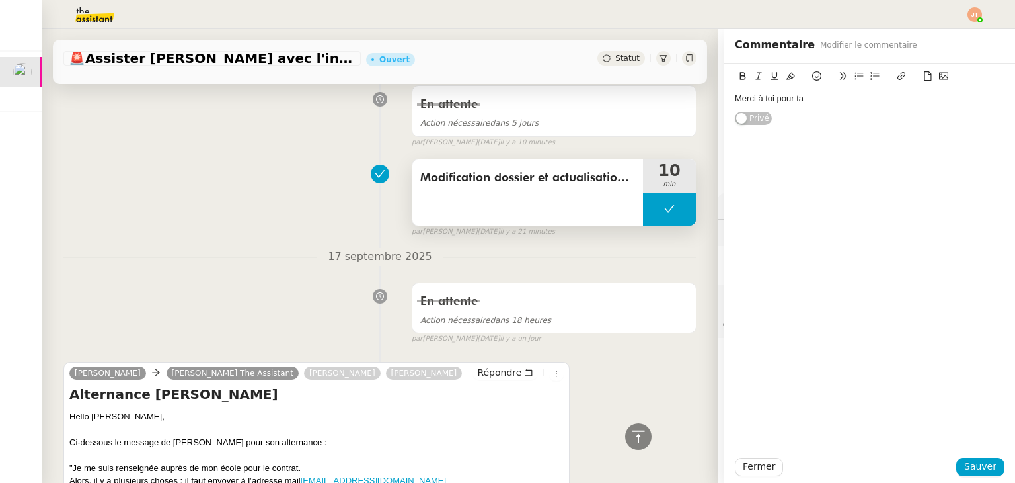
scroll to position [716, 0]
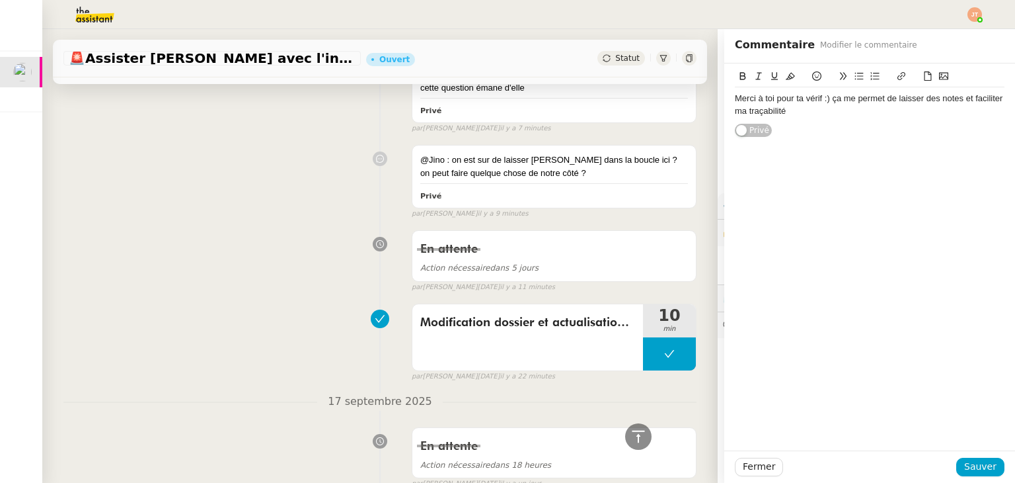
click at [735, 98] on div "Merci à toi pour ta vérif :) ça me permet de laisser des notes et faciliter ma …" at bounding box center [870, 105] width 270 height 24
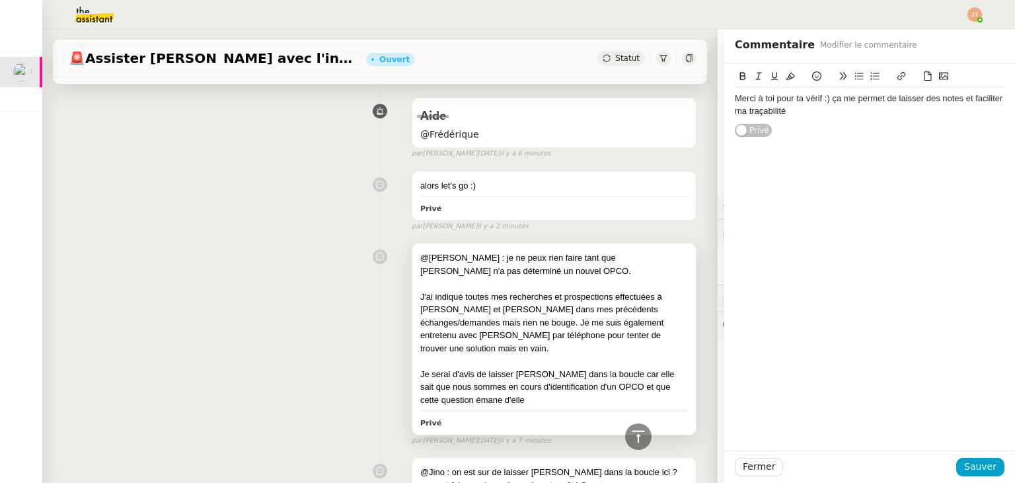
scroll to position [385, 0]
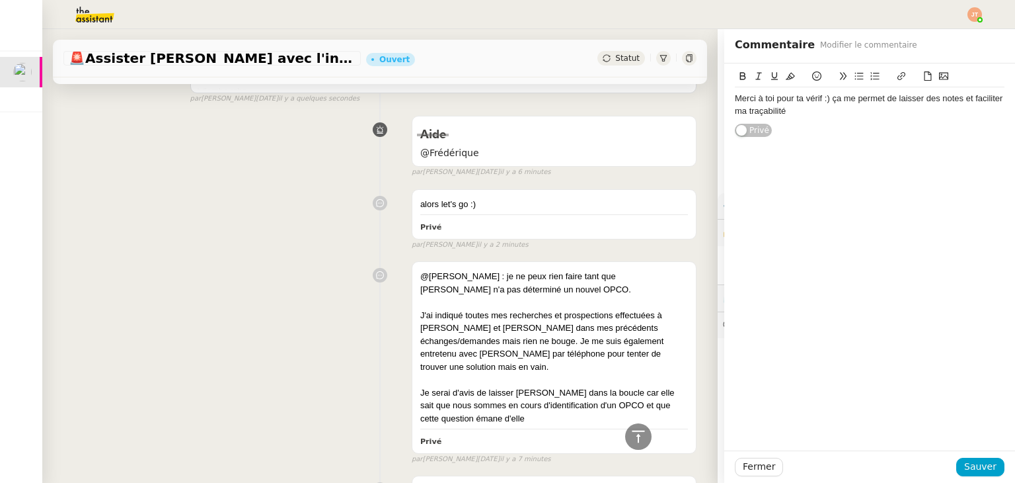
click at [785, 114] on div "Merci à toi pour ta vérif :) ça me permet de laisser des notes et faciliter ma …" at bounding box center [870, 105] width 270 height 24
click at [970, 467] on span "Sauver" at bounding box center [981, 466] width 32 height 15
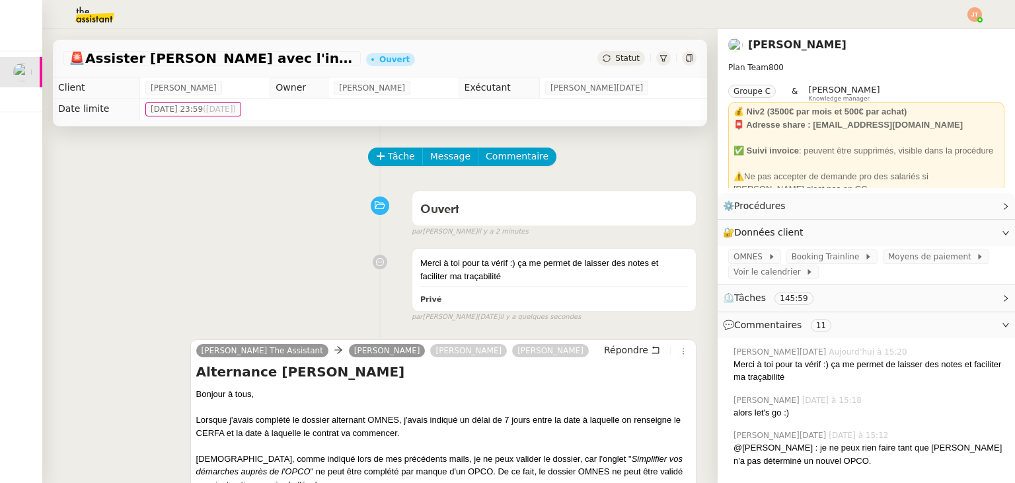
click at [606, 68] on div "🚨 [PERSON_NAME] avec l'information OPCO [PERSON_NAME]" at bounding box center [380, 59] width 654 height 38
click at [615, 63] on span "Statut" at bounding box center [627, 58] width 24 height 9
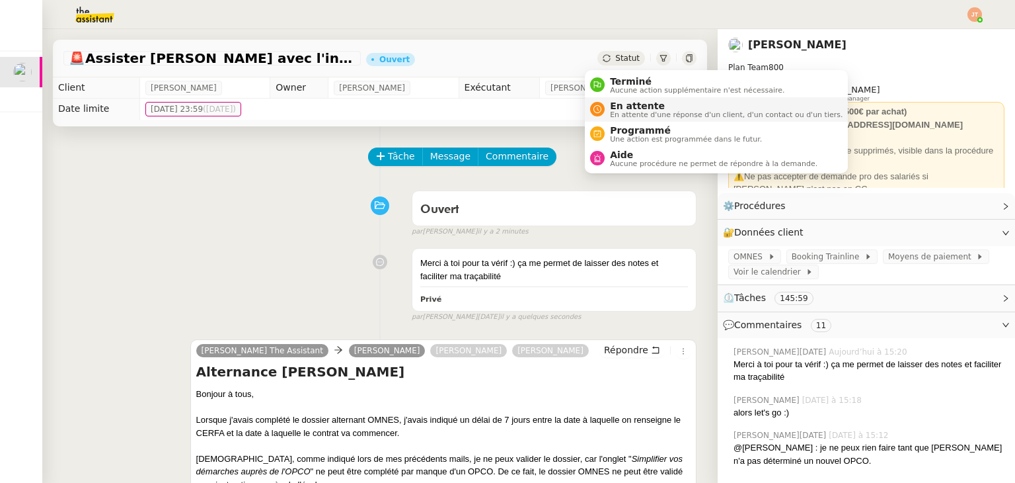
click at [614, 112] on span "En attente d'une réponse d'un client, d'un contact ou d'un tiers." at bounding box center [726, 114] width 233 height 7
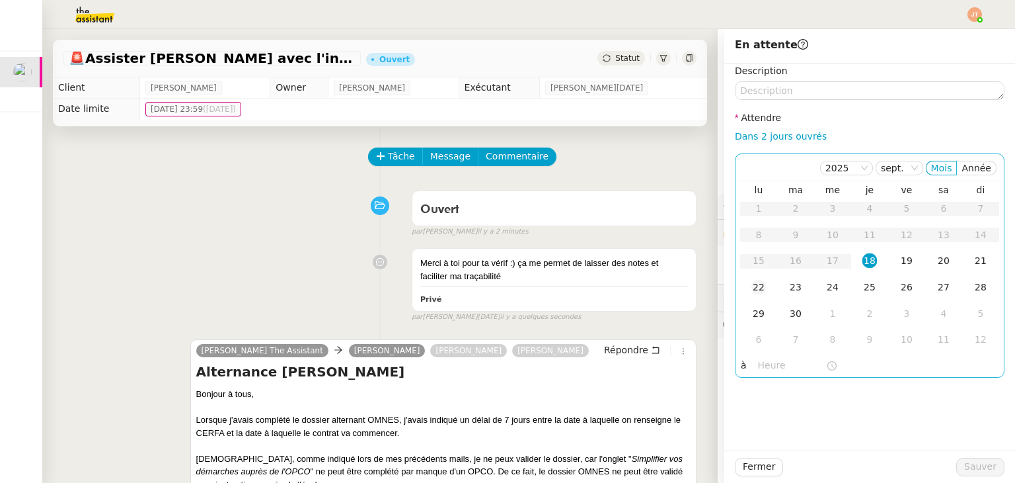
click at [752, 290] on div "22" at bounding box center [759, 287] width 15 height 15
click at [768, 363] on input "text" at bounding box center [792, 365] width 68 height 15
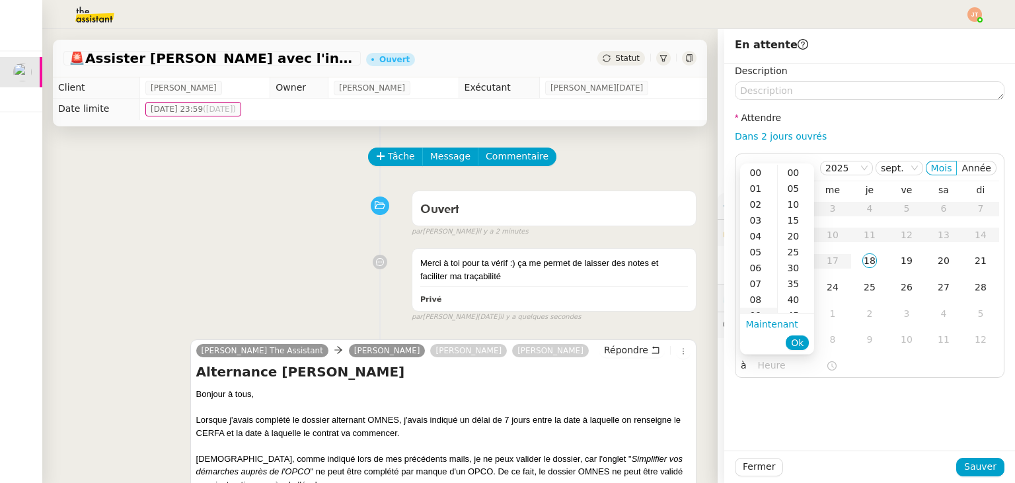
click at [762, 310] on div "09" at bounding box center [758, 315] width 37 height 16
click at [794, 236] on div "40" at bounding box center [796, 236] width 36 height 16
type input "09:40"
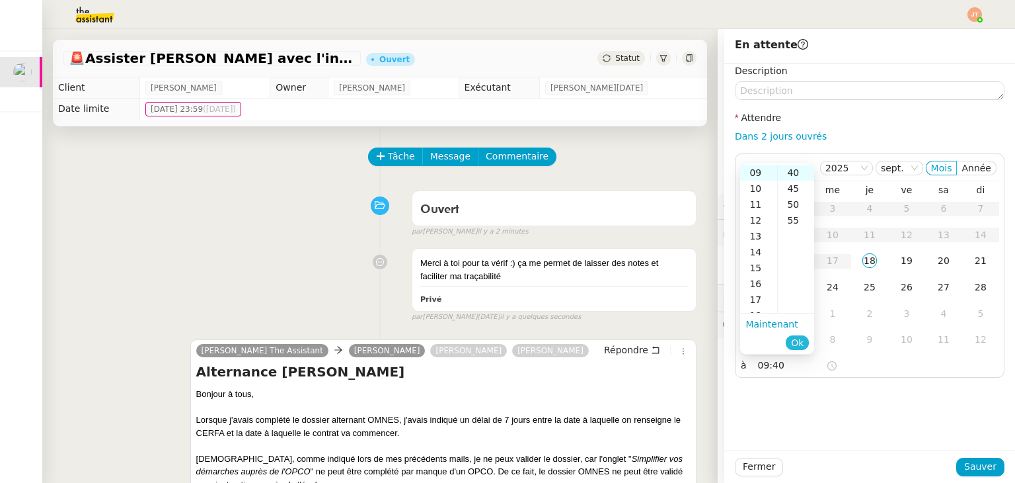
click at [799, 344] on span "Ok" at bounding box center [797, 342] width 13 height 13
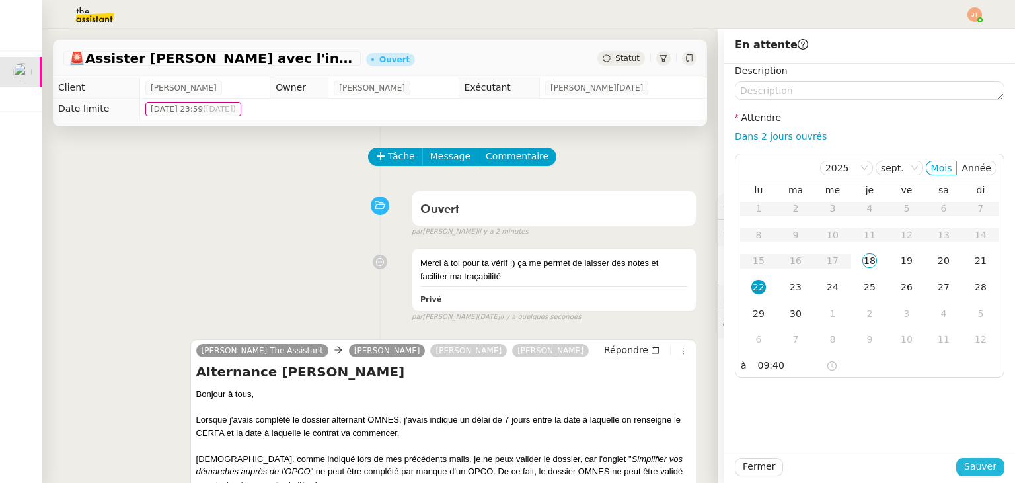
click at [965, 464] on span "Sauver" at bounding box center [981, 466] width 32 height 15
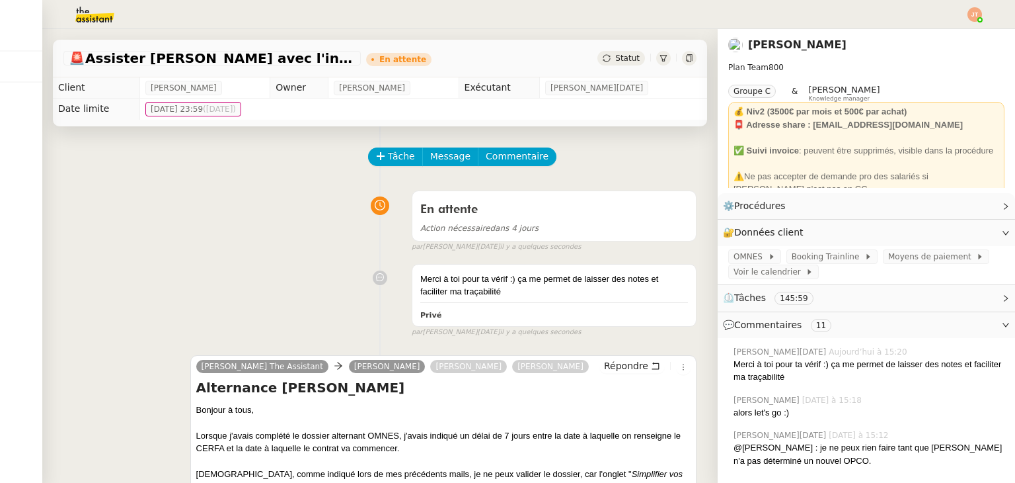
click at [973, 11] on img at bounding box center [975, 14] width 15 height 15
click at [944, 36] on li "Suivi" at bounding box center [939, 37] width 86 height 19
